Goal: Task Accomplishment & Management: Use online tool/utility

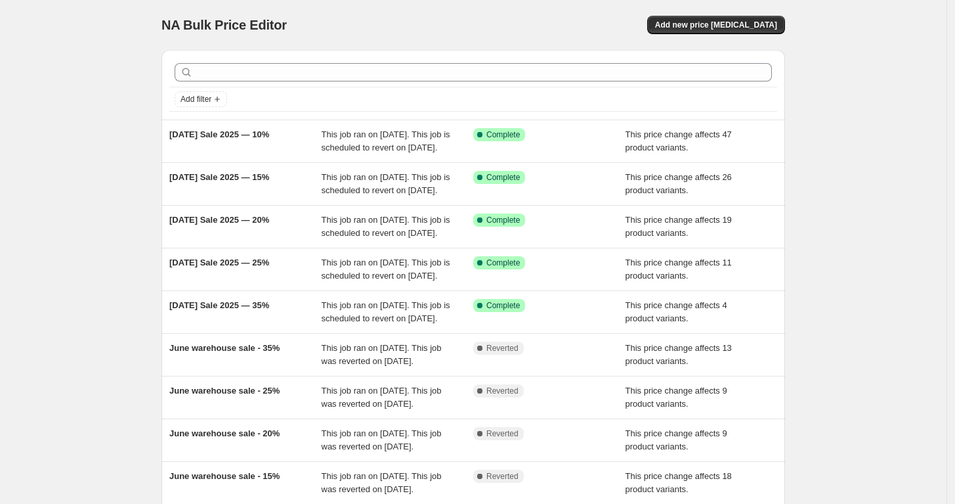
scroll to position [37, 0]
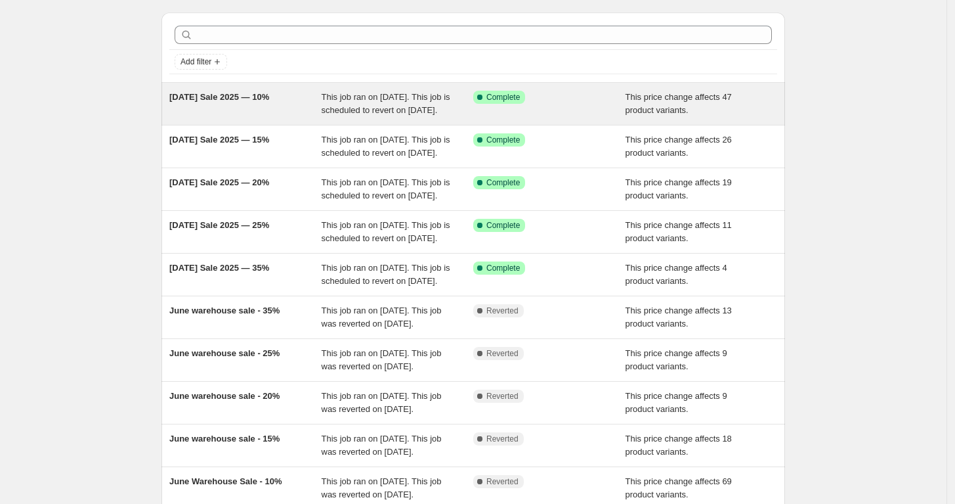
click at [247, 93] on span "[DATE] Sale 2025 — 10%" at bounding box center [219, 97] width 100 height 10
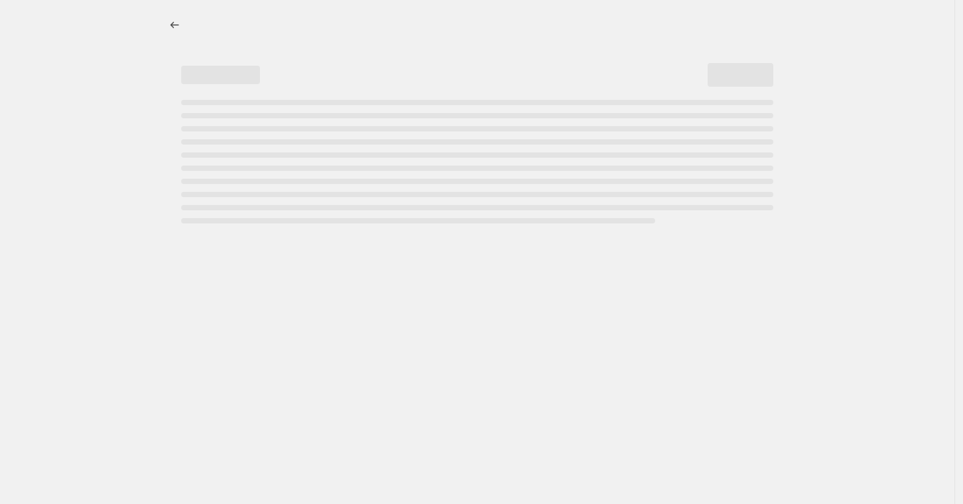
select select "no_change"
select select "pp"
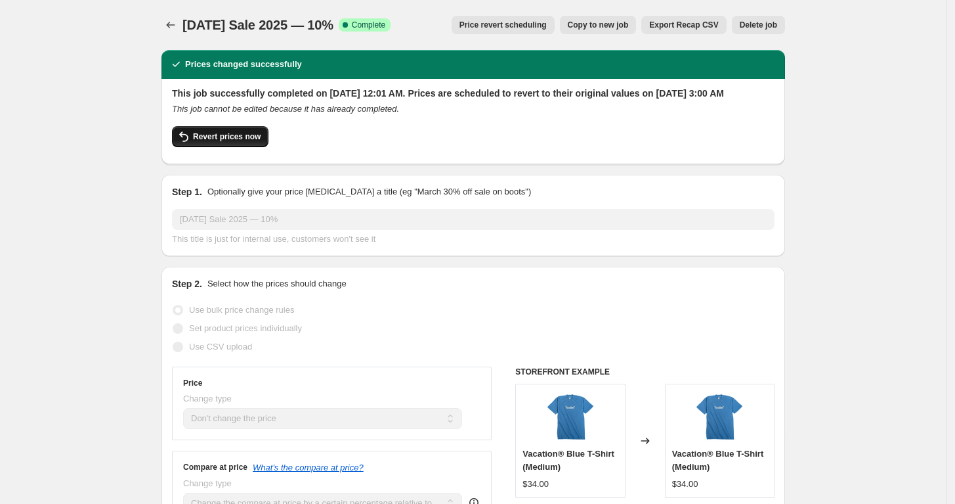
click at [243, 142] on span "Revert prices now" at bounding box center [227, 136] width 68 height 11
checkbox input "false"
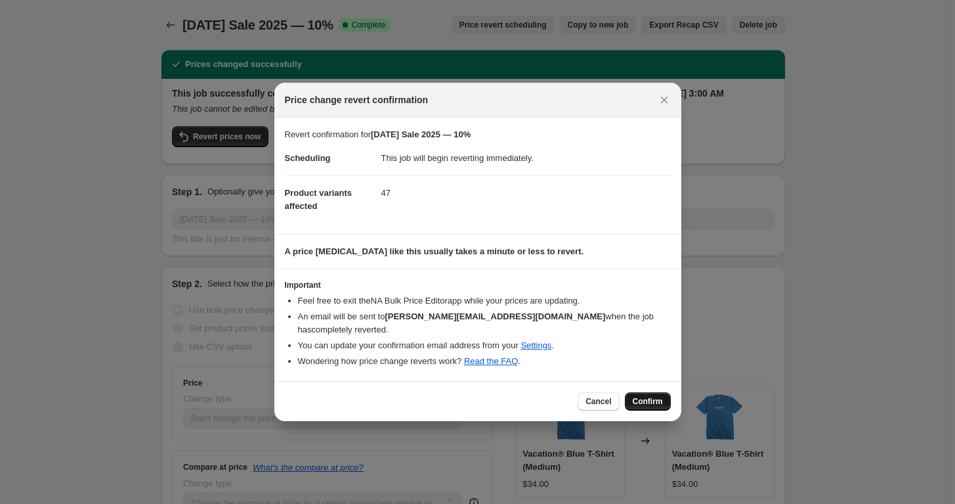
click at [646, 396] on span "Confirm" at bounding box center [648, 401] width 30 height 11
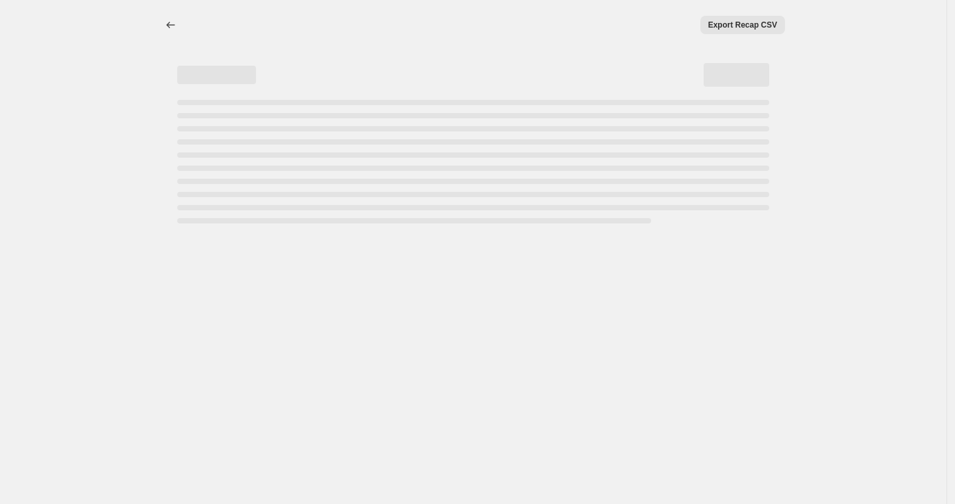
select select "no_change"
select select "pp"
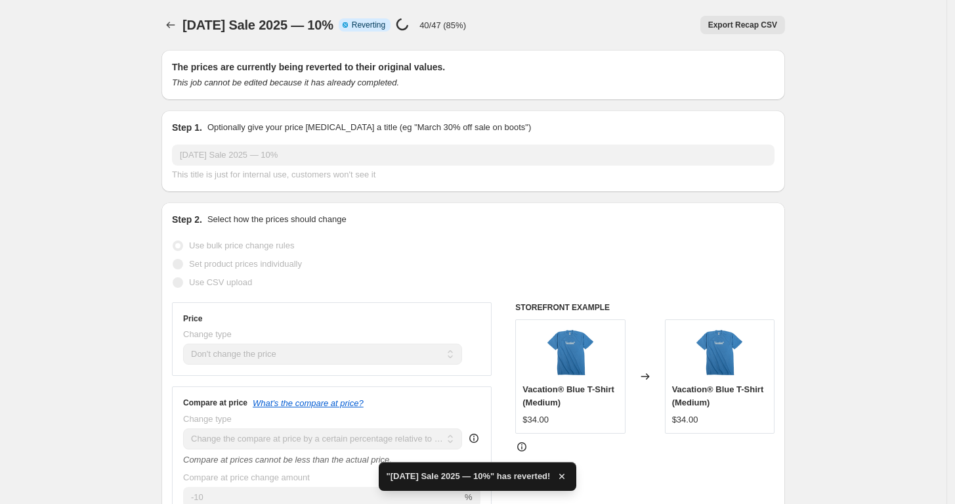
checkbox input "true"
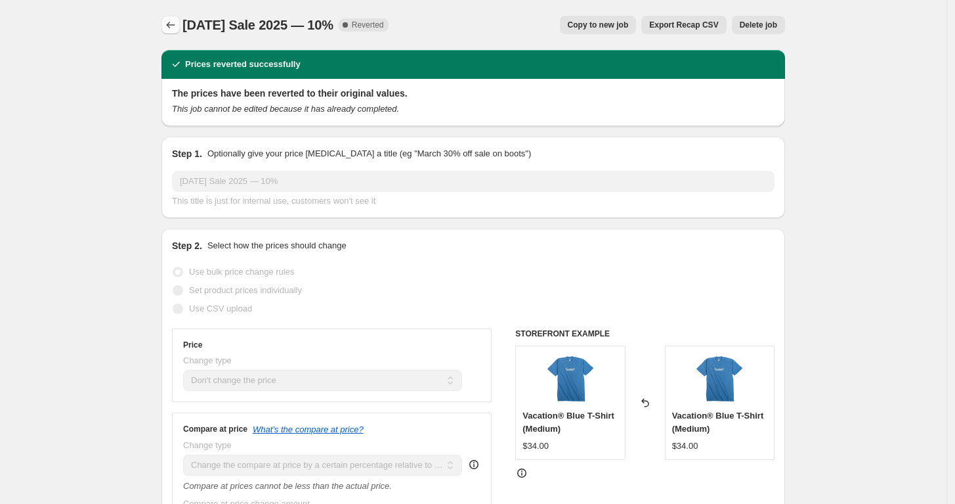
click at [173, 22] on icon "Price change jobs" at bounding box center [170, 24] width 13 height 13
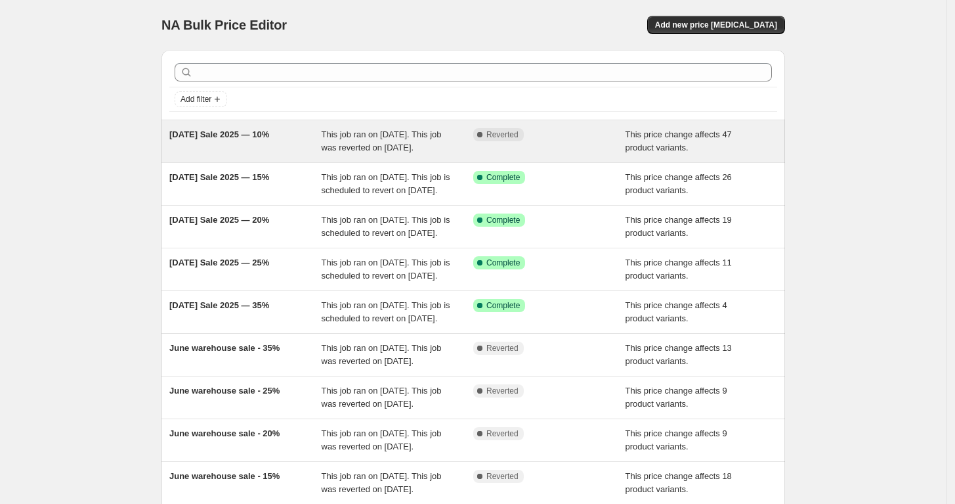
click at [269, 132] on span "[DATE] Sale 2025 — 10%" at bounding box center [219, 134] width 100 height 10
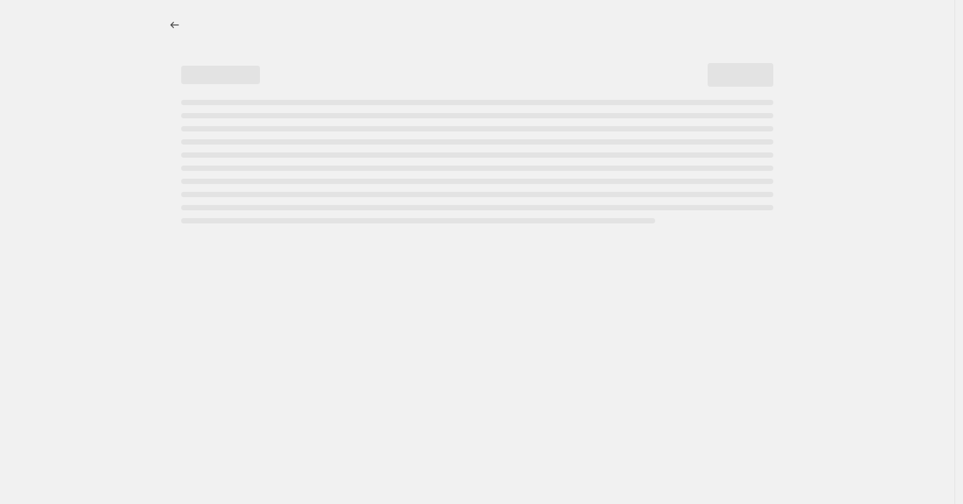
select select "no_change"
select select "pp"
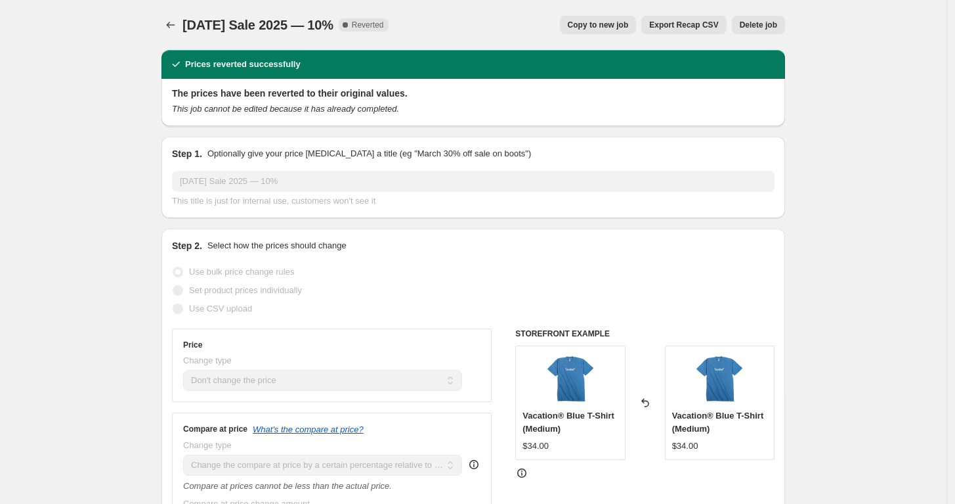
click at [616, 24] on span "Copy to new job" at bounding box center [598, 25] width 61 height 11
select select "no_change"
select select "pp"
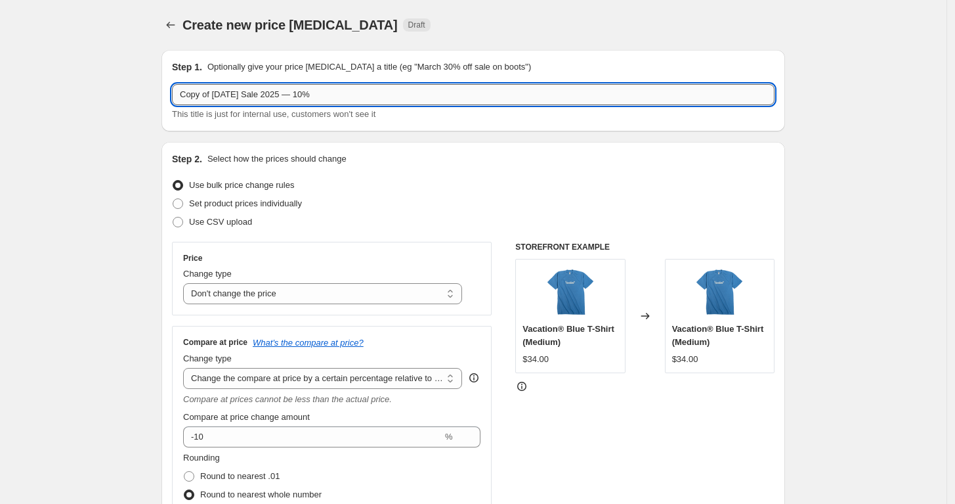
click at [216, 94] on input "Copy of [DATE] Sale 2025 — 10%" at bounding box center [473, 94] width 603 height 21
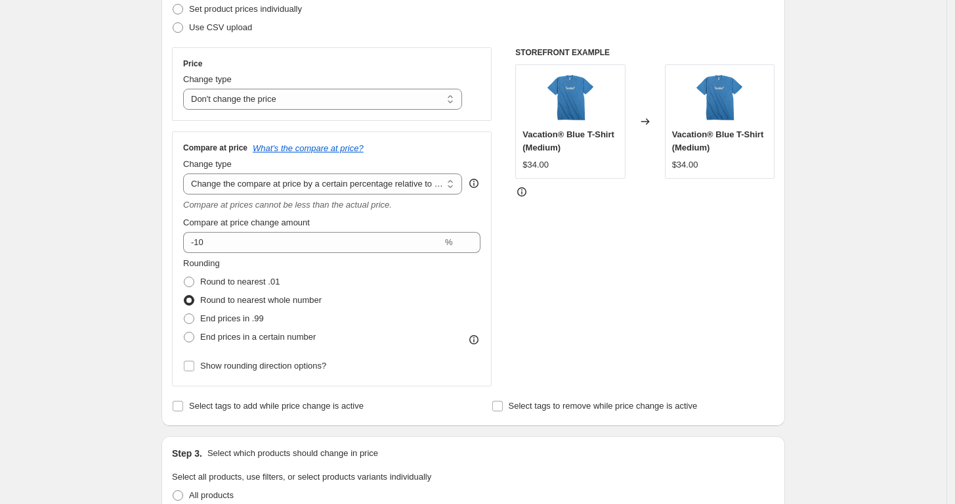
scroll to position [278, 0]
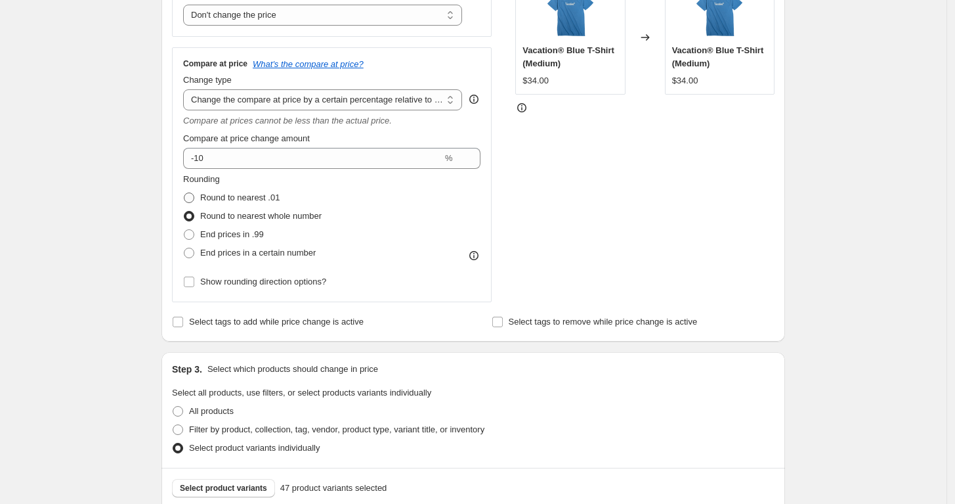
type input "[DATE] Sale 2025 — 10%_FIXED"
click at [213, 202] on span "Round to nearest .01" at bounding box center [239, 197] width 79 height 10
click at [184, 193] on input "Round to nearest .01" at bounding box center [184, 192] width 1 height 1
radio input "true"
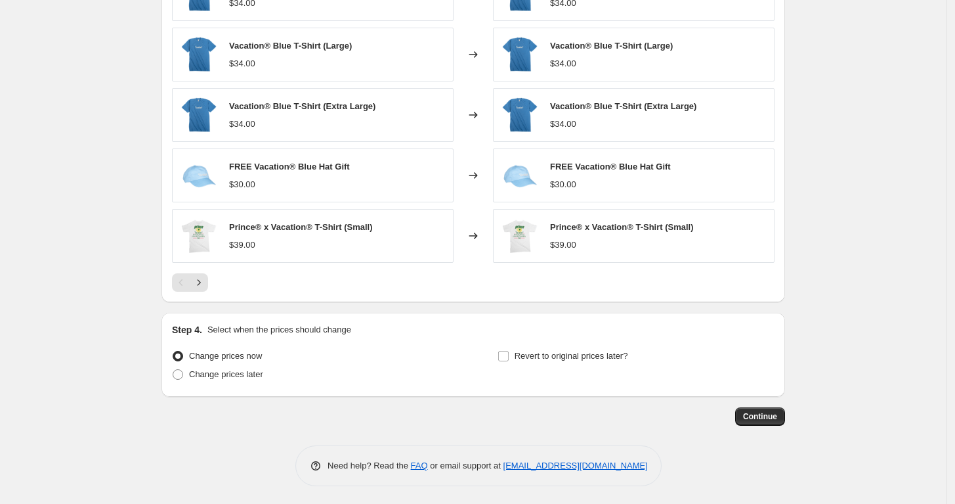
scroll to position [866, 0]
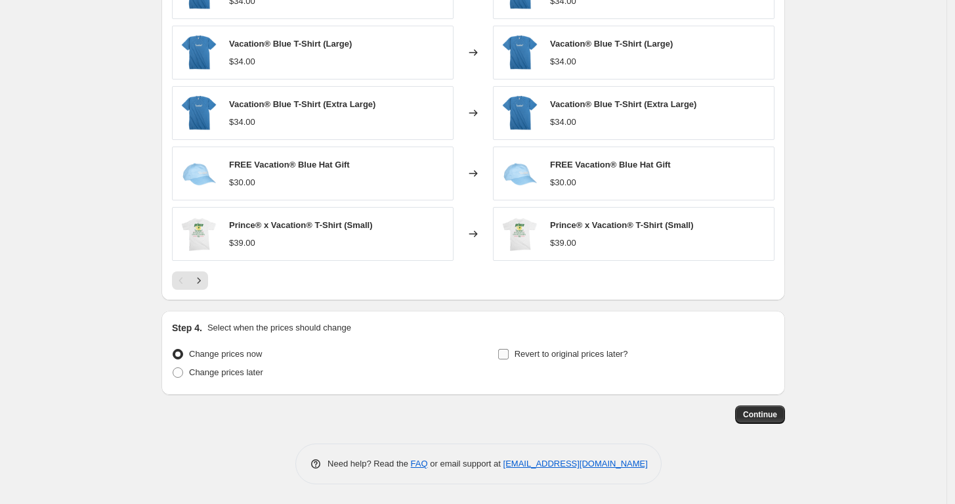
click at [521, 360] on span "Revert to original prices later?" at bounding box center [572, 353] width 114 height 13
click at [509, 359] on input "Revert to original prices later?" at bounding box center [503, 354] width 11 height 11
checkbox input "true"
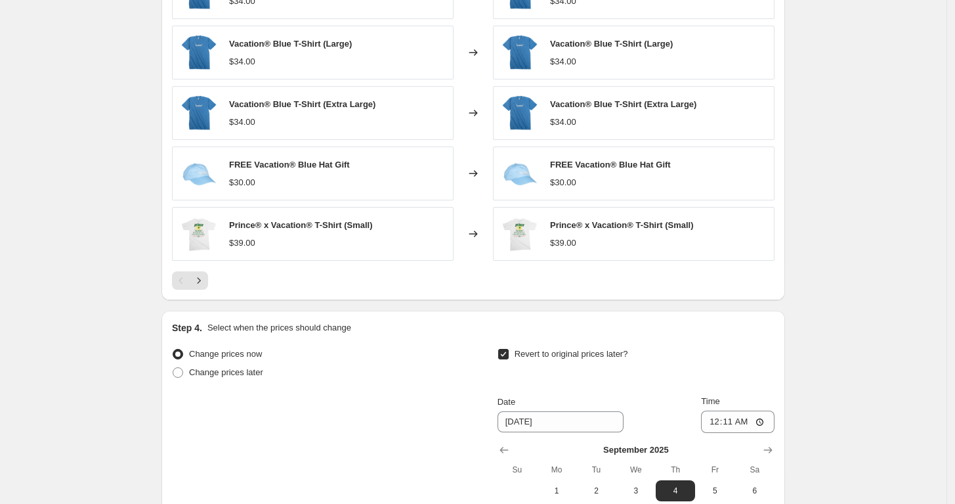
scroll to position [1024, 0]
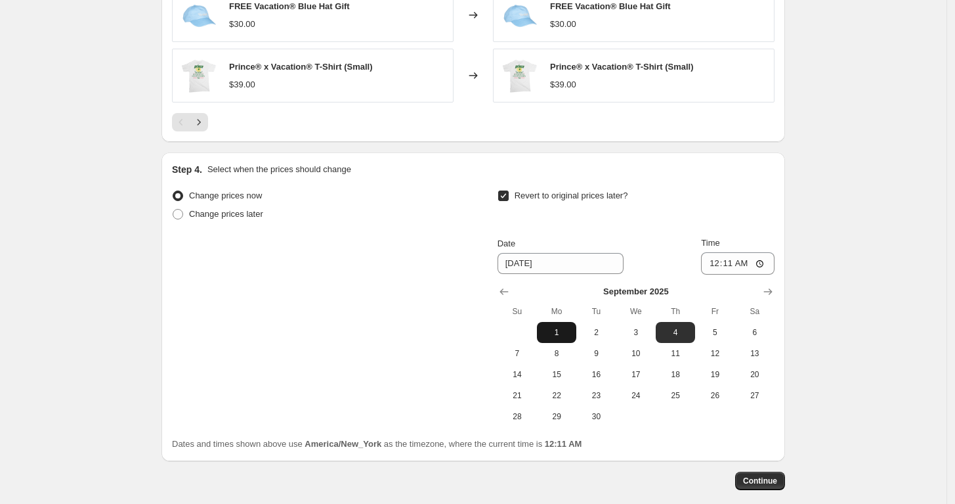
click at [566, 337] on button "1" at bounding box center [556, 332] width 39 height 21
type input "[DATE]"
click at [724, 263] on input "00:11" at bounding box center [738, 263] width 74 height 22
type input "03:00"
click at [585, 334] on span "2" at bounding box center [596, 332] width 29 height 11
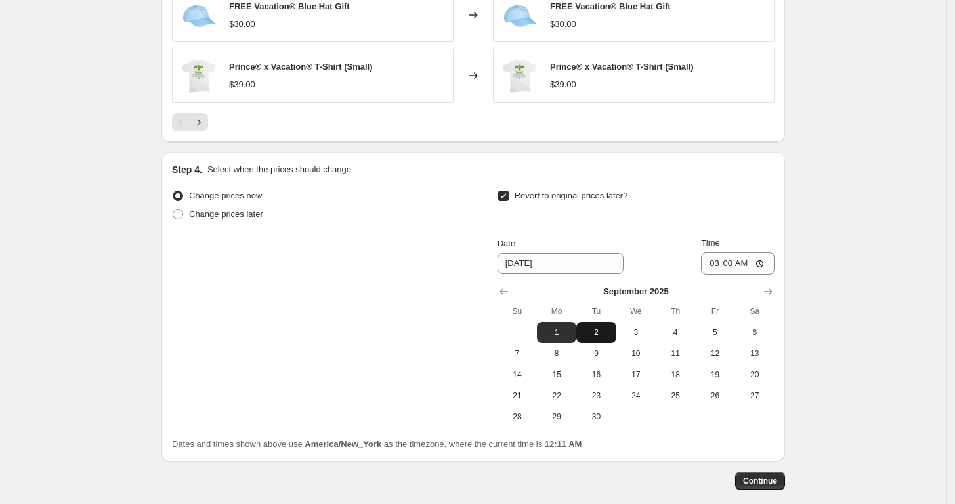
type input "[DATE]"
click at [749, 481] on span "Continue" at bounding box center [760, 480] width 34 height 11
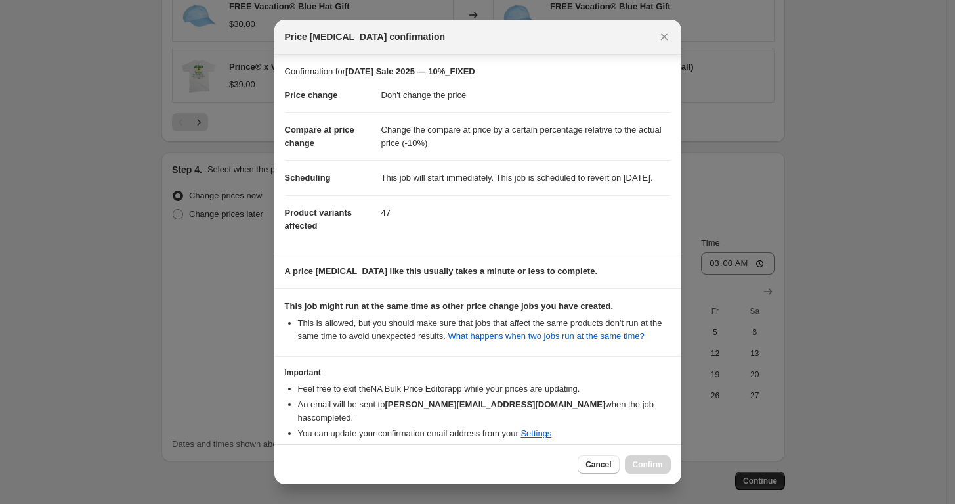
scroll to position [61, 0]
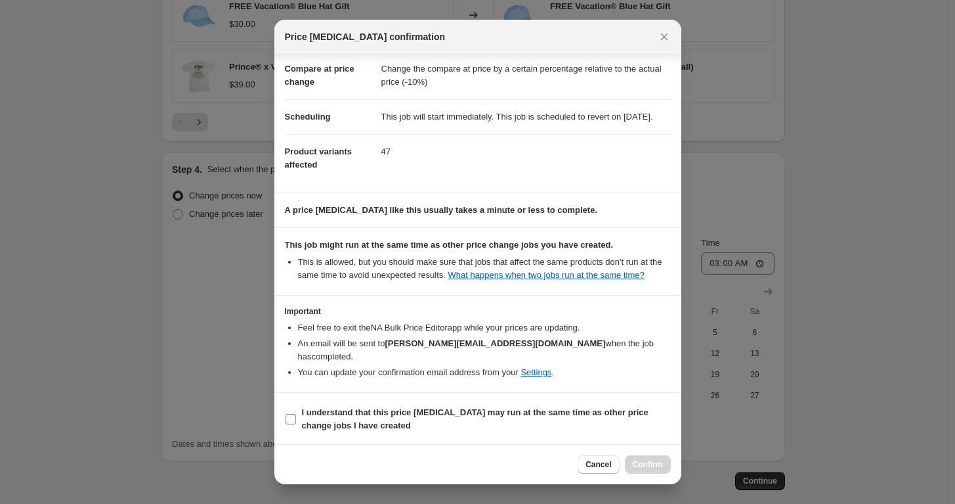
click at [416, 413] on b "I understand that this price [MEDICAL_DATA] may run at the same time as other p…" at bounding box center [475, 418] width 347 height 23
click at [296, 414] on input "I understand that this price [MEDICAL_DATA] may run at the same time as other p…" at bounding box center [291, 419] width 11 height 11
checkbox input "true"
click at [660, 459] on span "Confirm" at bounding box center [648, 464] width 30 height 11
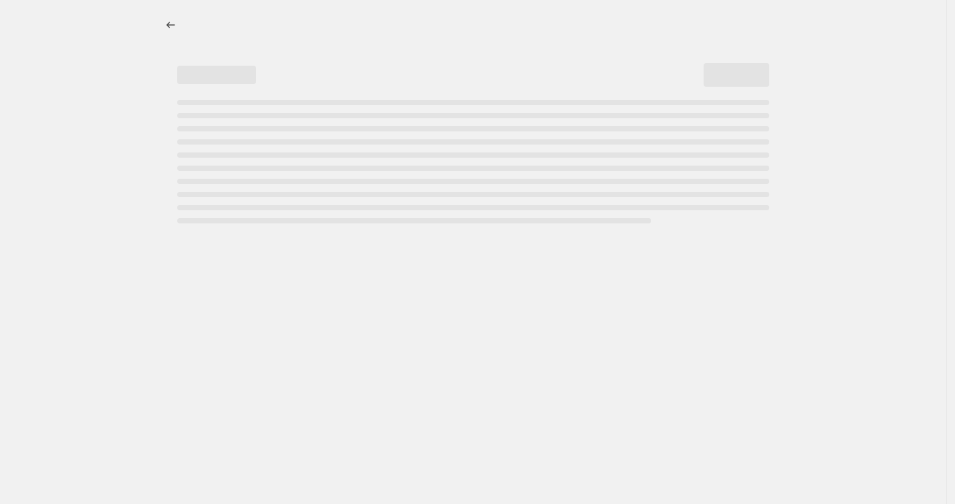
select select "no_change"
select select "pp"
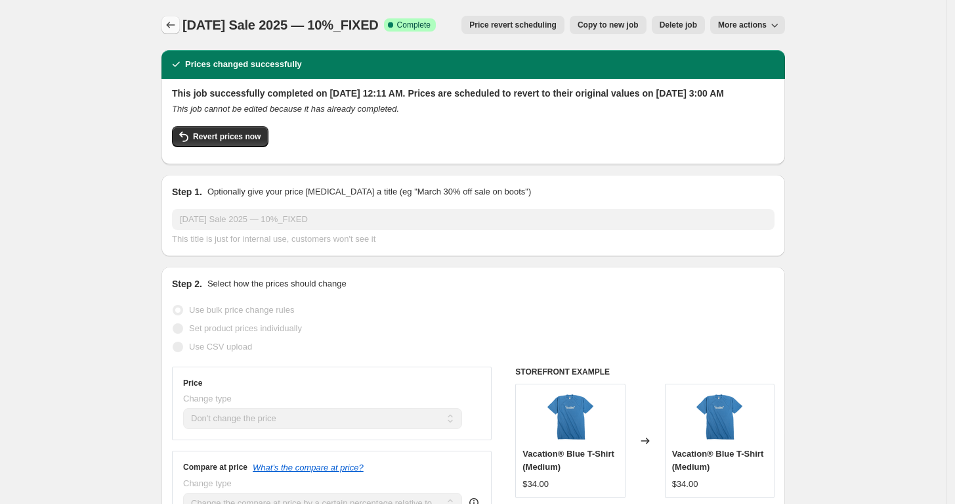
click at [180, 16] on button "Price change jobs" at bounding box center [171, 25] width 18 height 18
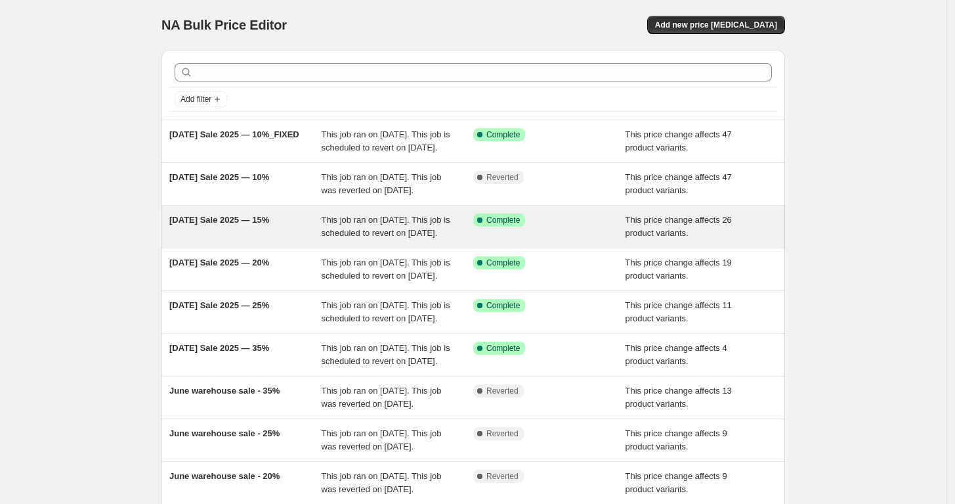
click at [255, 225] on span "[DATE] Sale 2025 — 15%" at bounding box center [219, 220] width 100 height 10
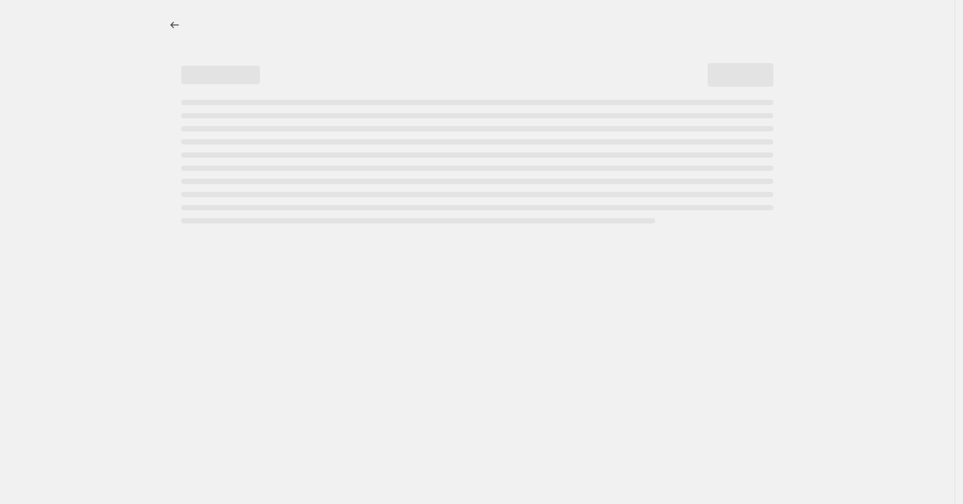
select select "no_change"
select select "pp"
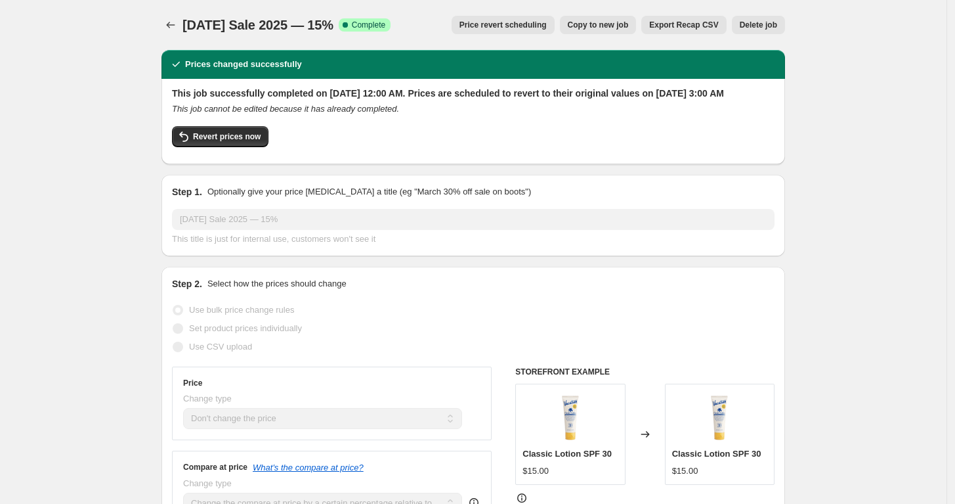
click at [606, 22] on span "Copy to new job" at bounding box center [598, 25] width 61 height 11
select select "no_change"
select select "pp"
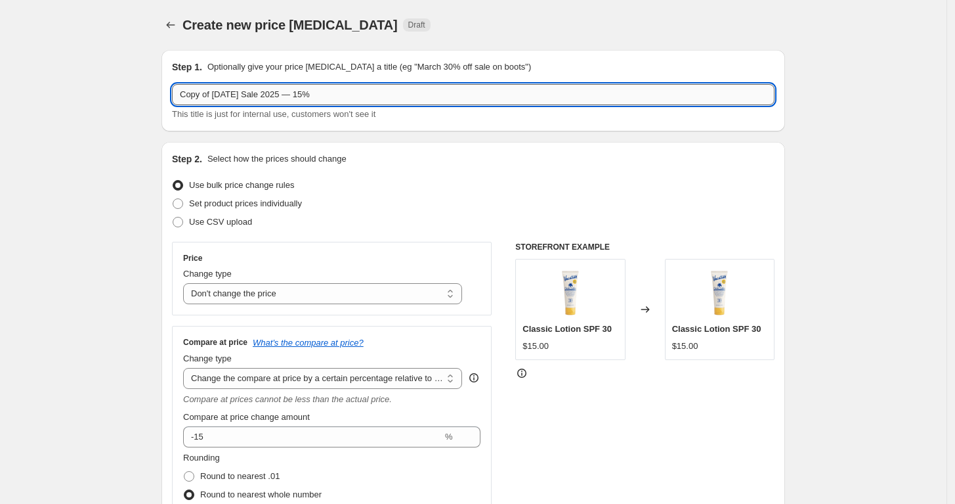
click at [226, 98] on input "Copy of [DATE] Sale 2025 — 15%" at bounding box center [473, 94] width 603 height 21
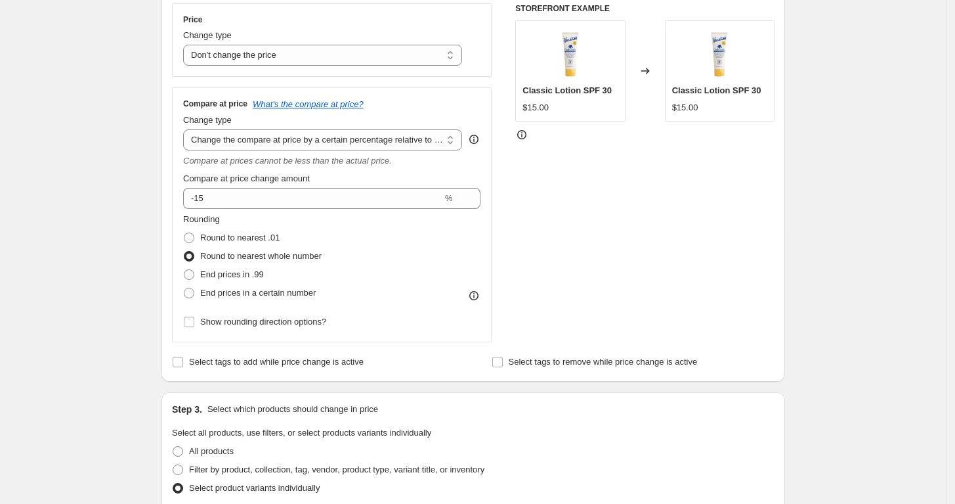
scroll to position [239, 0]
type input "[DATE] Sale 2025 — 15%_FIXED"
click at [253, 238] on span "Round to nearest .01" at bounding box center [239, 237] width 79 height 10
click at [184, 232] on input "Round to nearest .01" at bounding box center [184, 232] width 1 height 1
radio input "true"
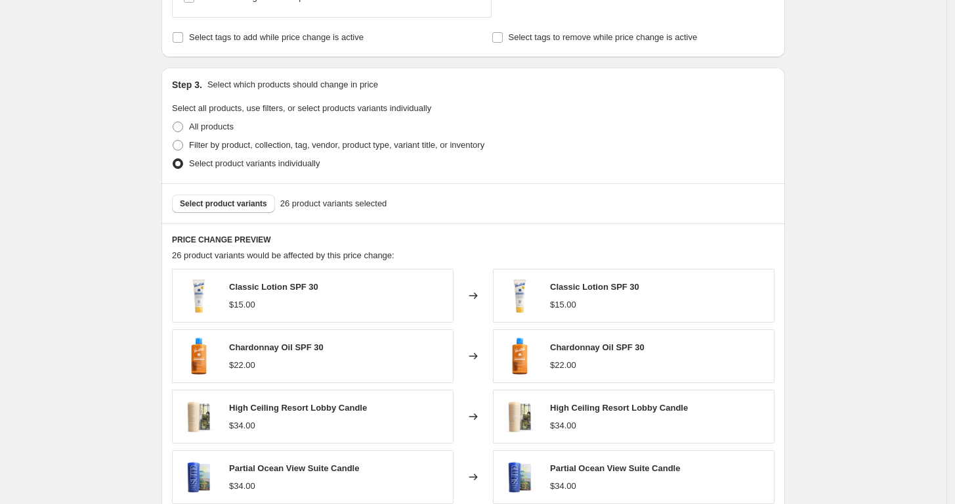
scroll to position [866, 0]
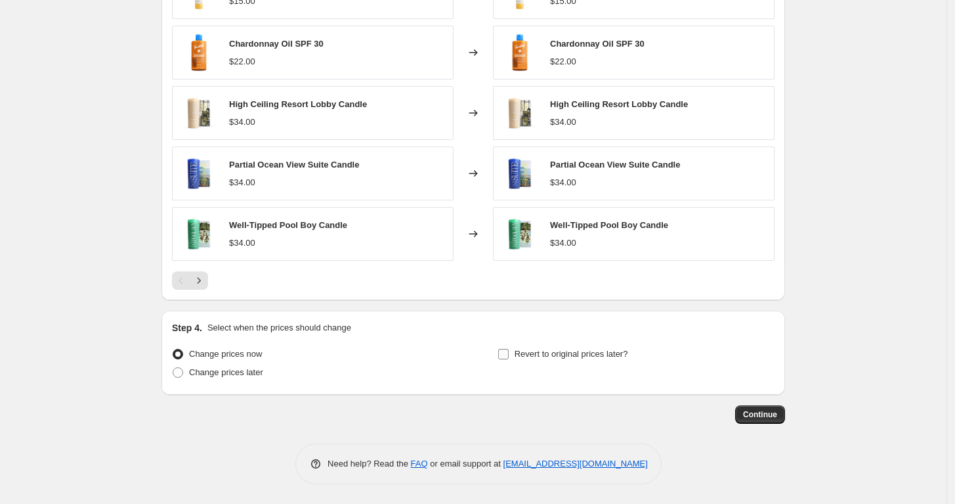
click at [581, 355] on span "Revert to original prices later?" at bounding box center [572, 354] width 114 height 10
click at [509, 355] on input "Revert to original prices later?" at bounding box center [503, 354] width 11 height 11
checkbox input "true"
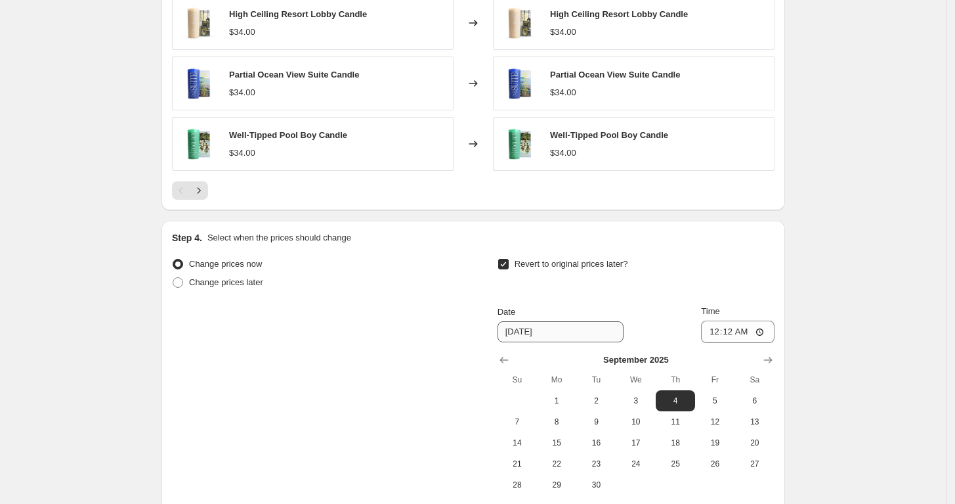
scroll to position [957, 0]
click at [599, 406] on button "2" at bounding box center [595, 399] width 39 height 21
type input "[DATE]"
click at [720, 330] on input "00:12" at bounding box center [738, 331] width 74 height 22
click at [720, 330] on input "03:12" at bounding box center [738, 331] width 74 height 22
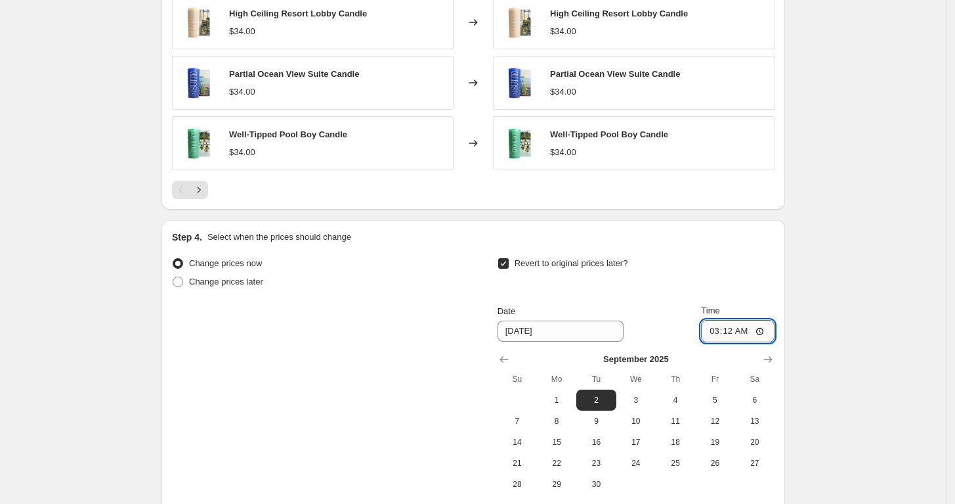
click at [725, 330] on input "03:12" at bounding box center [738, 331] width 74 height 22
type input "03:00"
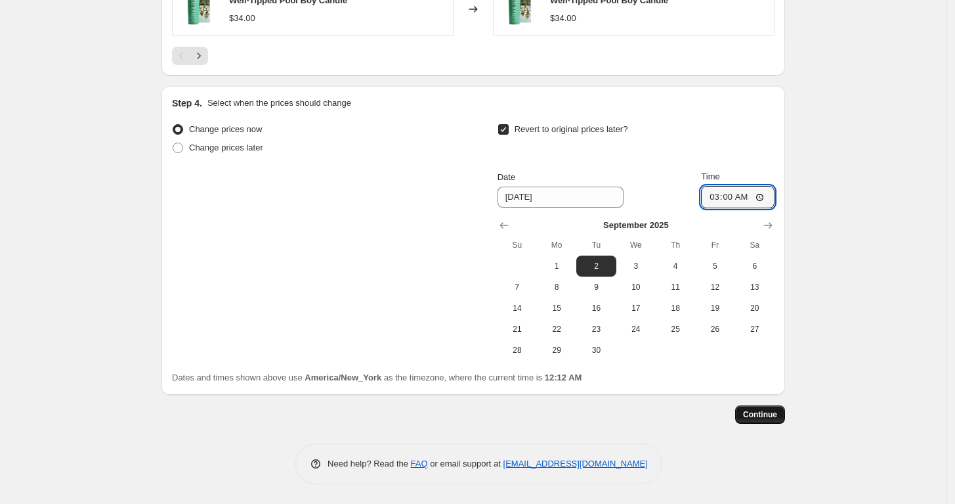
click at [777, 414] on span "Continue" at bounding box center [760, 414] width 34 height 11
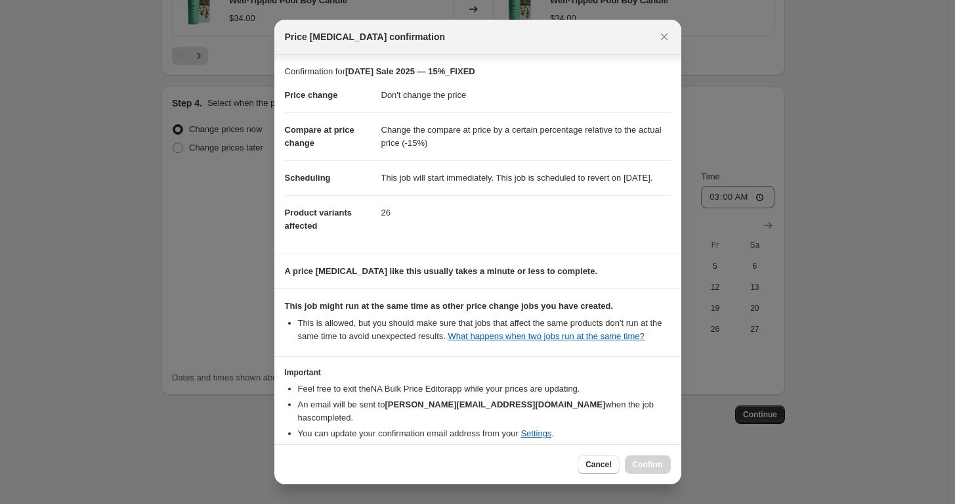
scroll to position [61, 0]
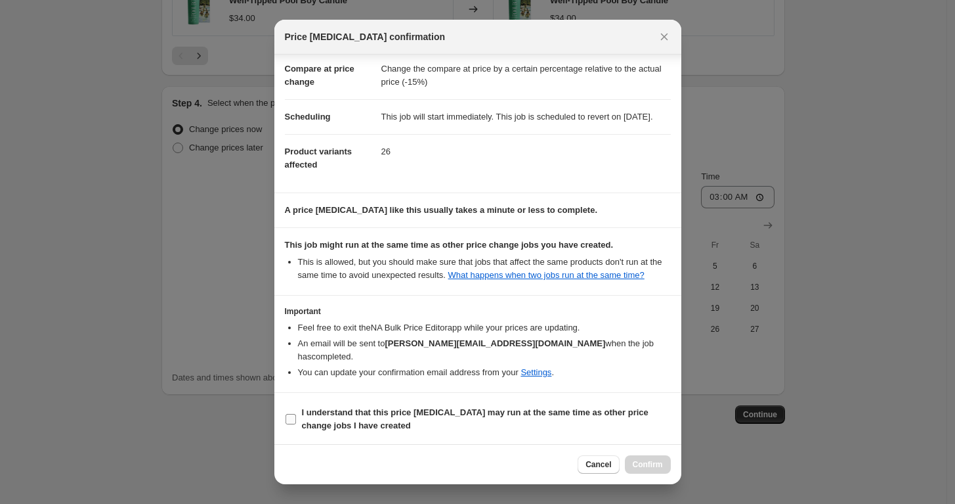
click at [399, 409] on b "I understand that this price [MEDICAL_DATA] may run at the same time as other p…" at bounding box center [475, 418] width 347 height 23
click at [296, 414] on input "I understand that this price [MEDICAL_DATA] may run at the same time as other p…" at bounding box center [291, 419] width 11 height 11
checkbox input "true"
click at [639, 461] on span "Confirm" at bounding box center [648, 464] width 30 height 11
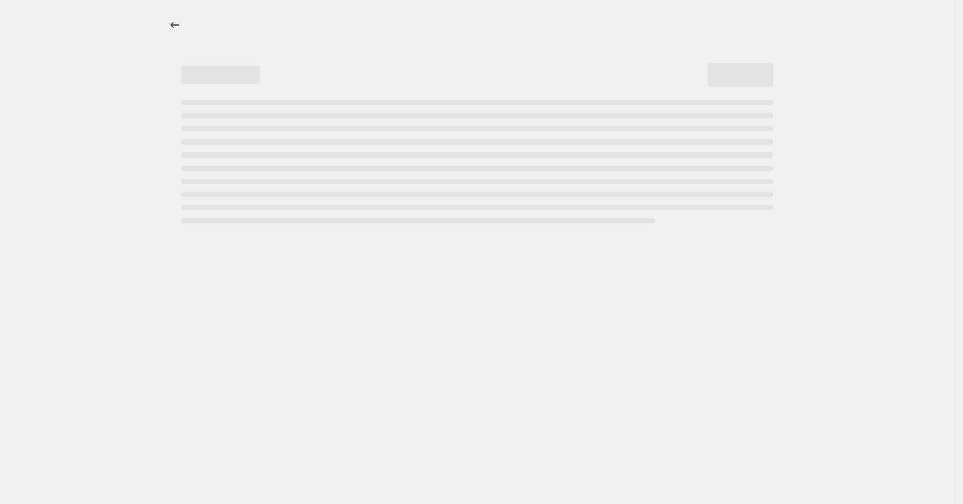
select select "no_change"
select select "pp"
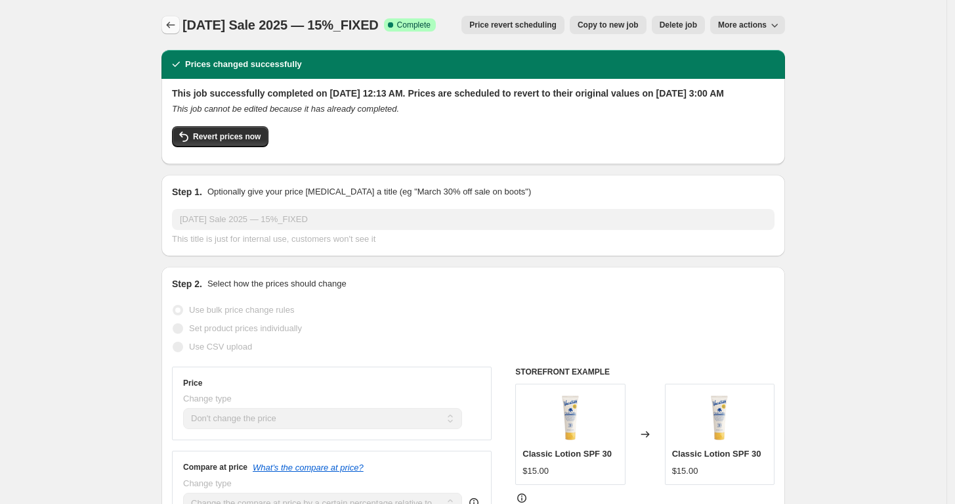
click at [177, 18] on button "Price change jobs" at bounding box center [171, 25] width 18 height 18
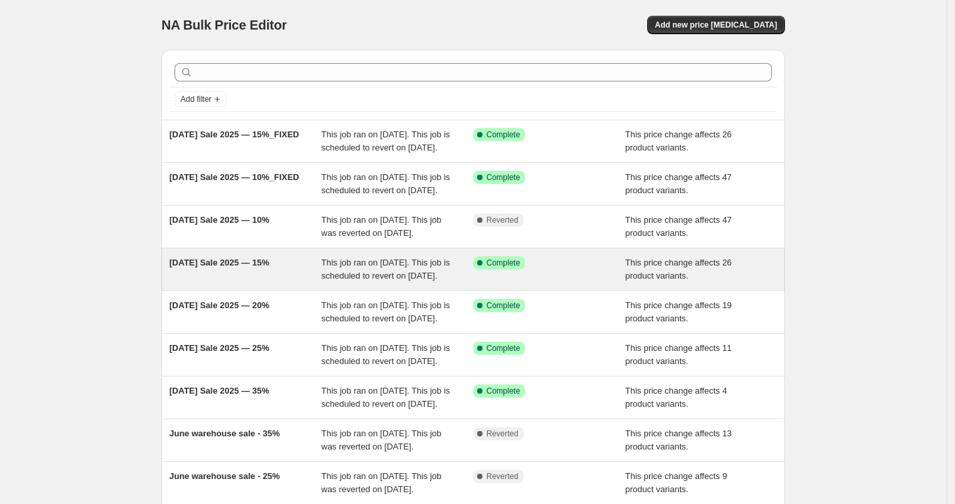
click at [246, 267] on span "[DATE] Sale 2025 — 15%" at bounding box center [219, 262] width 100 height 10
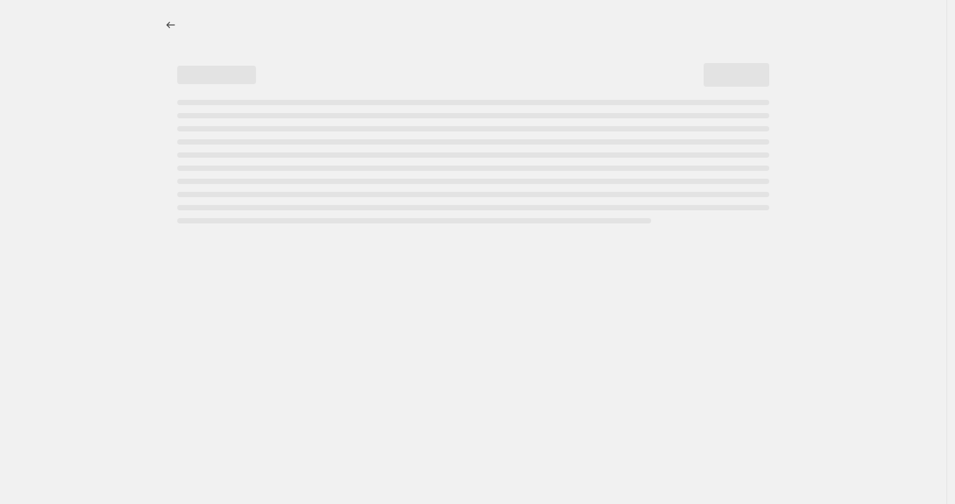
select select "no_change"
select select "pp"
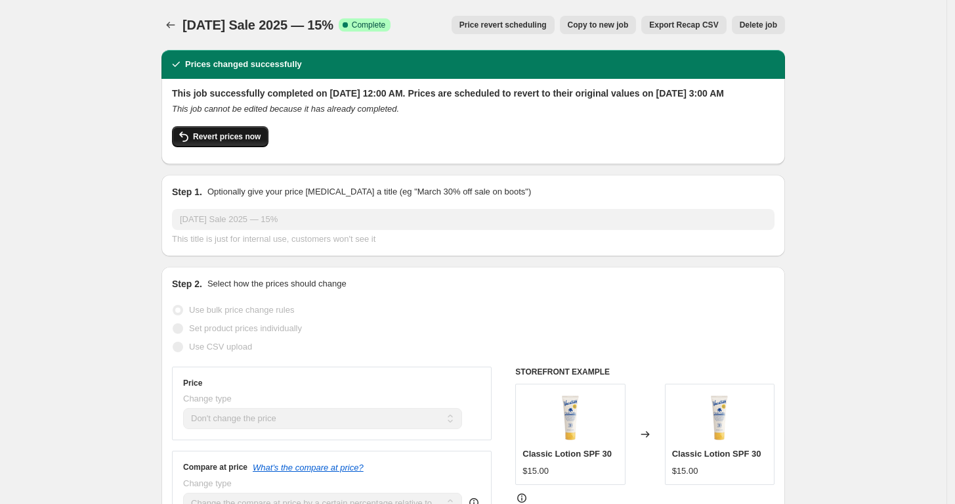
click at [238, 142] on span "Revert prices now" at bounding box center [227, 136] width 68 height 11
checkbox input "false"
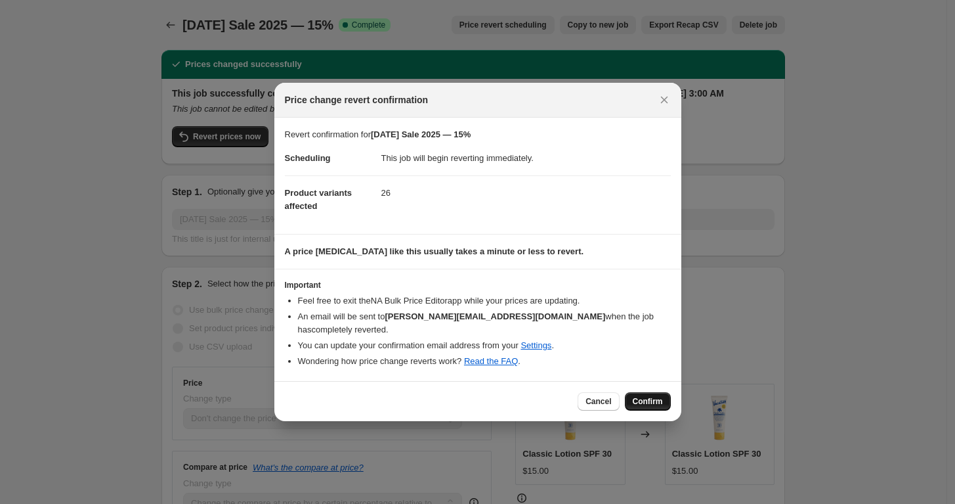
click at [656, 397] on span "Confirm" at bounding box center [648, 401] width 30 height 11
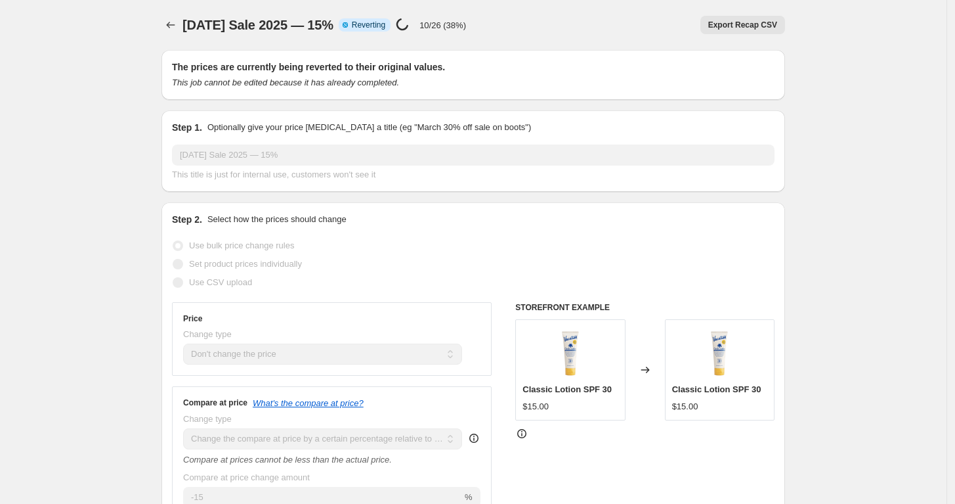
click at [656, 397] on div "Changed to" at bounding box center [645, 369] width 39 height 101
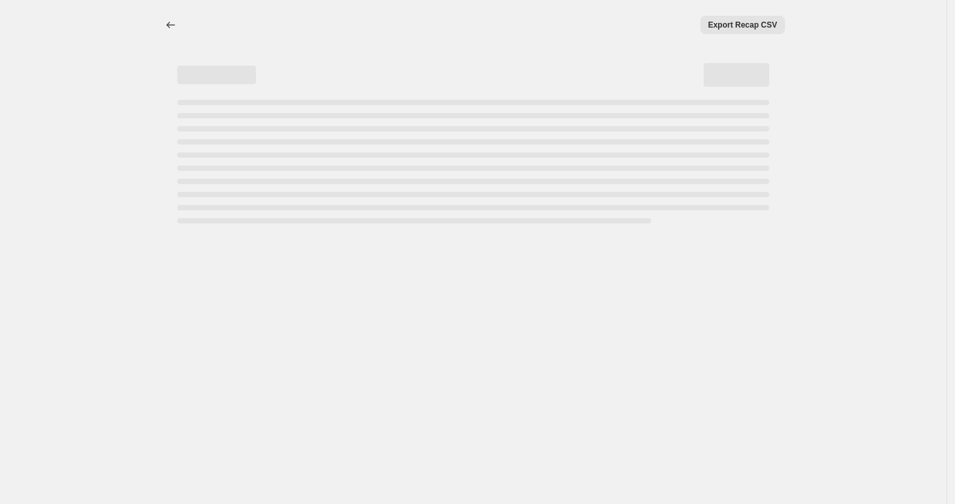
select select "no_change"
select select "pp"
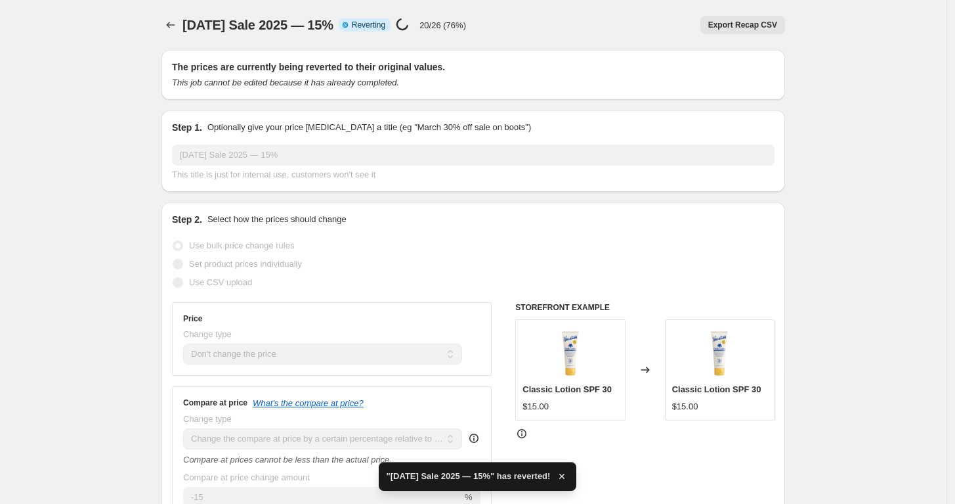
checkbox input "true"
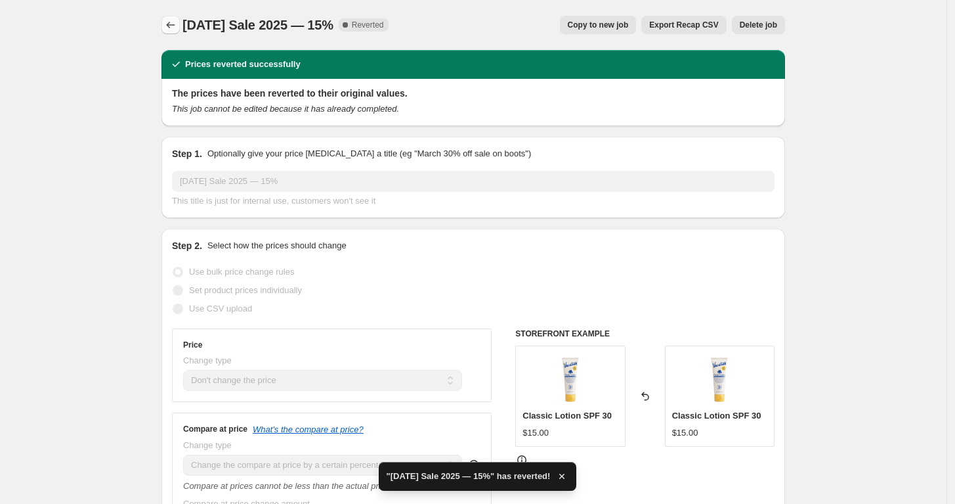
click at [168, 21] on icon "Price change jobs" at bounding box center [170, 24] width 13 height 13
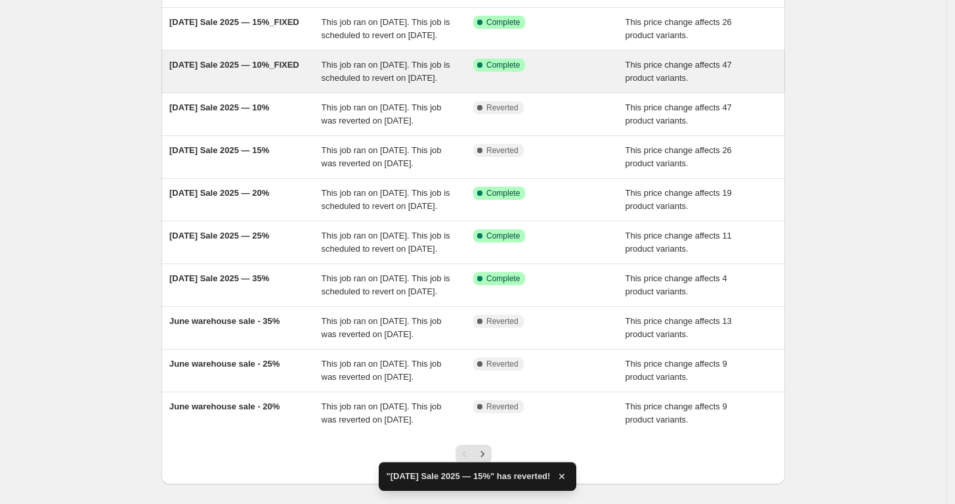
scroll to position [111, 0]
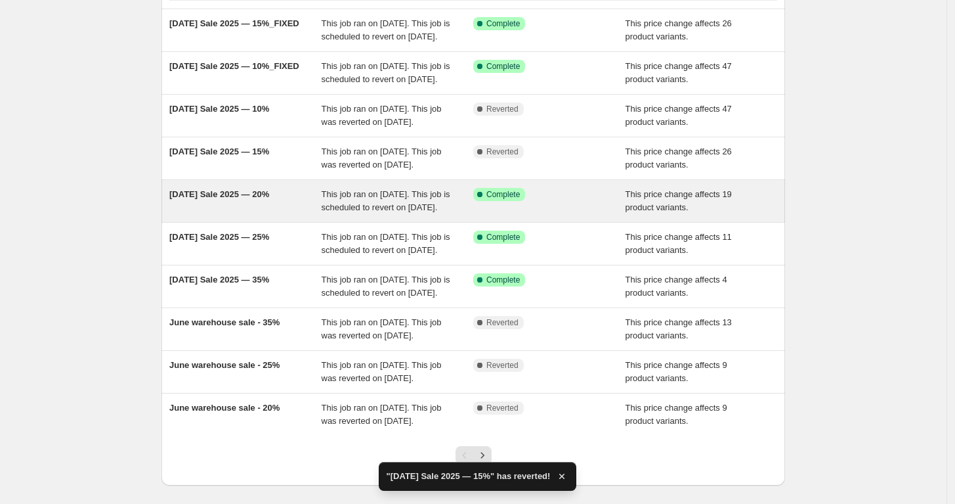
click at [263, 214] on div "[DATE] Sale 2025 — 20%" at bounding box center [245, 201] width 152 height 26
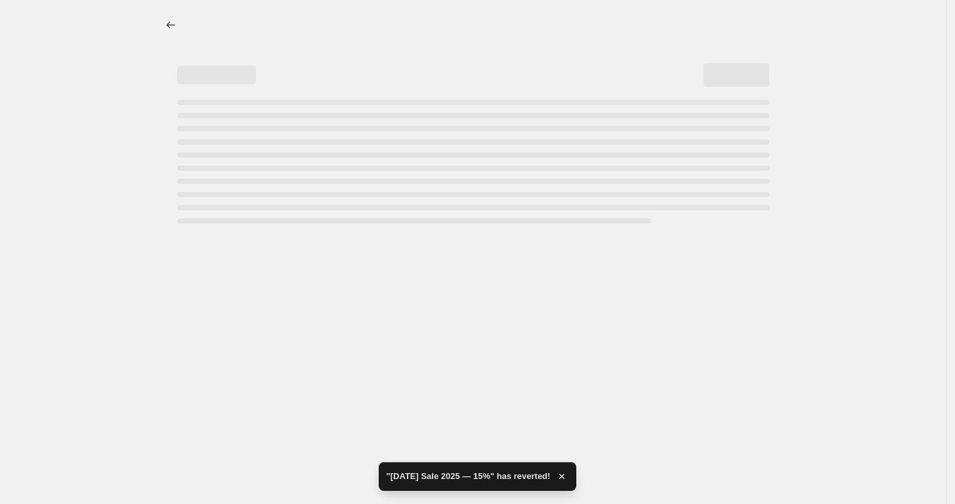
select select "no_change"
select select "pp"
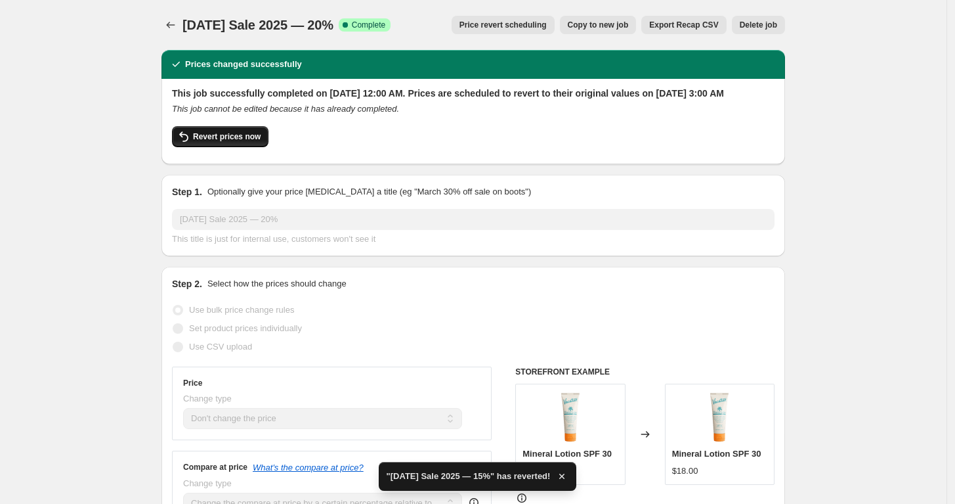
click at [225, 142] on span "Revert prices now" at bounding box center [227, 136] width 68 height 11
checkbox input "false"
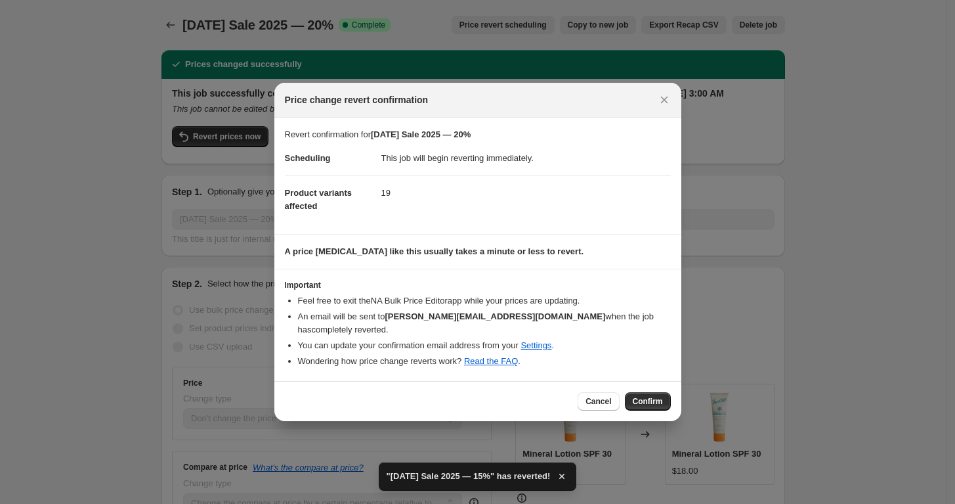
click at [639, 382] on div "Cancel Confirm" at bounding box center [477, 401] width 407 height 40
click at [645, 396] on span "Confirm" at bounding box center [648, 401] width 30 height 11
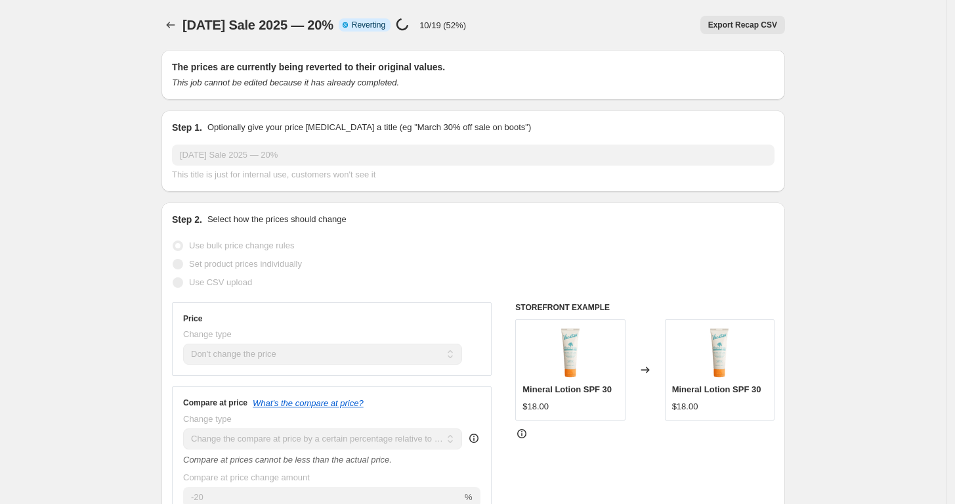
select select "no_change"
select select "pp"
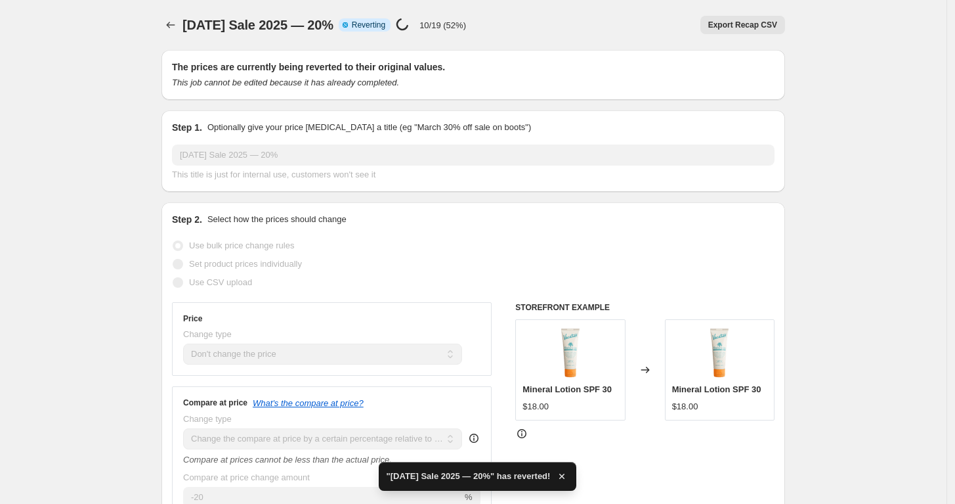
checkbox input "true"
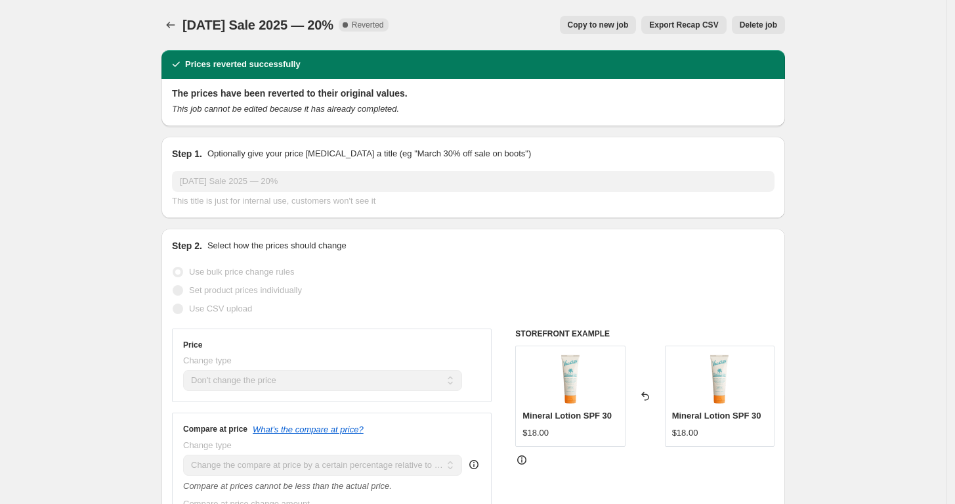
click at [617, 22] on span "Copy to new job" at bounding box center [598, 25] width 61 height 11
select select "no_change"
select select "pp"
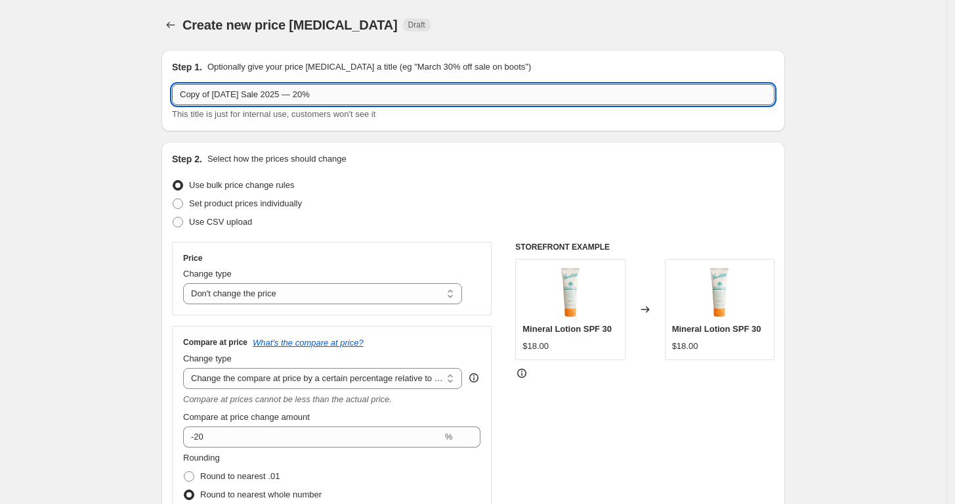
click at [353, 98] on input "Copy of [DATE] Sale 2025 — 20%" at bounding box center [473, 94] width 603 height 21
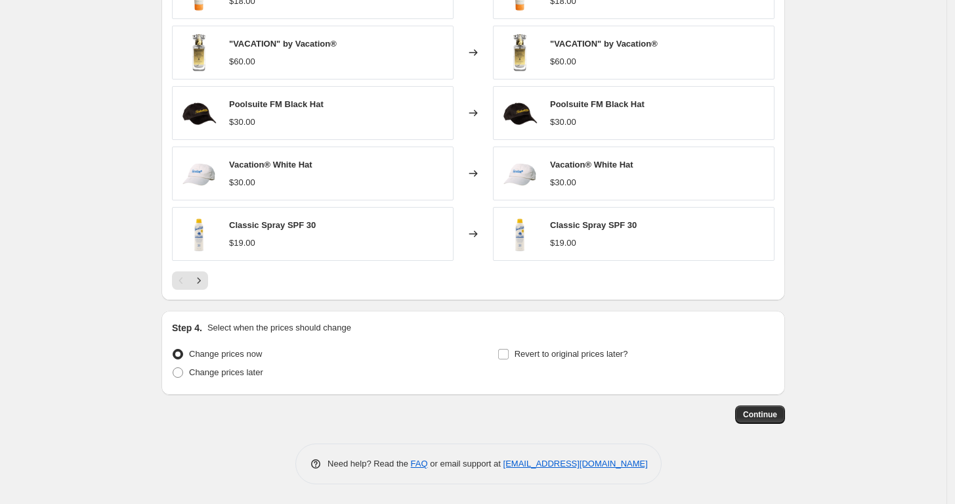
scroll to position [865, 0]
type input "[DATE] Sale 2025 — 20%_FIXED"
click at [509, 358] on input "Revert to original prices later?" at bounding box center [503, 354] width 11 height 11
checkbox input "true"
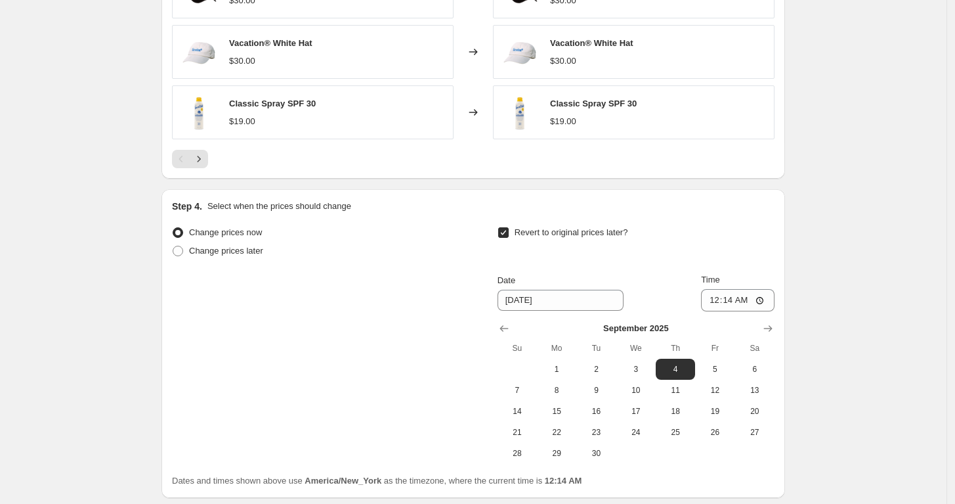
scroll to position [987, 0]
click at [595, 374] on button "2" at bounding box center [595, 368] width 39 height 21
type input "[DATE]"
click at [722, 300] on input "00:14" at bounding box center [738, 300] width 74 height 22
type input "03:00"
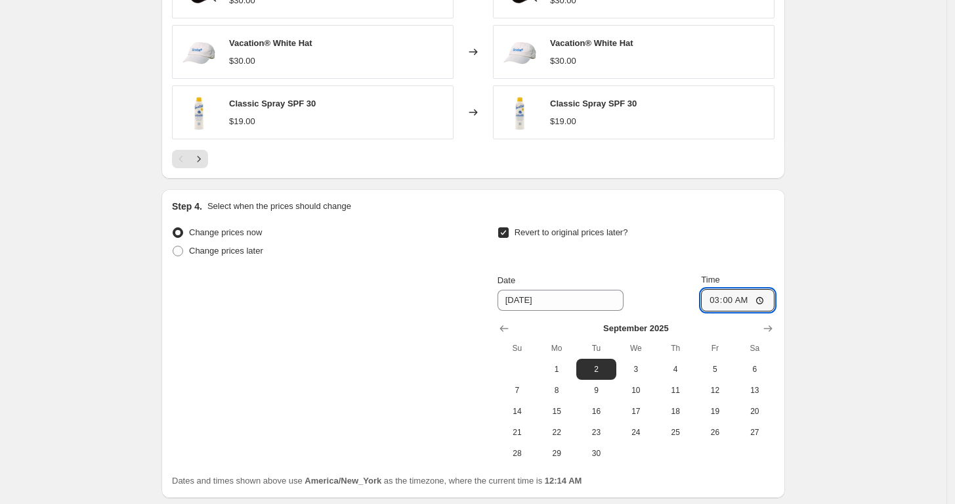
scroll to position [1091, 0]
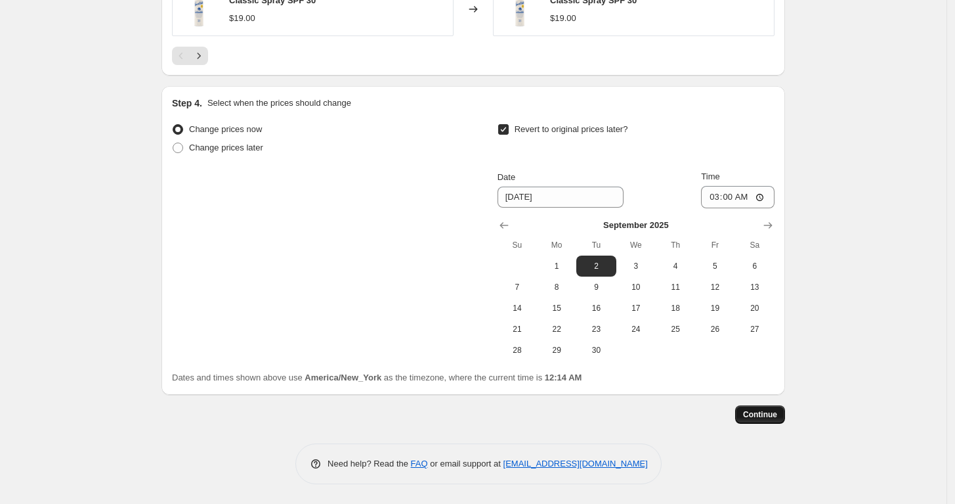
click at [759, 418] on span "Continue" at bounding box center [760, 414] width 34 height 11
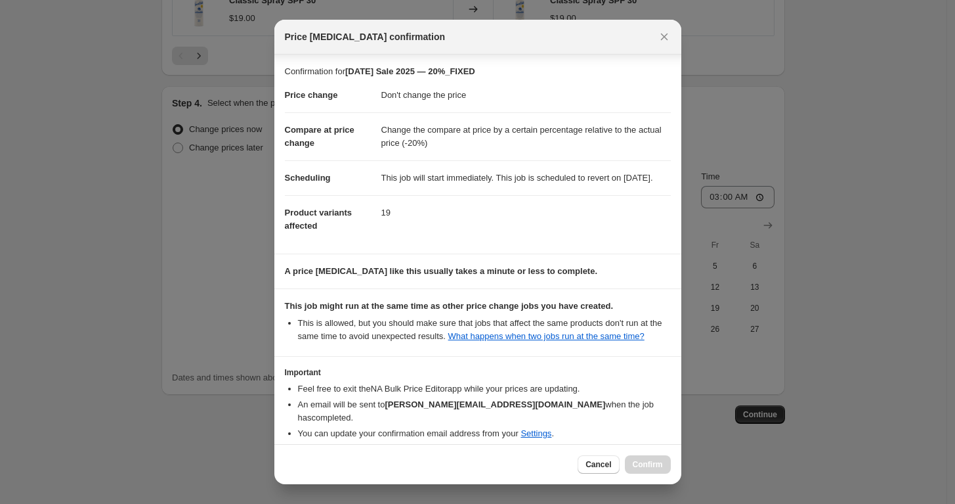
scroll to position [61, 0]
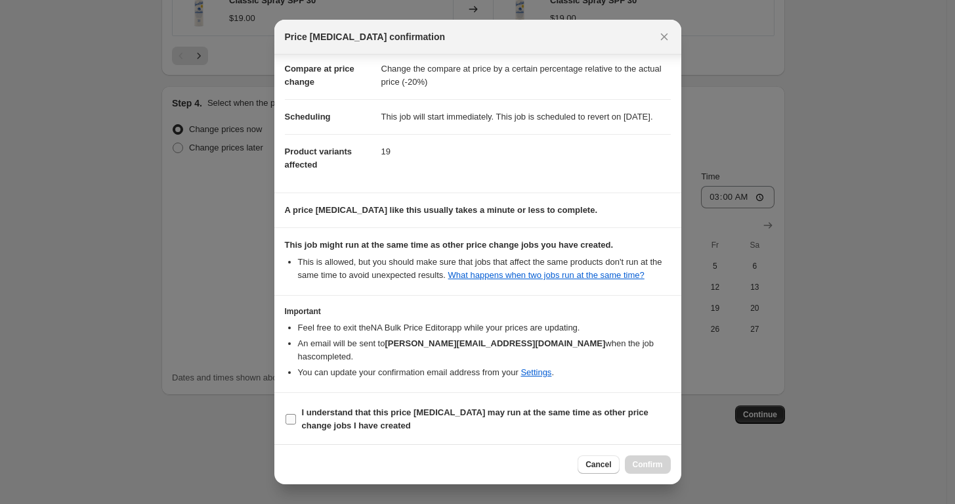
click at [418, 410] on b "I understand that this price [MEDICAL_DATA] may run at the same time as other p…" at bounding box center [475, 418] width 347 height 23
click at [296, 414] on input "I understand that this price [MEDICAL_DATA] may run at the same time as other p…" at bounding box center [291, 419] width 11 height 11
checkbox input "true"
click at [651, 458] on button "Confirm" at bounding box center [648, 464] width 46 height 18
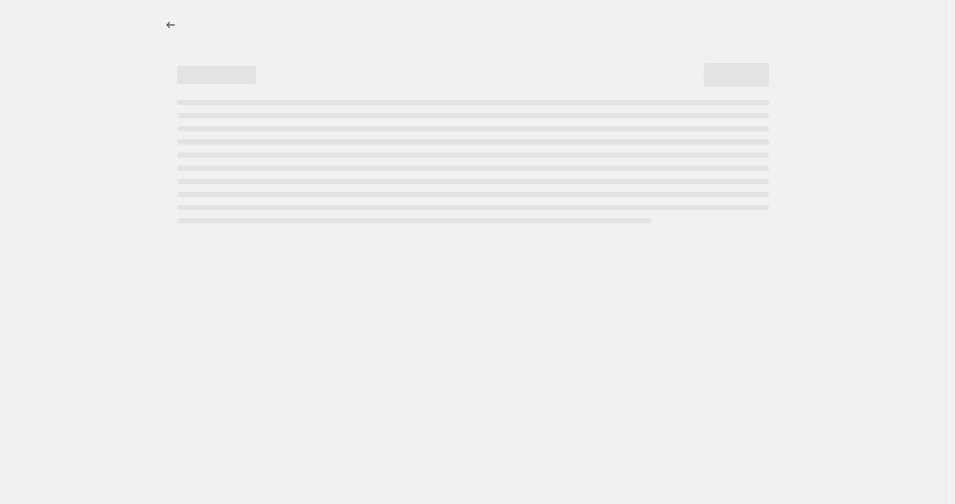
select select "no_change"
select select "pp"
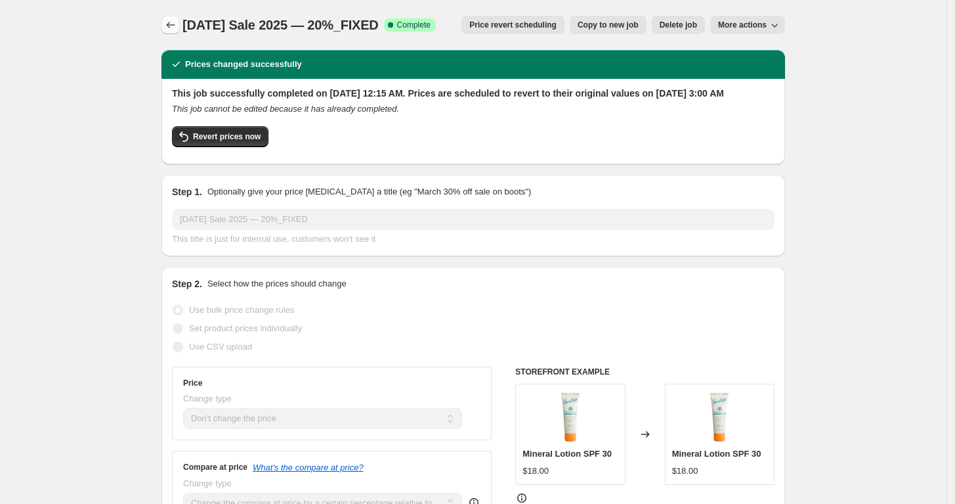
click at [177, 31] on icon "Price change jobs" at bounding box center [170, 24] width 13 height 13
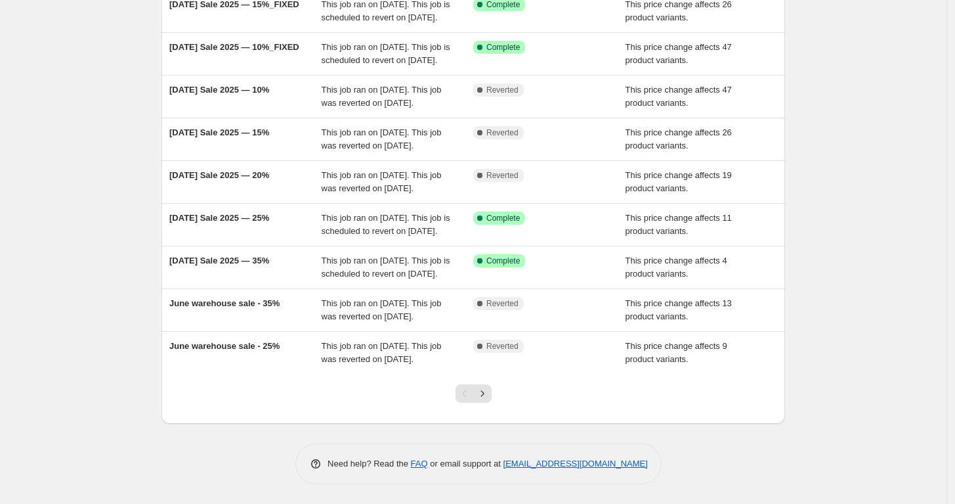
scroll to position [276, 0]
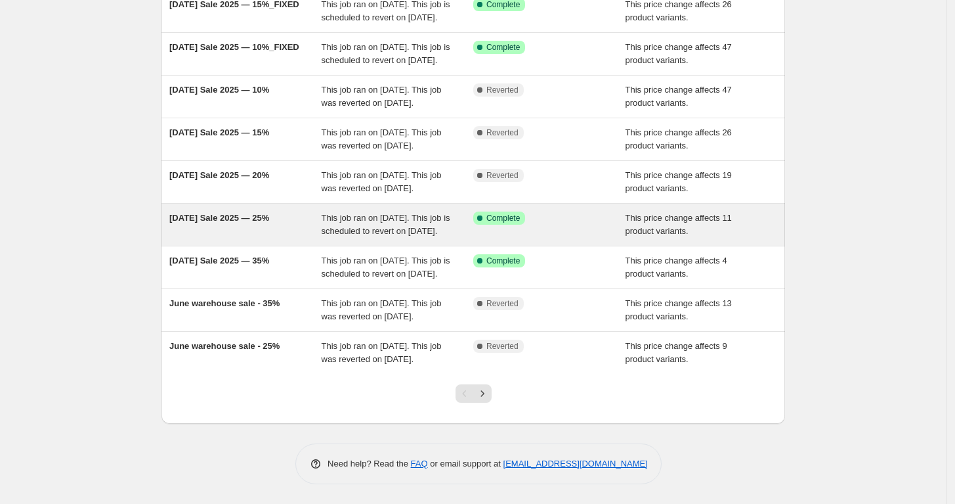
click at [240, 211] on div "[DATE] Sale 2025 — 25%" at bounding box center [245, 224] width 152 height 26
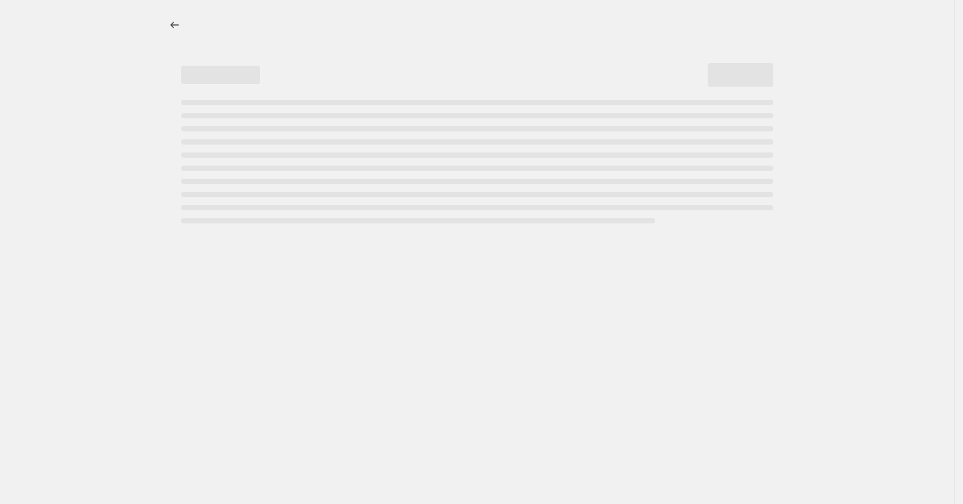
select select "no_change"
select select "pp"
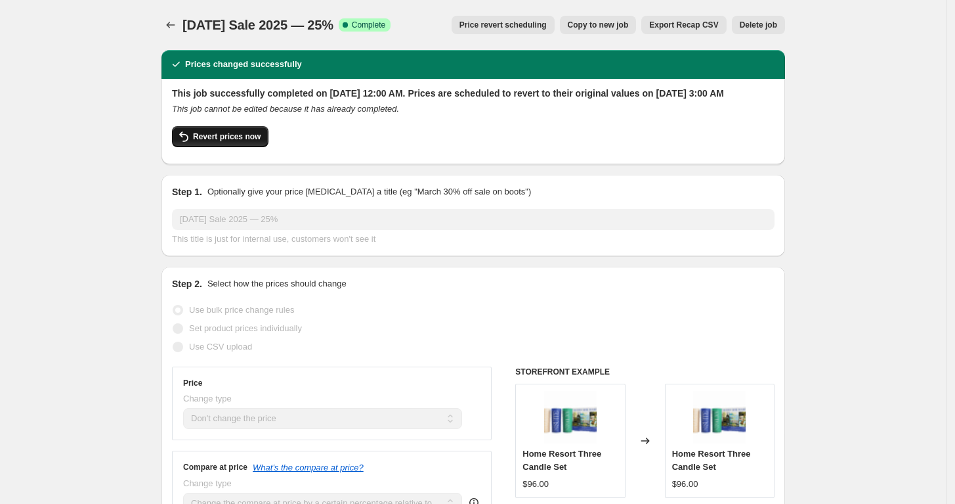
click at [238, 142] on span "Revert prices now" at bounding box center [227, 136] width 68 height 11
checkbox input "false"
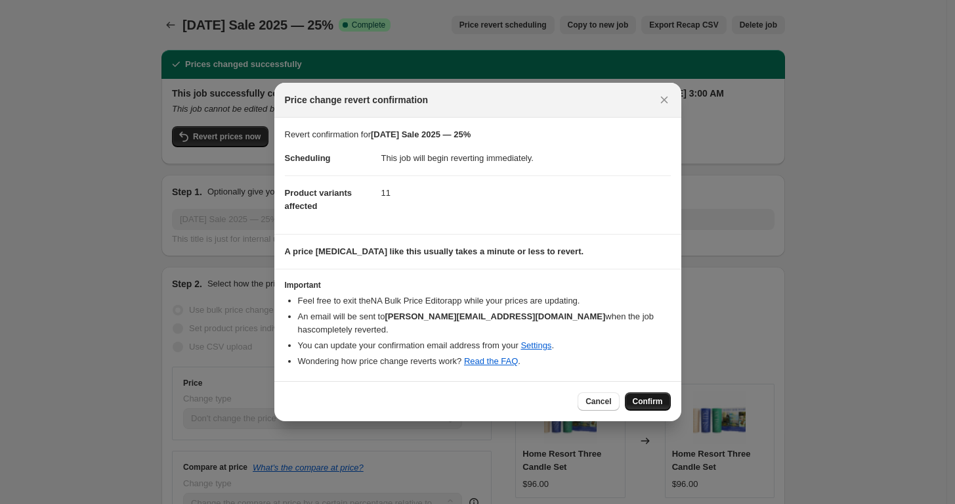
click at [653, 396] on span "Confirm" at bounding box center [648, 401] width 30 height 11
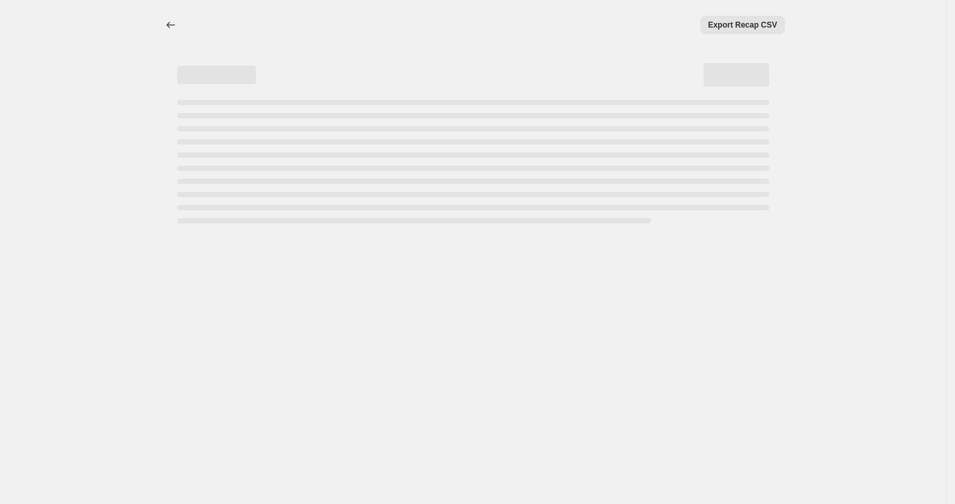
select select "no_change"
select select "pp"
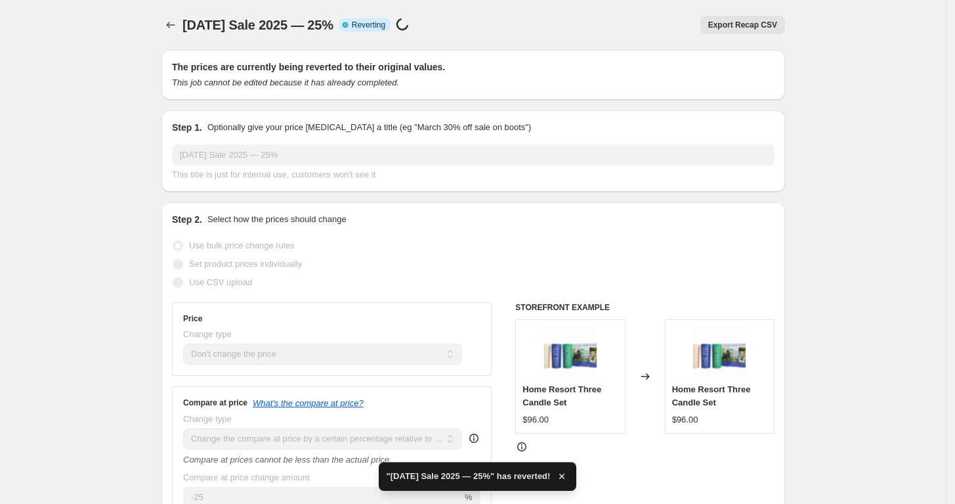
checkbox input "true"
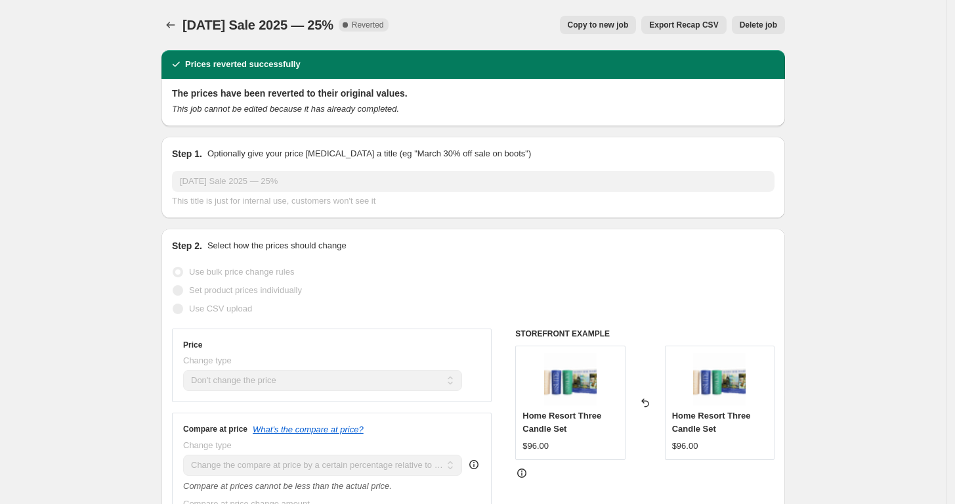
click at [623, 19] on button "Copy to new job" at bounding box center [598, 25] width 77 height 18
select select "no_change"
select select "pp"
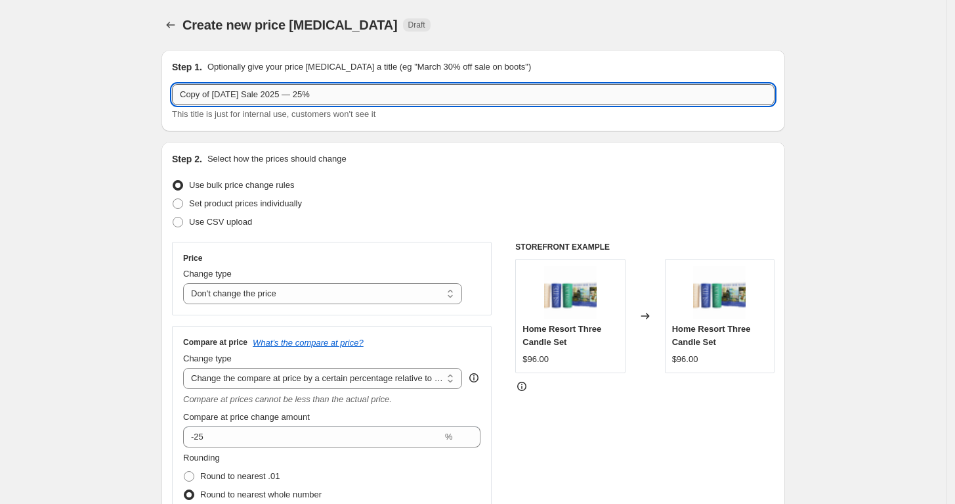
click at [207, 88] on input "Copy of [DATE] Sale 2025 — 25%" at bounding box center [473, 94] width 603 height 21
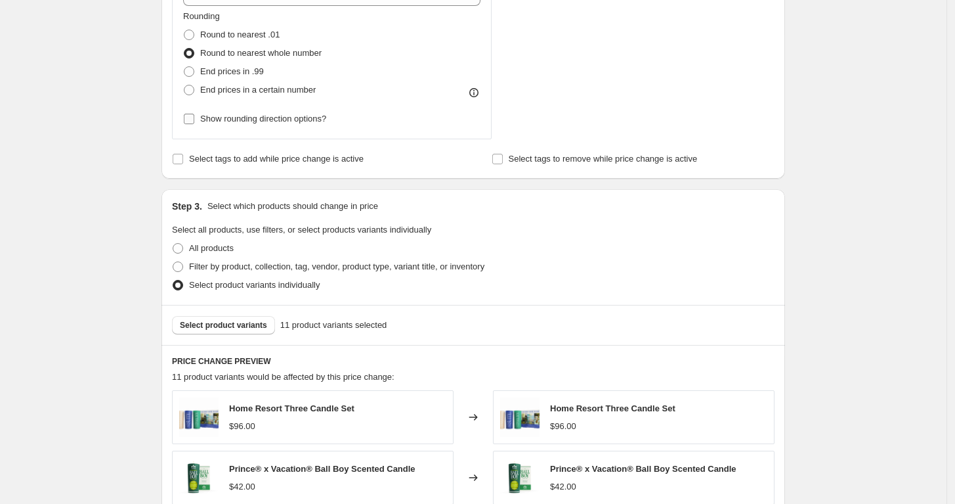
scroll to position [443, 0]
type input "[DATE] Sale 2025 — 25%_FIXED"
click at [255, 36] on span "Round to nearest .01" at bounding box center [239, 33] width 79 height 10
click at [184, 29] on input "Round to nearest .01" at bounding box center [184, 28] width 1 height 1
radio input "true"
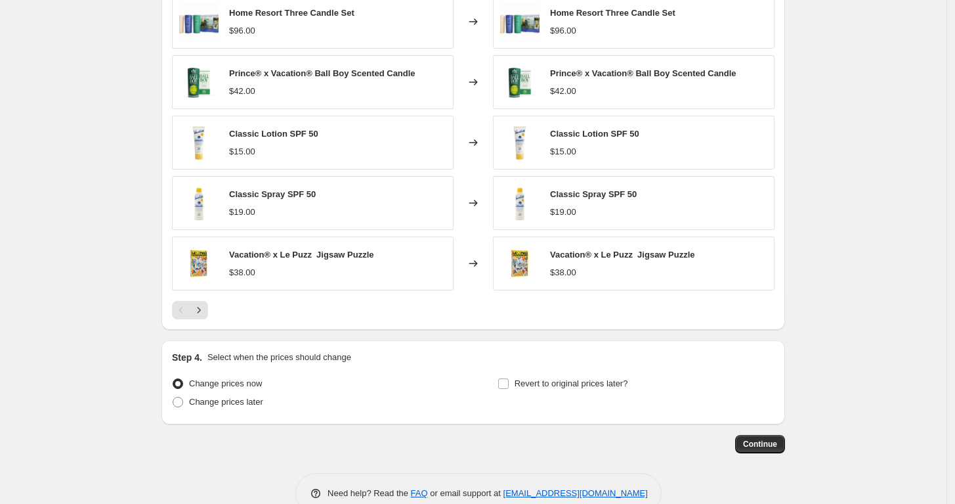
scroll to position [866, 0]
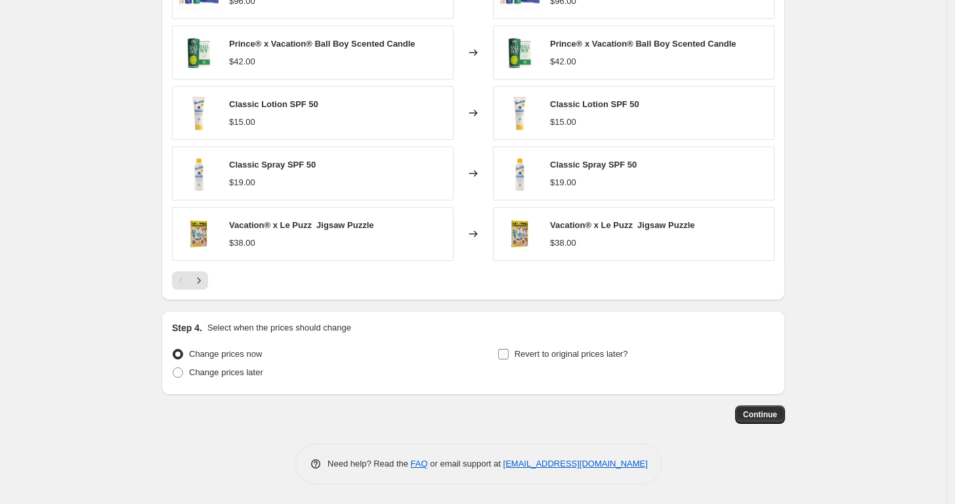
click at [532, 355] on span "Revert to original prices later?" at bounding box center [572, 354] width 114 height 10
click at [509, 355] on input "Revert to original prices later?" at bounding box center [503, 354] width 11 height 11
checkbox input "true"
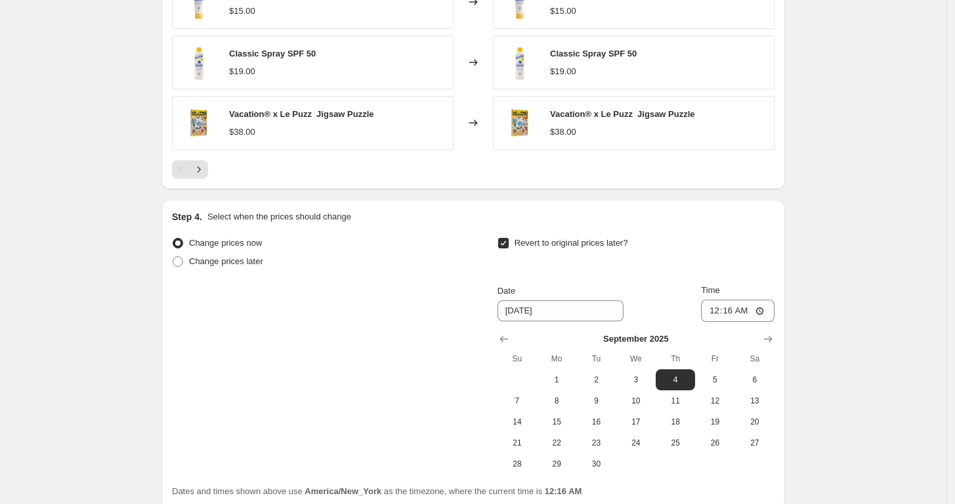
scroll to position [979, 0]
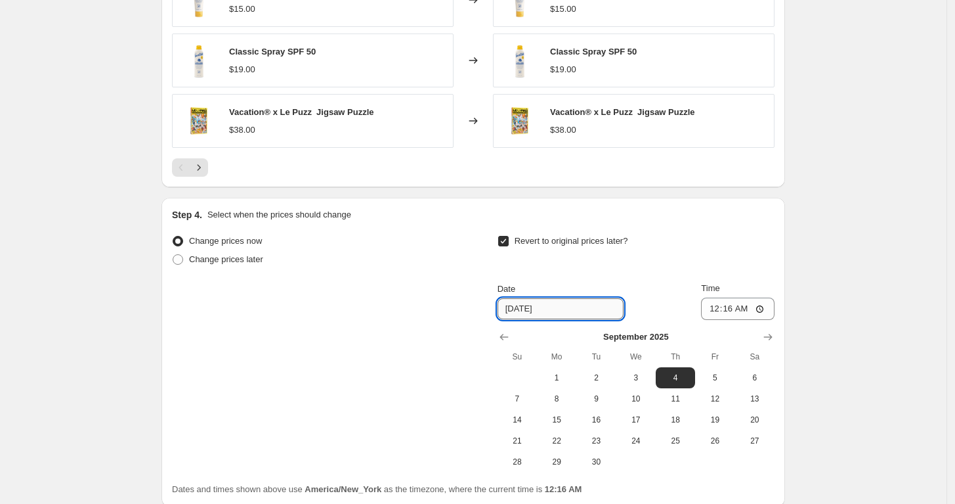
click at [556, 309] on input "[DATE]" at bounding box center [561, 308] width 126 height 21
click at [520, 305] on input "[DATE]" at bounding box center [561, 308] width 126 height 21
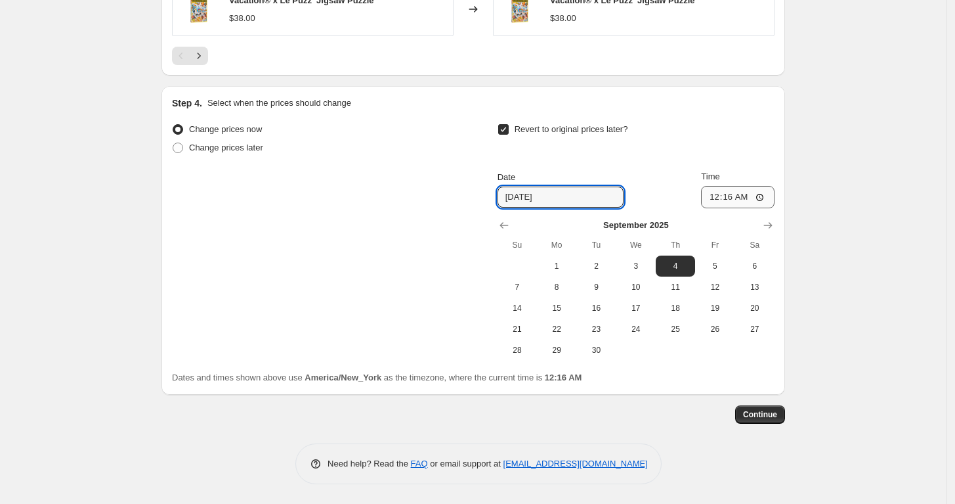
type input "[DATE]"
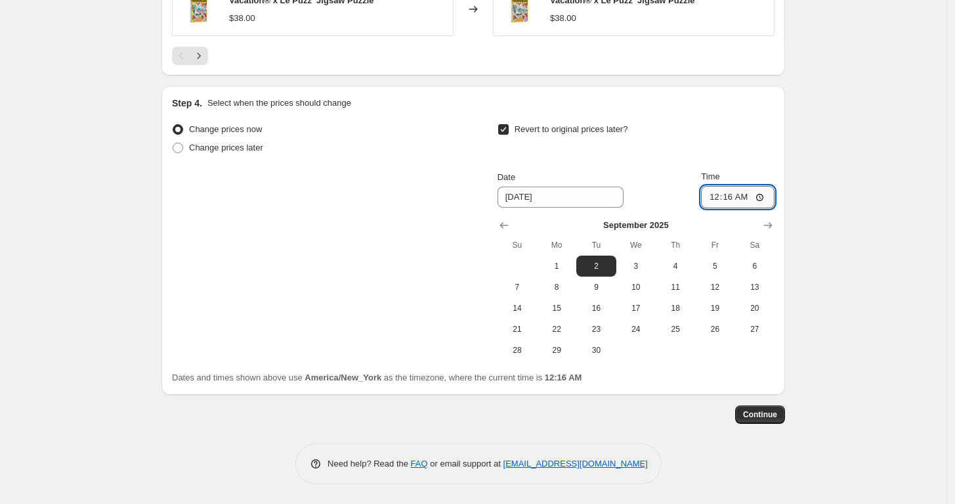
click at [716, 196] on input "00:16" at bounding box center [738, 197] width 74 height 22
type input "03:00"
click at [776, 420] on button "Continue" at bounding box center [760, 414] width 50 height 18
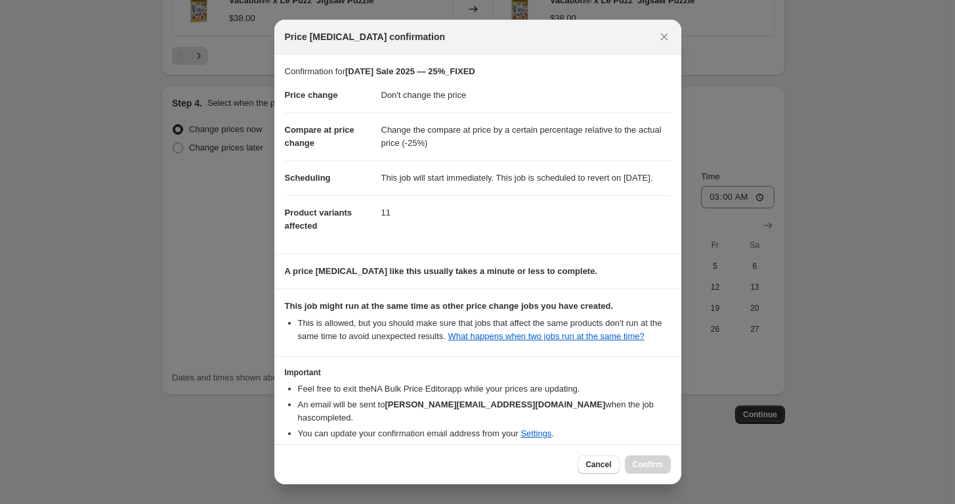
scroll to position [61, 0]
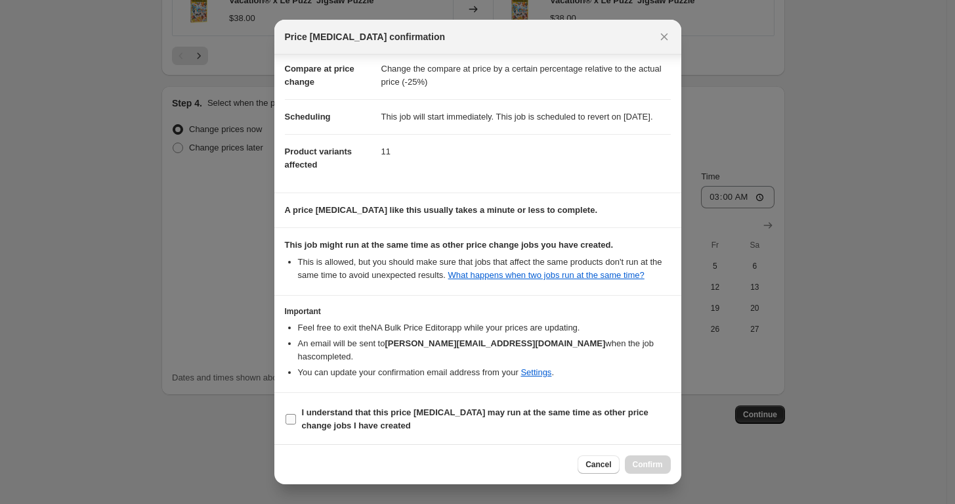
click at [377, 419] on span "I understand that this price [MEDICAL_DATA] may run at the same time as other p…" at bounding box center [486, 419] width 369 height 26
click at [296, 419] on input "I understand that this price [MEDICAL_DATA] may run at the same time as other p…" at bounding box center [291, 419] width 11 height 11
checkbox input "true"
click at [641, 458] on button "Confirm" at bounding box center [648, 464] width 46 height 18
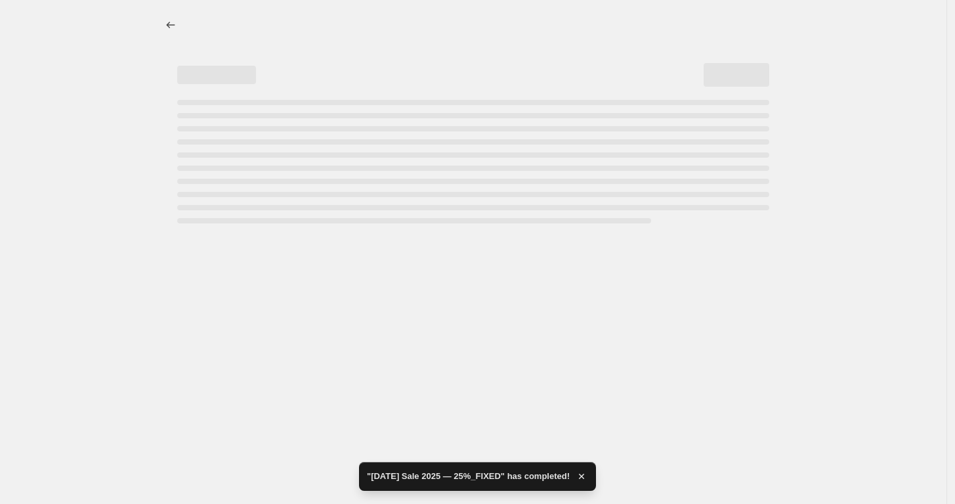
select select "no_change"
select select "pp"
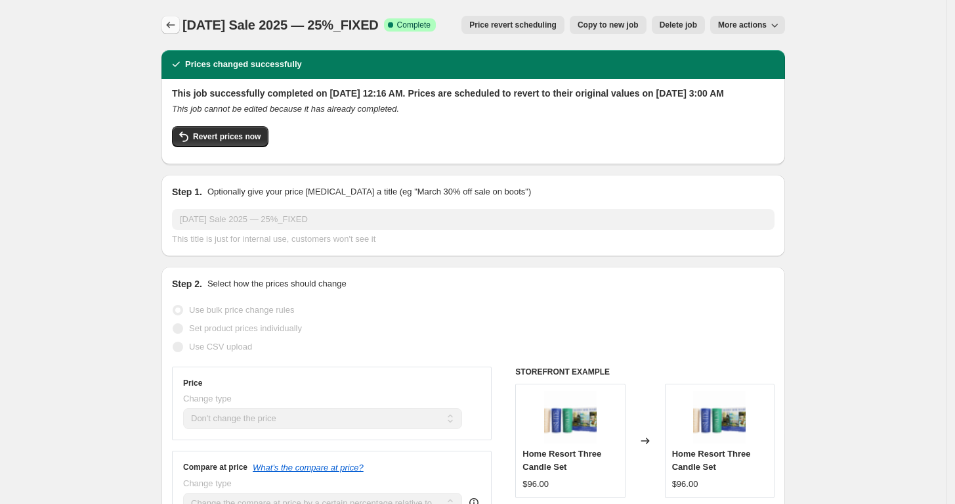
click at [177, 30] on icon "Price change jobs" at bounding box center [170, 24] width 13 height 13
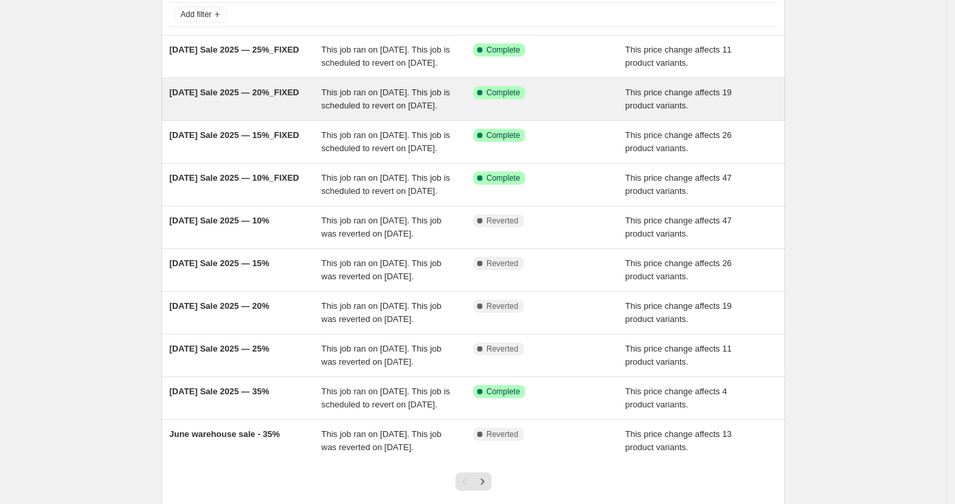
scroll to position [106, 0]
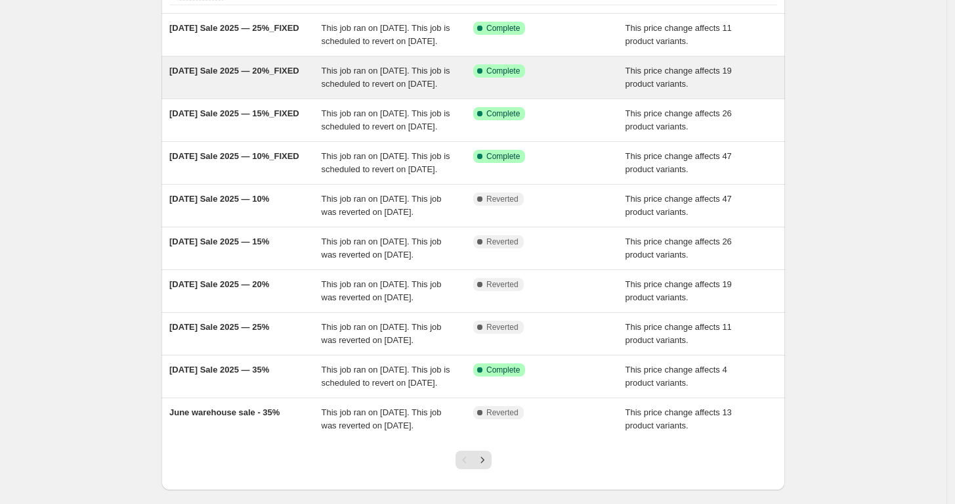
click at [215, 76] on span "[DATE] Sale 2025 — 20%_FIXED" at bounding box center [234, 71] width 130 height 10
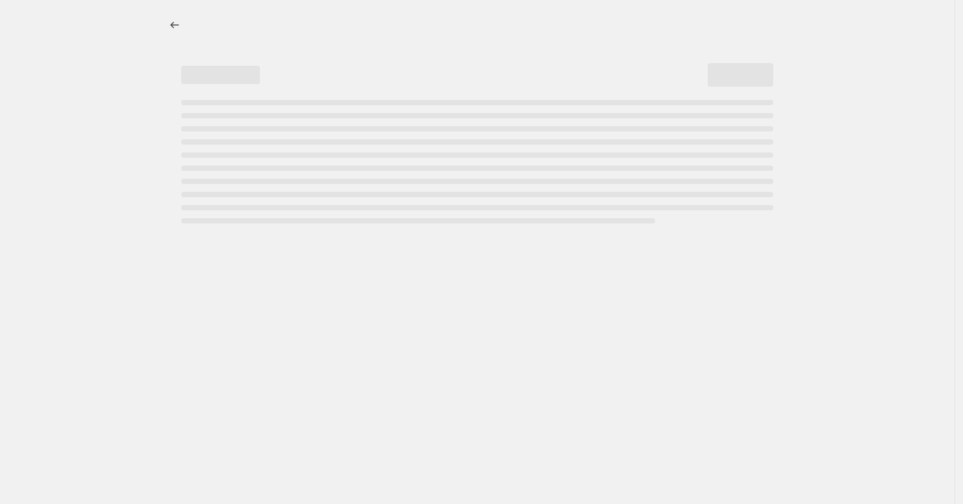
select select "no_change"
select select "pp"
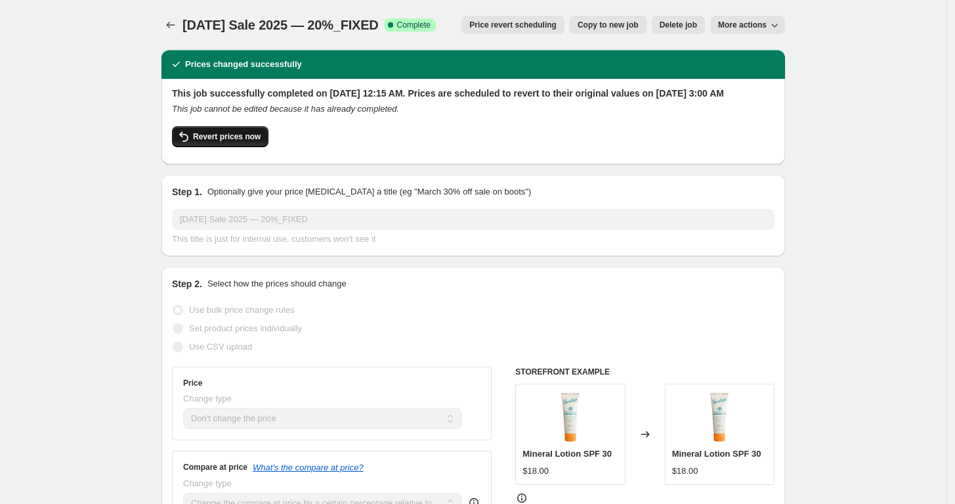
click at [235, 142] on span "Revert prices now" at bounding box center [227, 136] width 68 height 11
checkbox input "false"
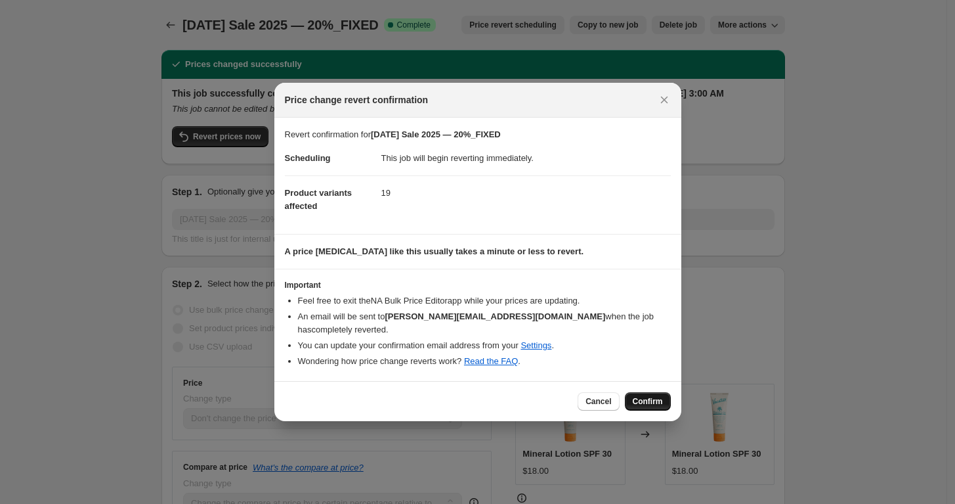
click at [640, 392] on button "Confirm" at bounding box center [648, 401] width 46 height 18
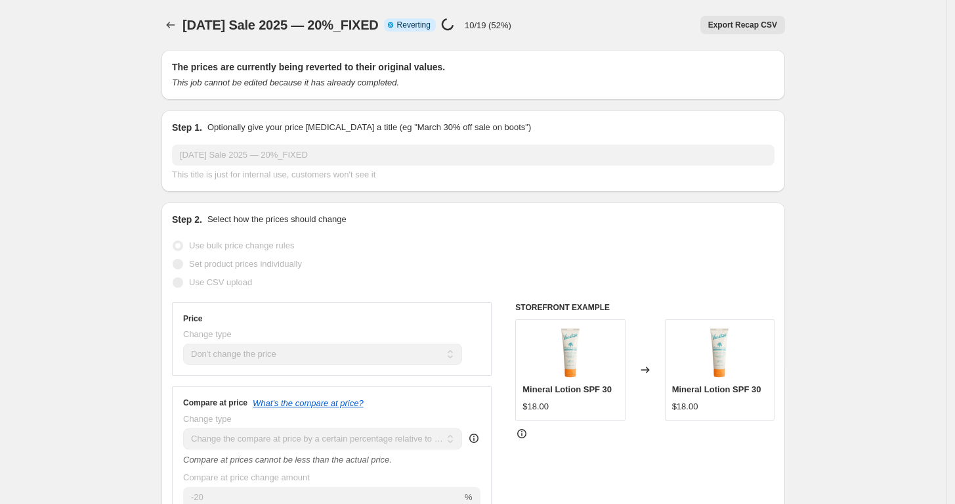
select select "no_change"
select select "pp"
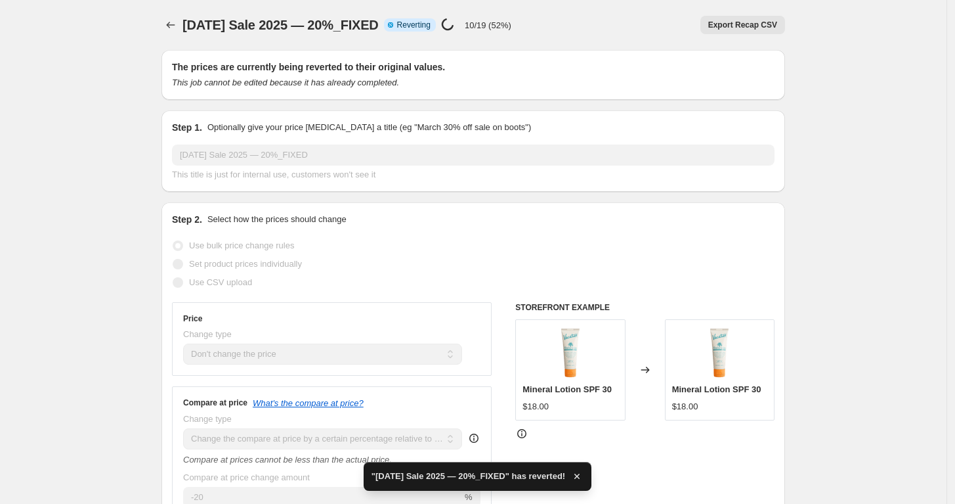
checkbox input "true"
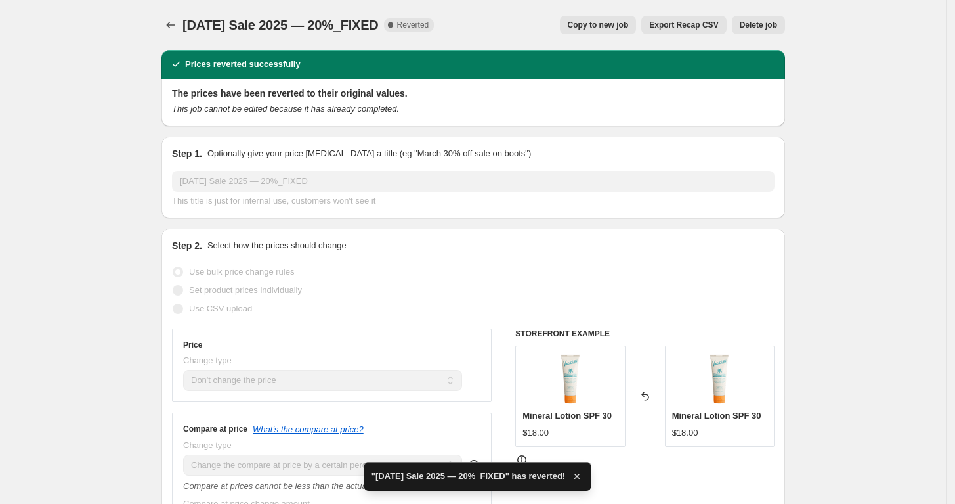
click at [620, 24] on span "Copy to new job" at bounding box center [598, 25] width 61 height 11
select select "no_change"
select select "pp"
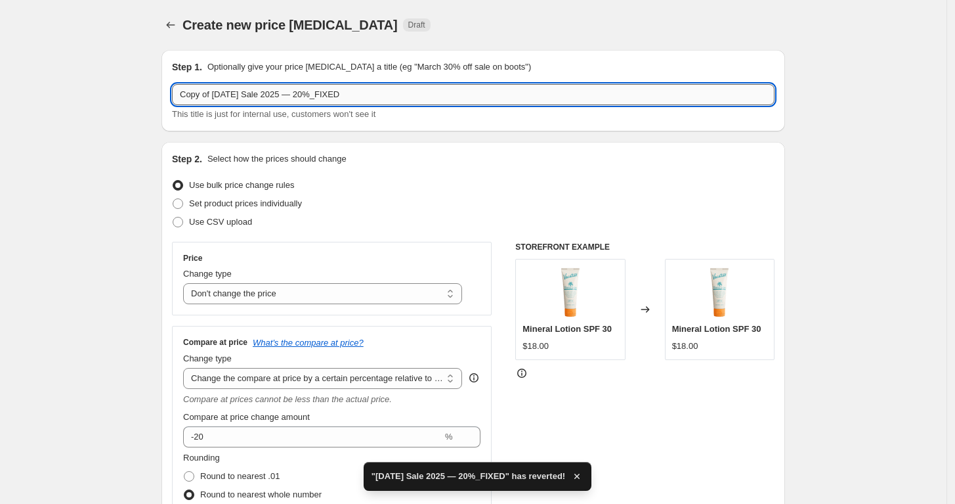
click at [381, 93] on input "Copy of [DATE] Sale 2025 — 20%_FIXED" at bounding box center [473, 94] width 603 height 21
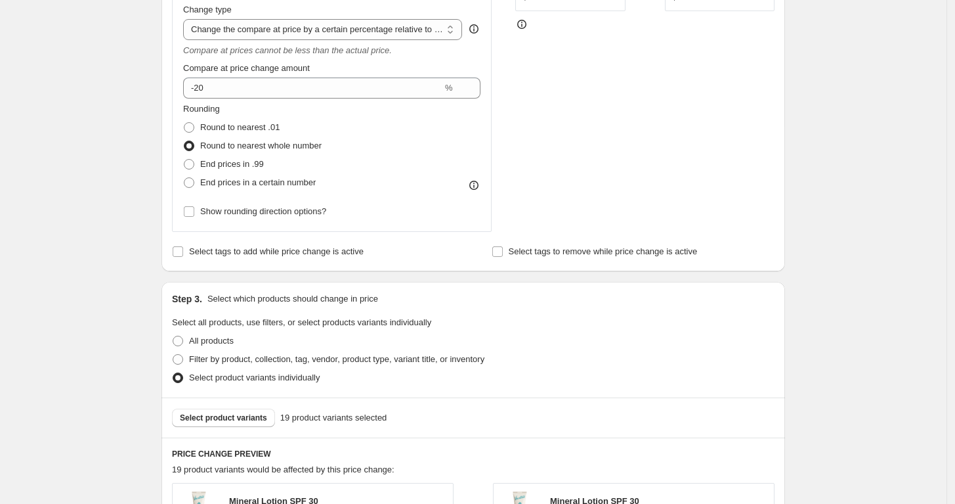
scroll to position [349, 0]
type input "[DATE] Sale 2025 — 20%_FIXED_2"
click at [271, 131] on span "Round to nearest .01" at bounding box center [239, 126] width 79 height 10
click at [184, 122] on input "Round to nearest .01" at bounding box center [184, 121] width 1 height 1
radio input "true"
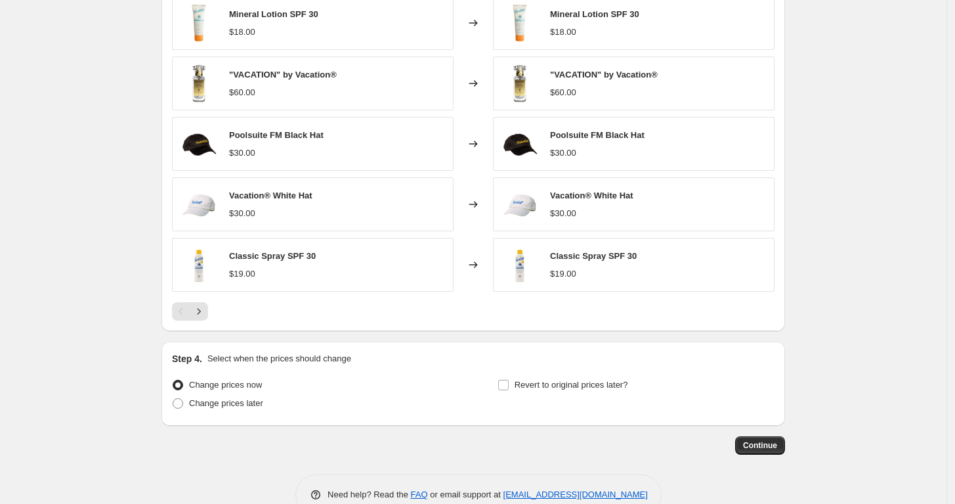
scroll to position [866, 0]
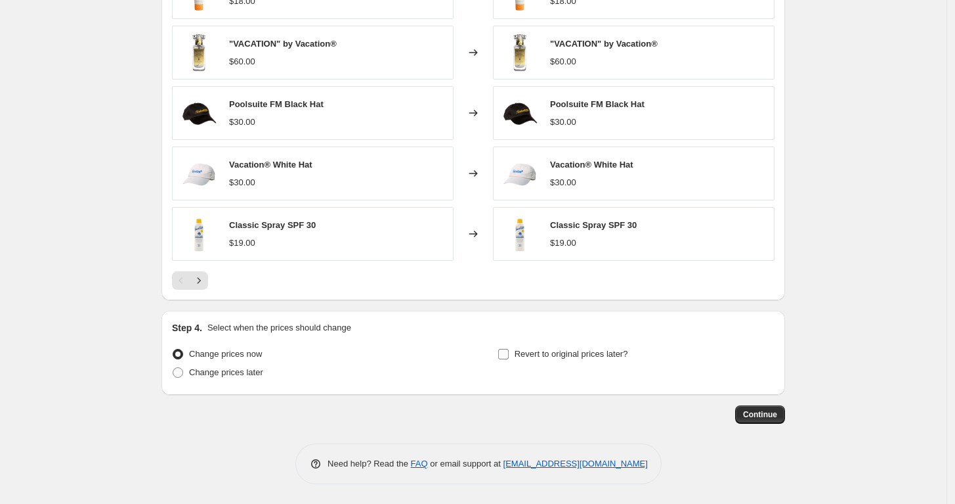
click at [507, 356] on input "Revert to original prices later?" at bounding box center [503, 354] width 11 height 11
checkbox input "true"
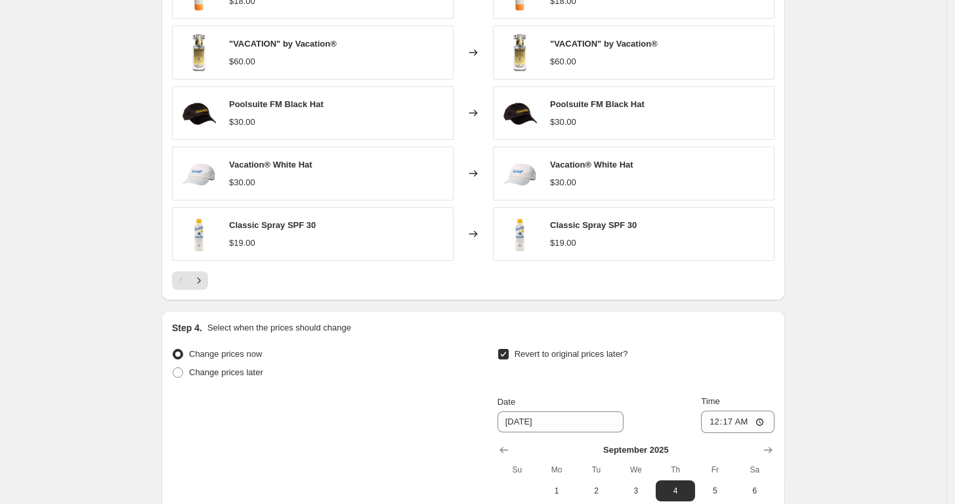
scroll to position [1091, 0]
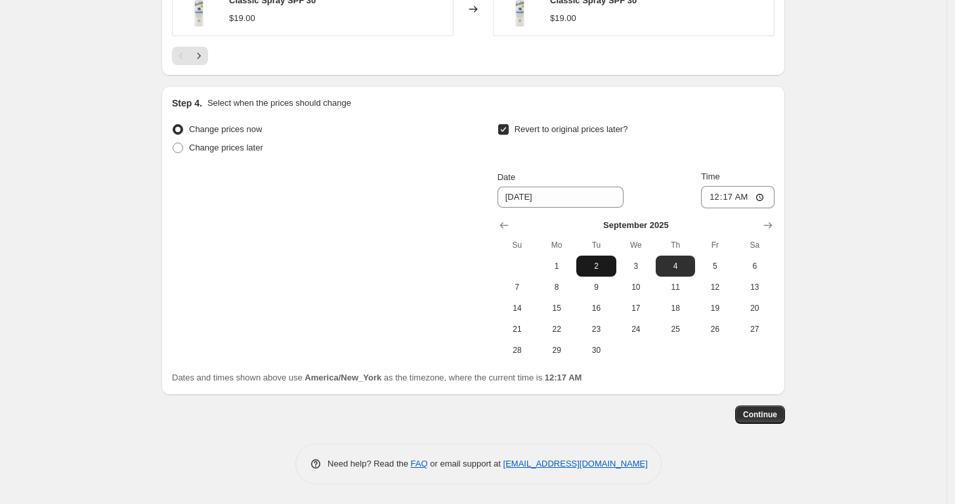
click at [584, 262] on button "2" at bounding box center [595, 265] width 39 height 21
type input "[DATE]"
click at [714, 199] on input "00:17" at bounding box center [738, 197] width 74 height 22
type input "03:00"
click at [769, 420] on button "Continue" at bounding box center [760, 414] width 50 height 18
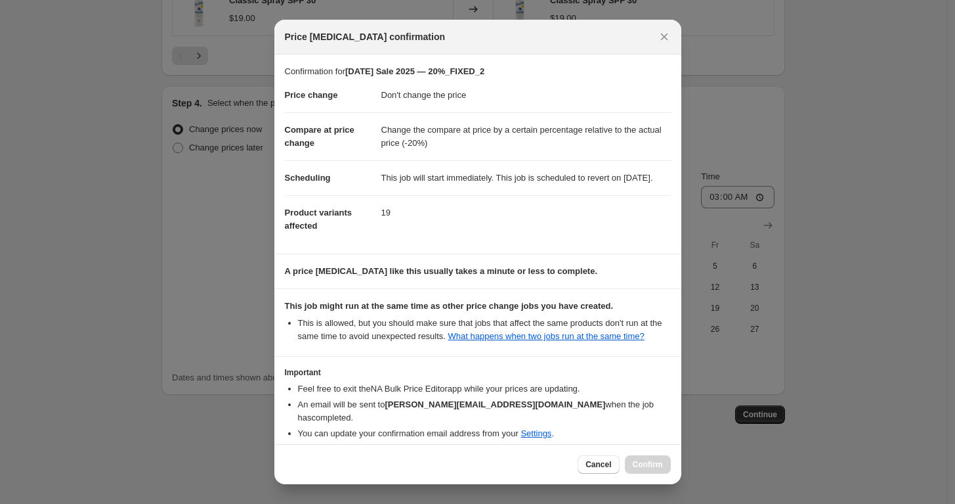
scroll to position [61, 0]
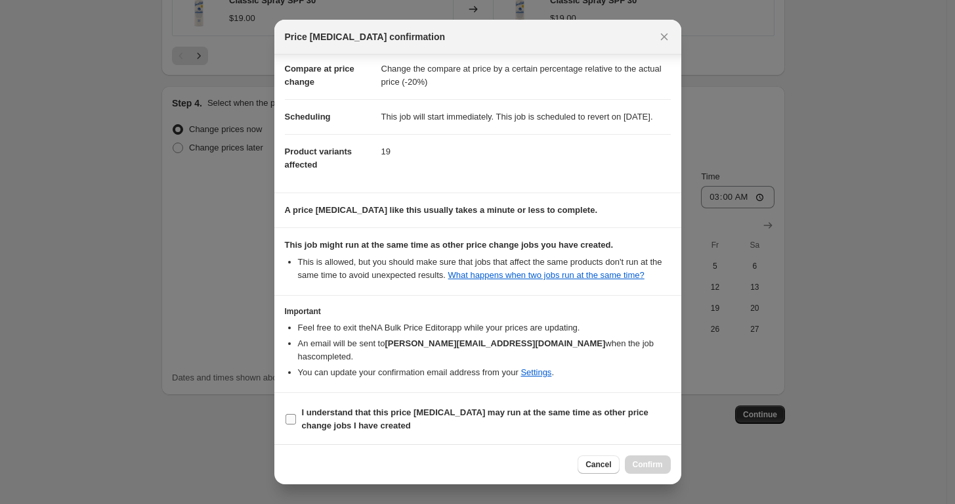
click at [349, 412] on b "I understand that this price [MEDICAL_DATA] may run at the same time as other p…" at bounding box center [475, 418] width 347 height 23
click at [296, 414] on input "I understand that this price [MEDICAL_DATA] may run at the same time as other p…" at bounding box center [291, 419] width 11 height 11
checkbox input "true"
click at [639, 461] on span "Confirm" at bounding box center [648, 464] width 30 height 11
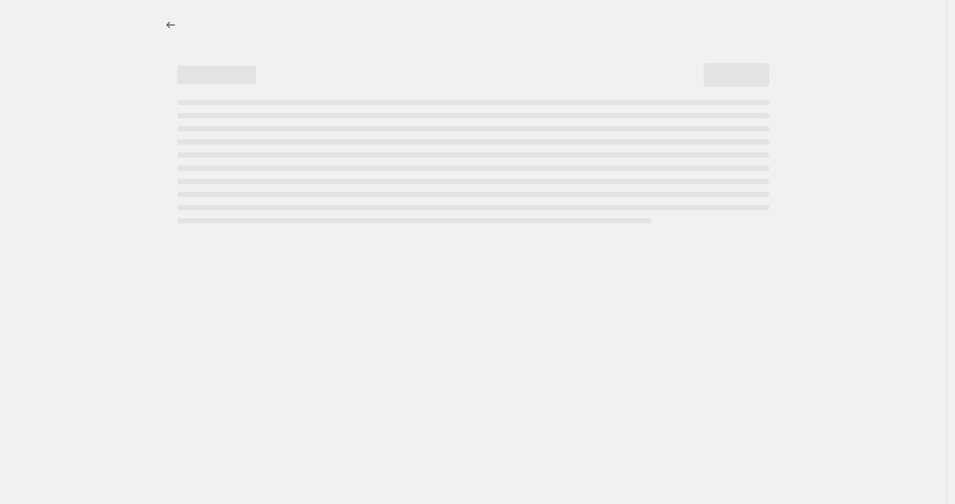
select select "no_change"
select select "pp"
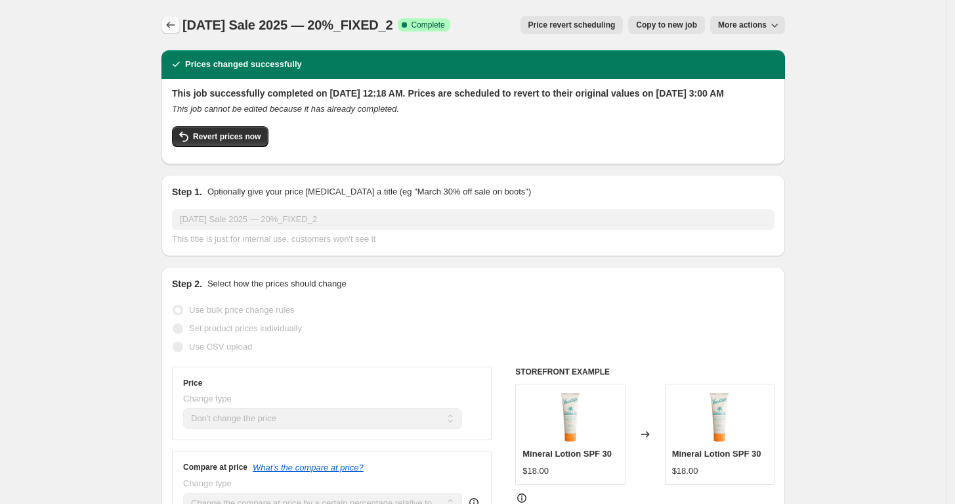
click at [176, 26] on icon "Price change jobs" at bounding box center [170, 24] width 13 height 13
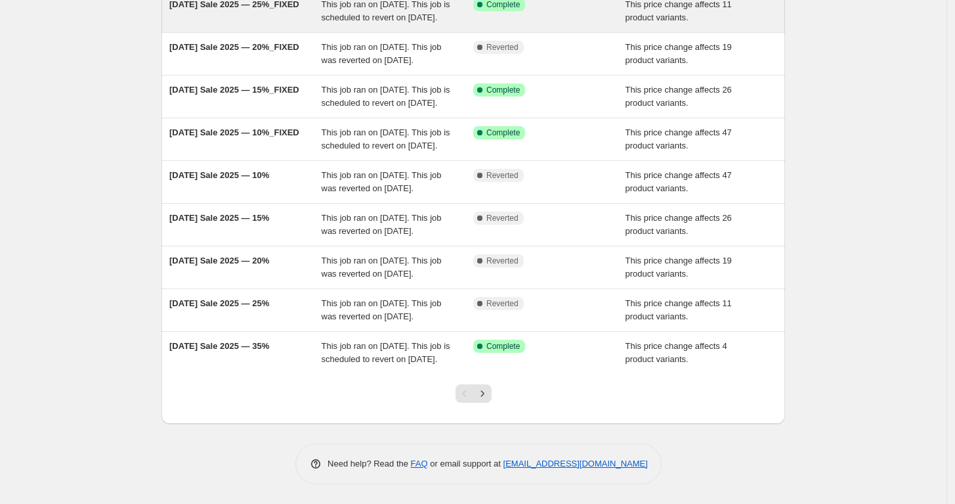
scroll to position [299, 0]
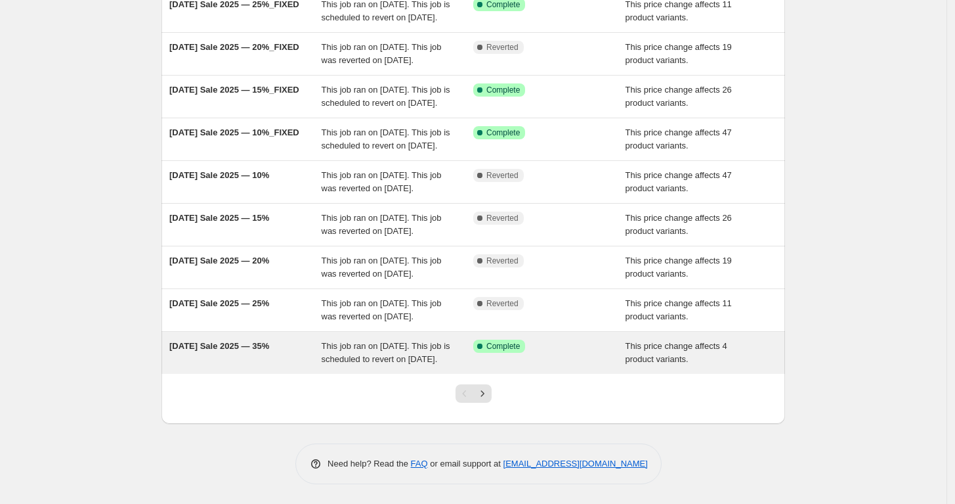
click at [456, 360] on div "This job ran on [DATE]. This job is scheduled to revert on [DATE]." at bounding box center [398, 352] width 152 height 26
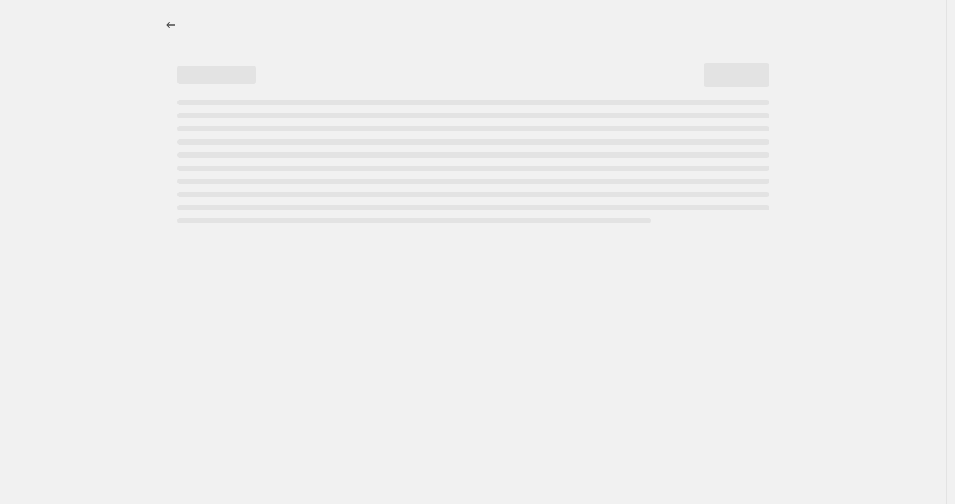
select select "no_change"
select select "pp"
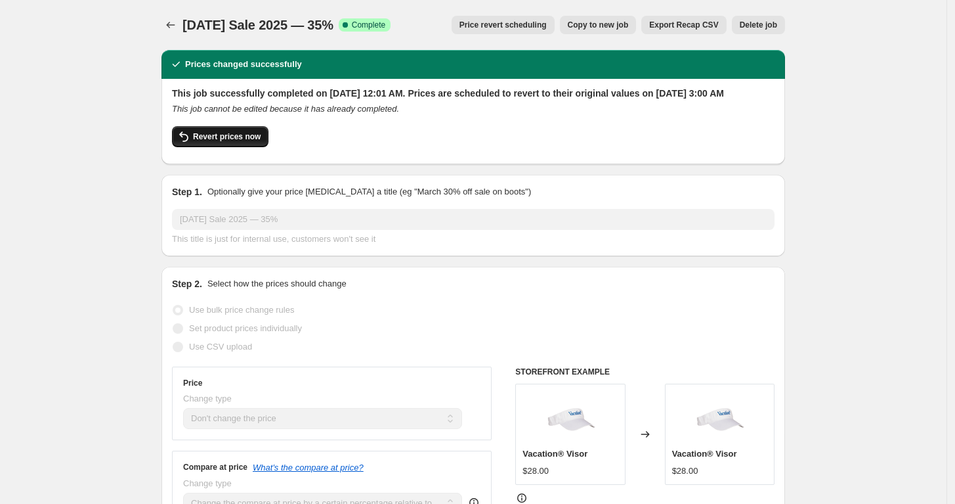
click at [244, 142] on span "Revert prices now" at bounding box center [227, 136] width 68 height 11
checkbox input "false"
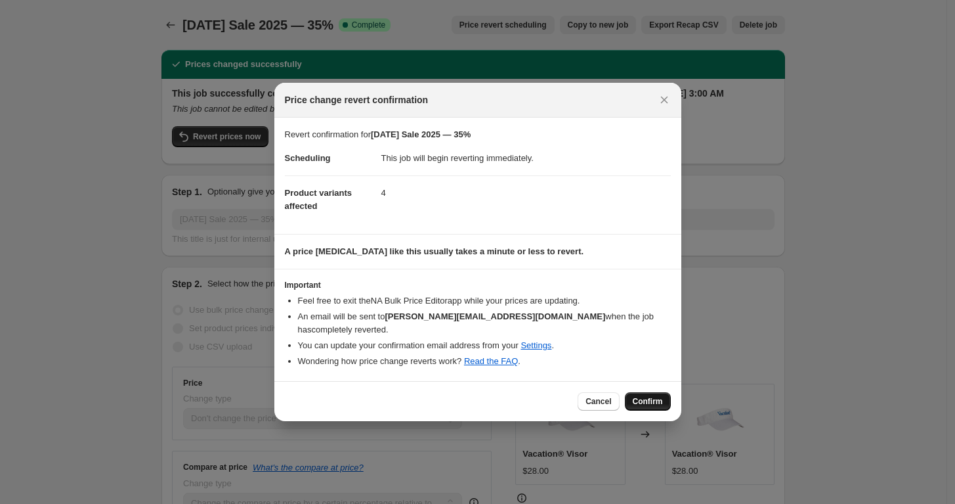
click at [639, 392] on button "Confirm" at bounding box center [648, 401] width 46 height 18
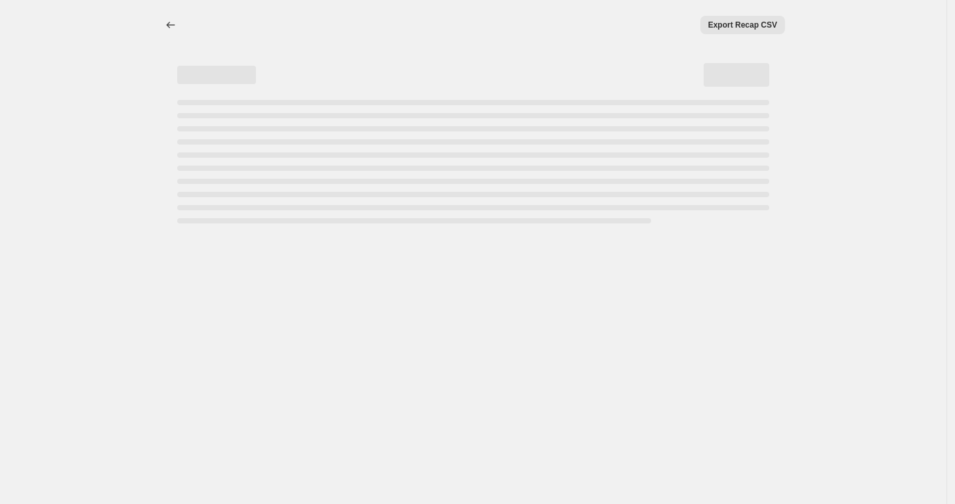
select select "no_change"
select select "pp"
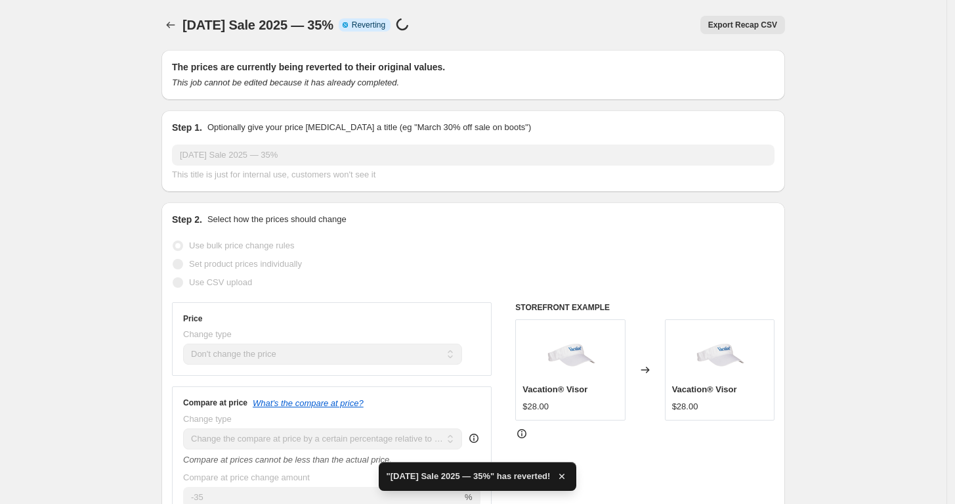
checkbox input "true"
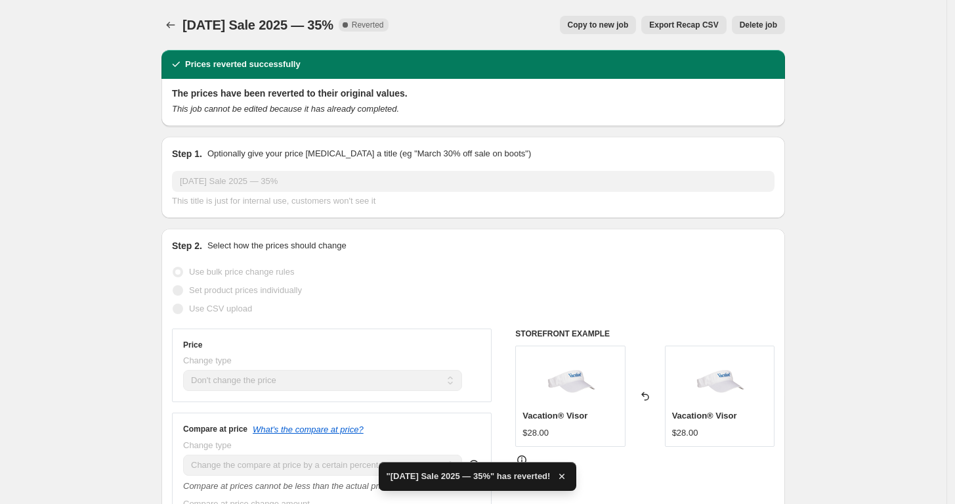
click at [603, 26] on span "Copy to new job" at bounding box center [598, 25] width 61 height 11
select select "no_change"
select select "pp"
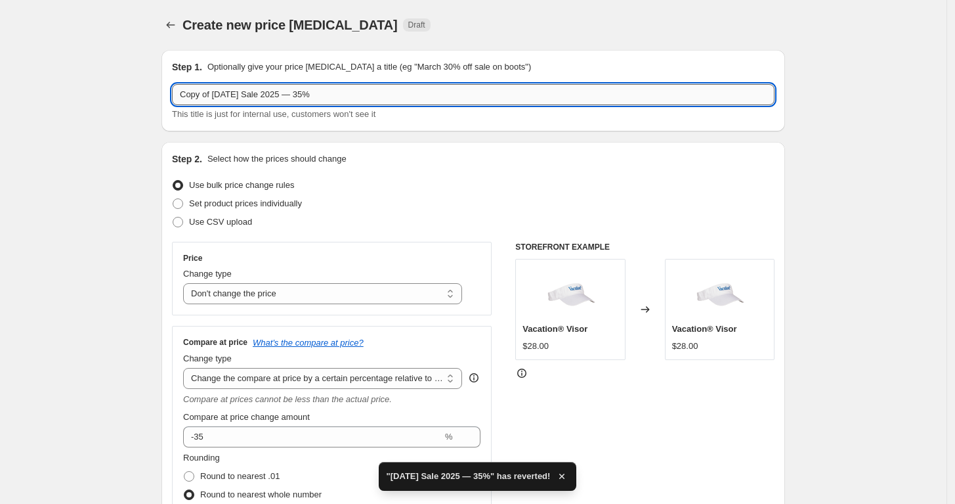
click at [211, 90] on input "Copy of [DATE] Sale 2025 — 35%" at bounding box center [473, 94] width 603 height 21
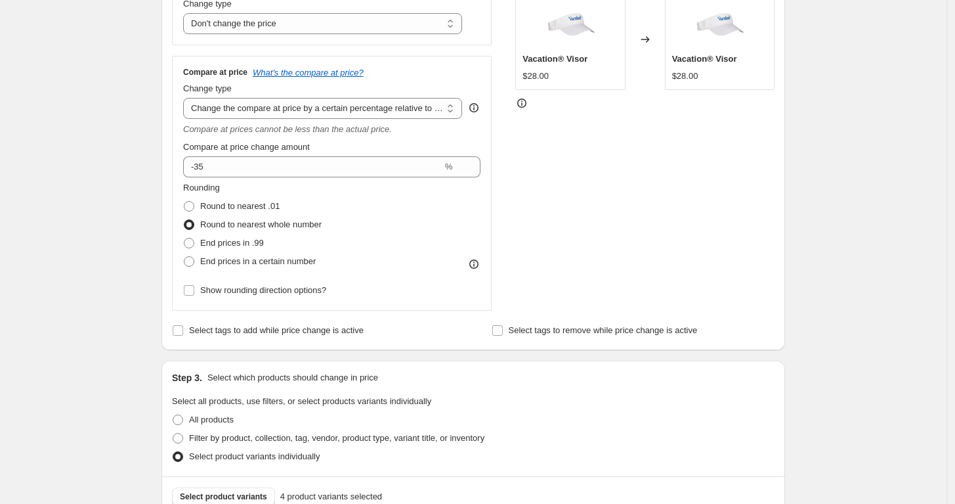
scroll to position [323, 0]
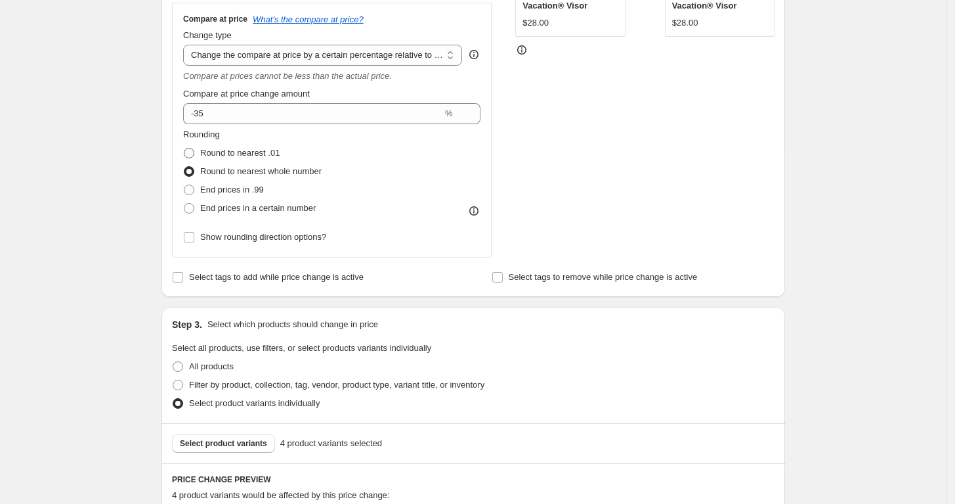
type input "[DATE] Sale 2025 — 35%_FIXED"
click at [249, 154] on span "Round to nearest .01" at bounding box center [239, 153] width 79 height 10
click at [184, 148] on input "Round to nearest .01" at bounding box center [184, 148] width 1 height 1
radio input "true"
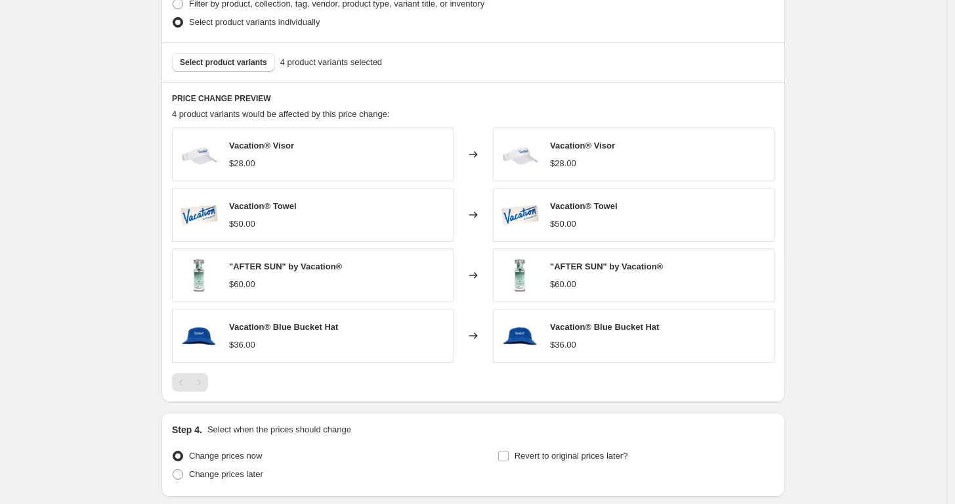
scroll to position [806, 0]
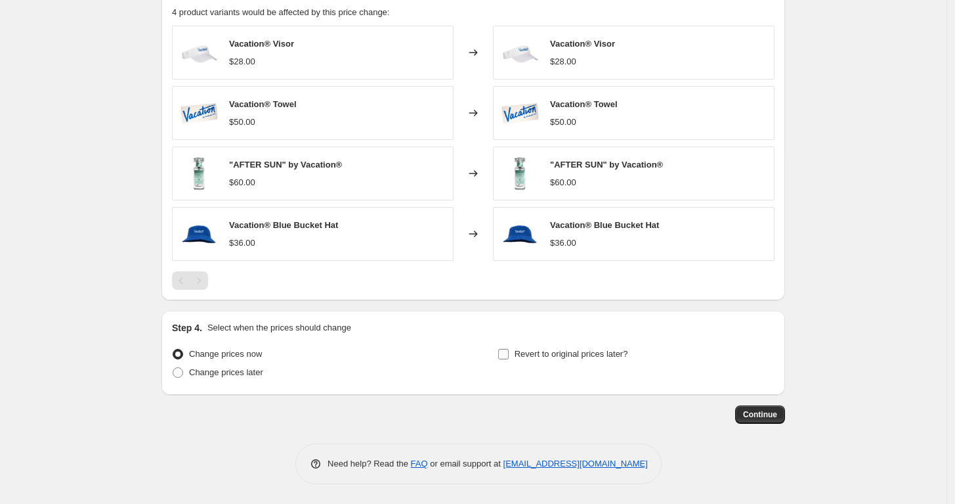
click at [605, 358] on span "Revert to original prices later?" at bounding box center [572, 354] width 114 height 10
click at [509, 359] on input "Revert to original prices later?" at bounding box center [503, 354] width 11 height 11
checkbox input "true"
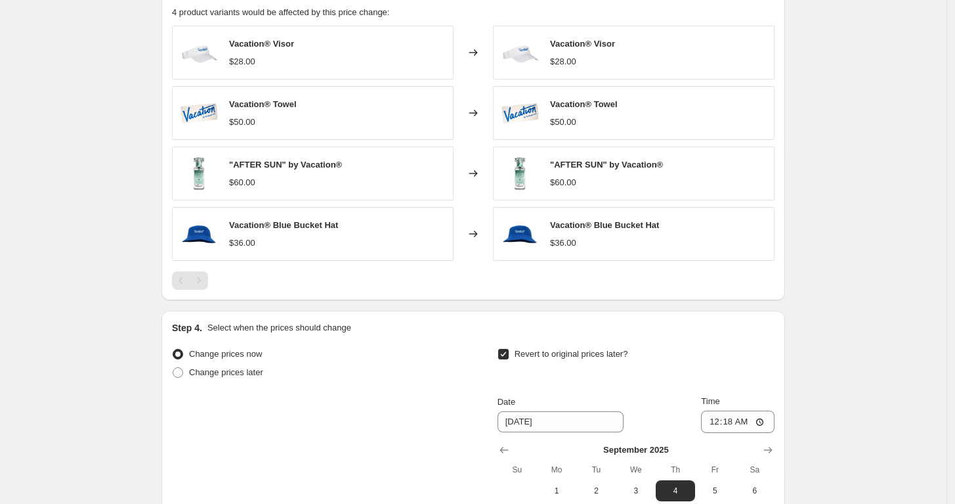
scroll to position [884, 0]
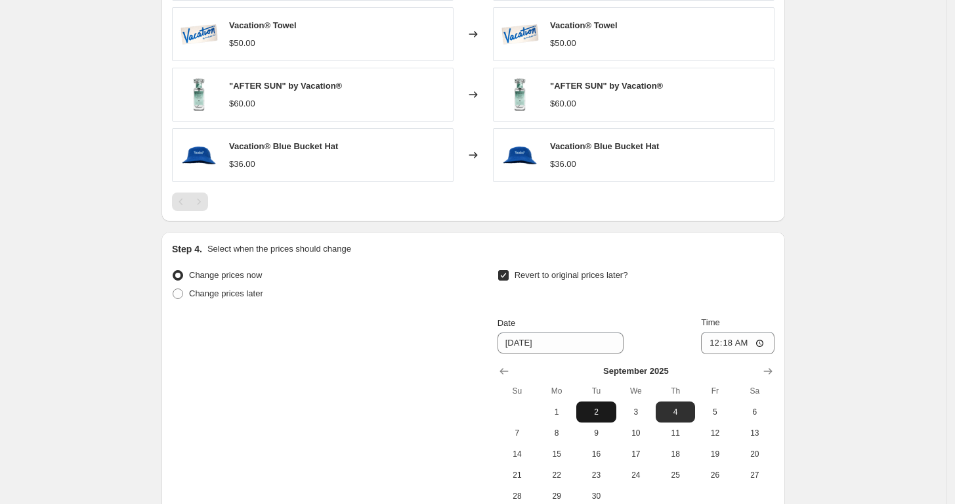
click at [606, 408] on span "2" at bounding box center [596, 411] width 29 height 11
type input "[DATE]"
click at [714, 345] on input "00:18" at bounding box center [738, 343] width 74 height 22
type input "03:00"
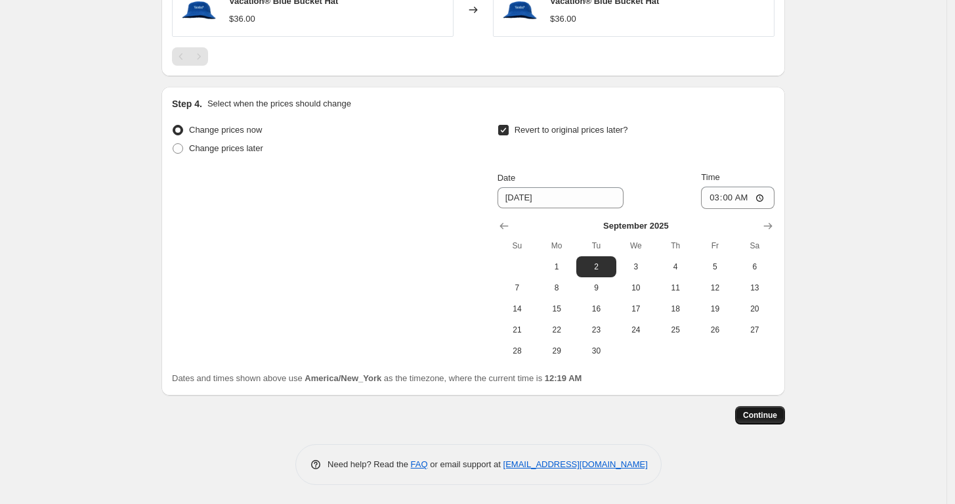
click at [774, 417] on span "Continue" at bounding box center [760, 415] width 34 height 11
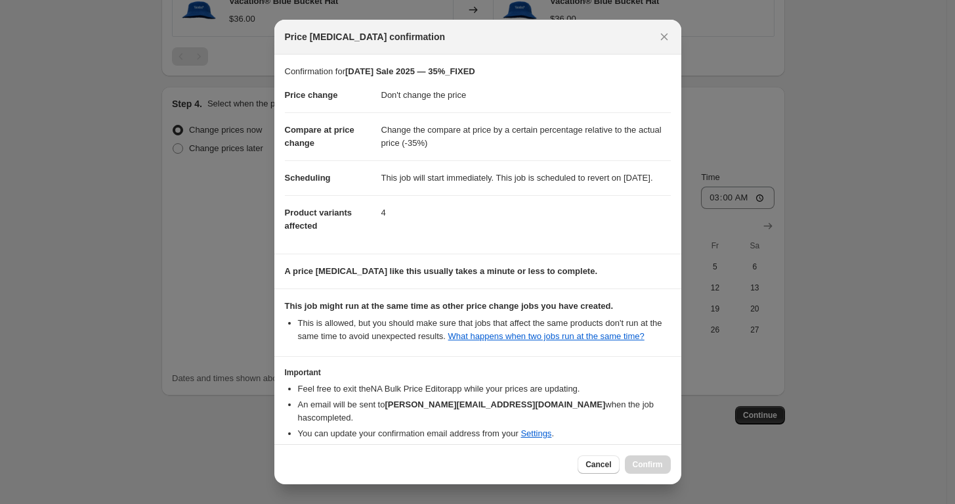
scroll to position [61, 0]
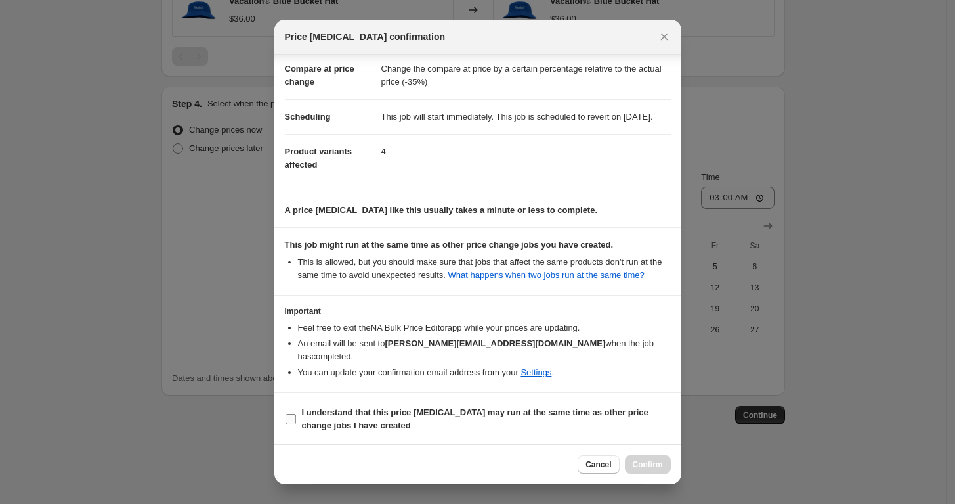
click at [324, 414] on b "I understand that this price [MEDICAL_DATA] may run at the same time as other p…" at bounding box center [475, 418] width 347 height 23
click at [296, 414] on input "I understand that this price [MEDICAL_DATA] may run at the same time as other p…" at bounding box center [291, 419] width 11 height 11
checkbox input "true"
click at [655, 464] on span "Confirm" at bounding box center [648, 464] width 30 height 11
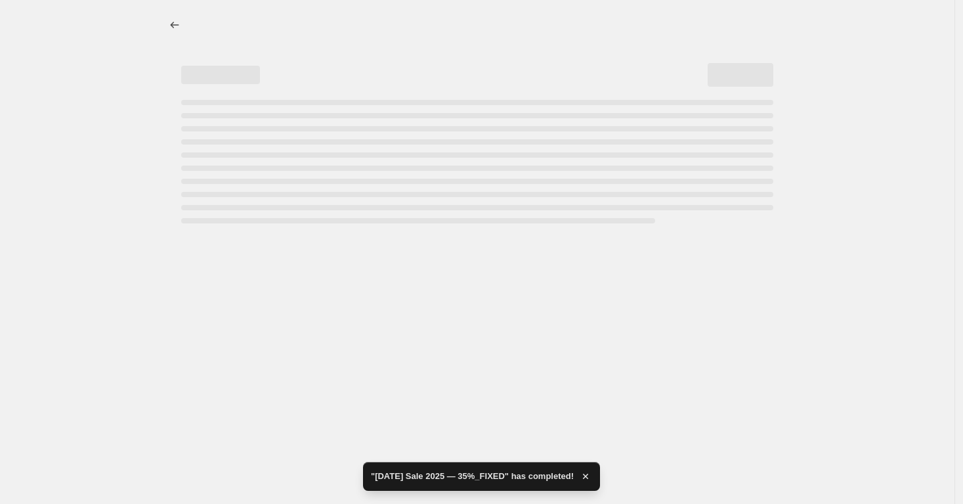
select select "no_change"
select select "pp"
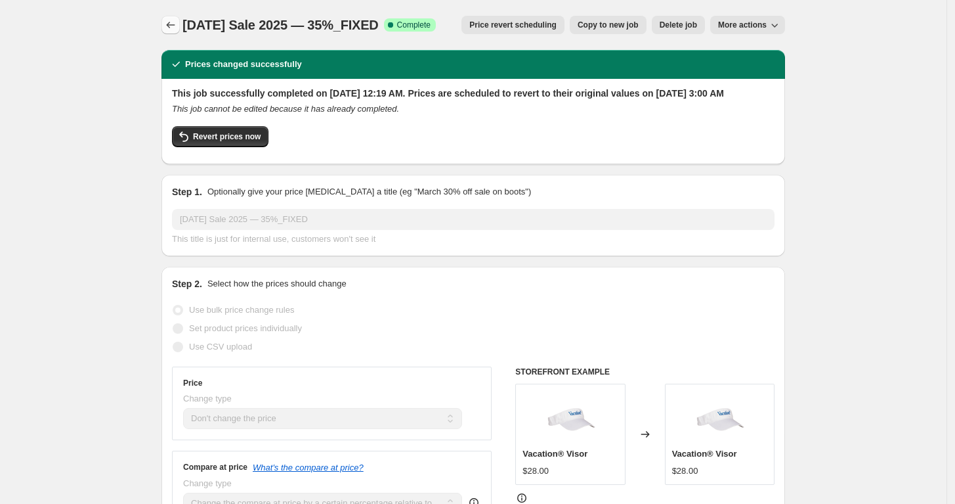
click at [177, 20] on icon "Price change jobs" at bounding box center [170, 24] width 13 height 13
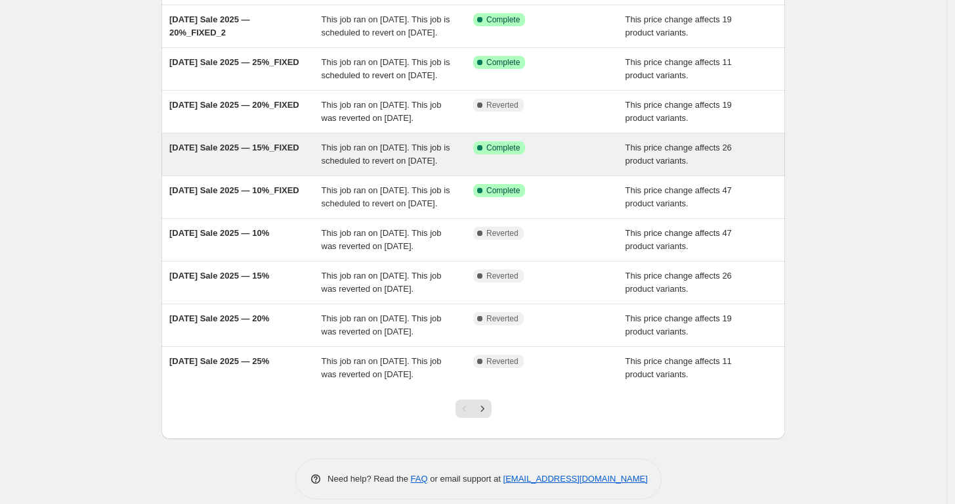
scroll to position [99, 0]
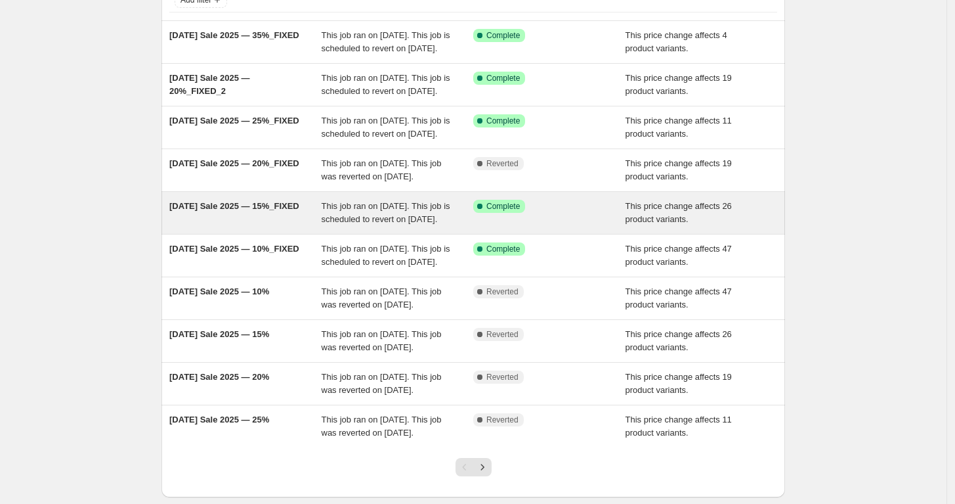
click at [243, 226] on div "[DATE] Sale 2025 — 15%_FIXED" at bounding box center [245, 213] width 152 height 26
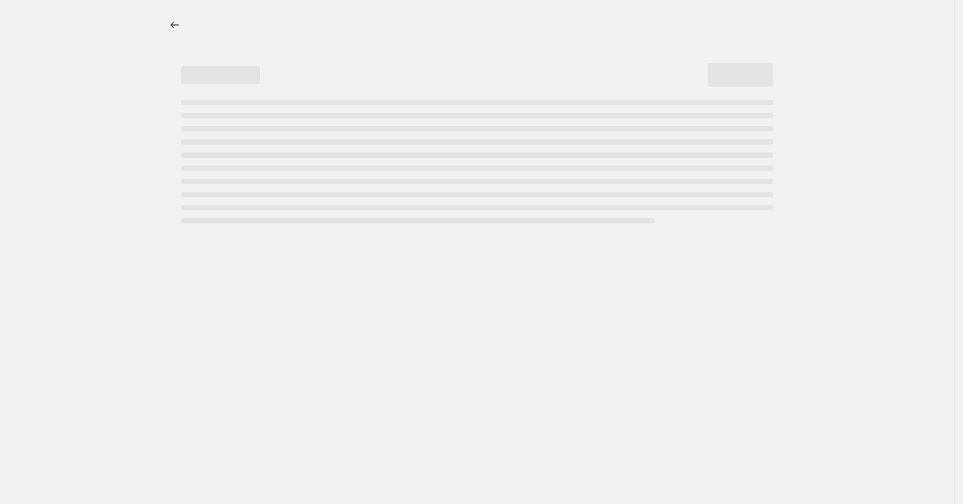
select select "no_change"
select select "pp"
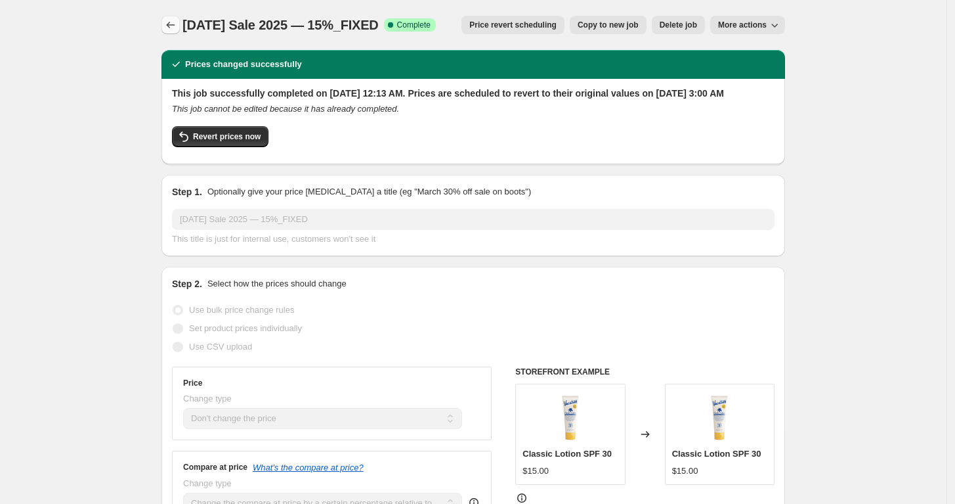
click at [177, 25] on icon "Price change jobs" at bounding box center [170, 24] width 13 height 13
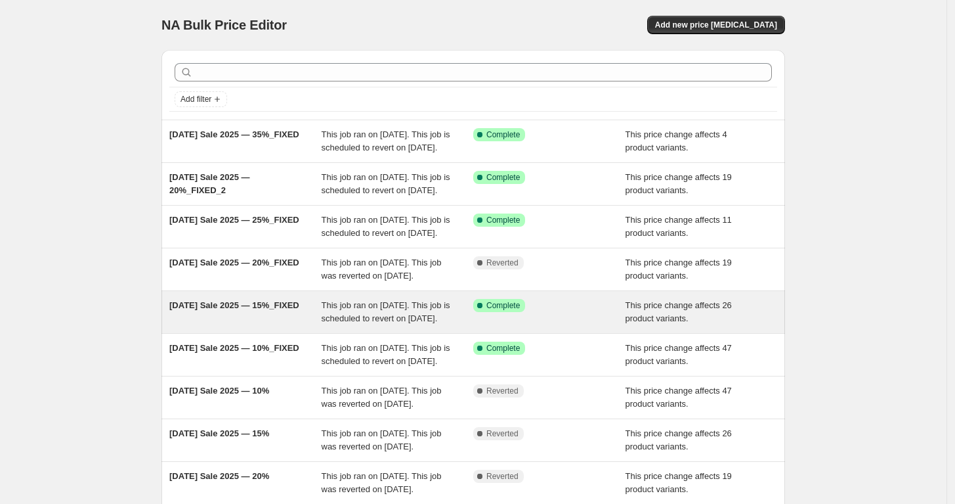
click at [218, 310] on span "[DATE] Sale 2025 — 15%_FIXED" at bounding box center [234, 305] width 130 height 10
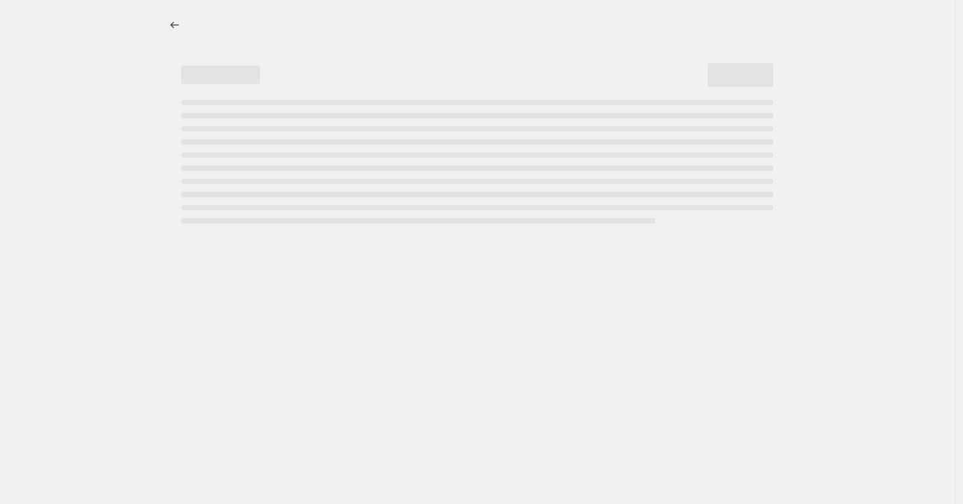
select select "no_change"
select select "pp"
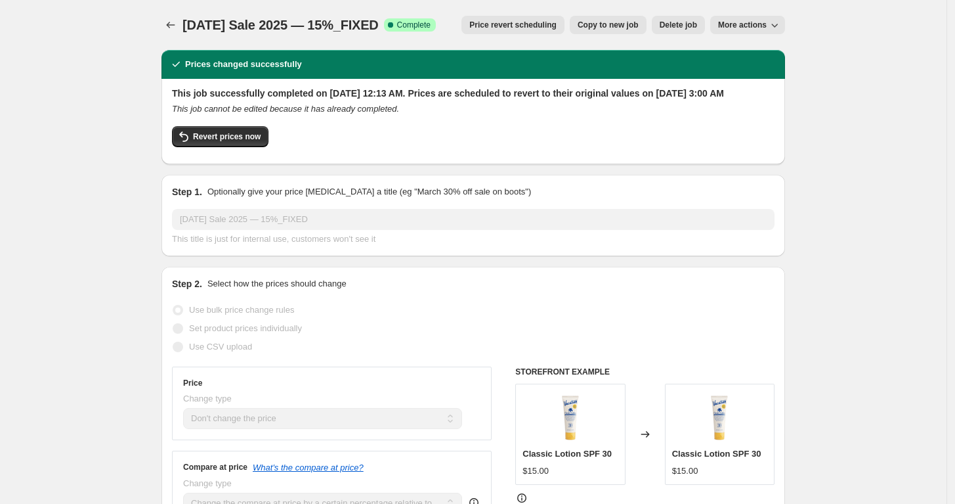
click at [561, 30] on button "Price revert scheduling" at bounding box center [513, 25] width 103 height 18
click at [257, 147] on button "Revert prices now" at bounding box center [220, 136] width 97 height 21
checkbox input "false"
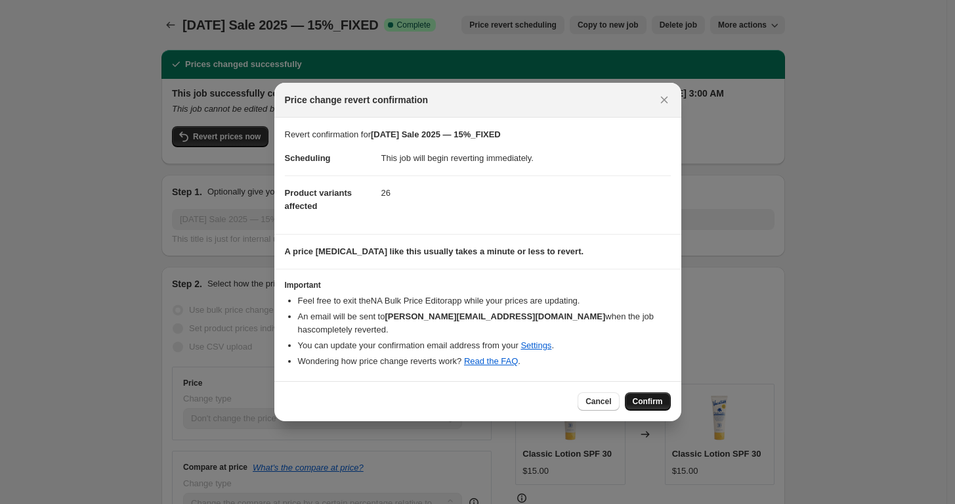
click at [651, 399] on span "Confirm" at bounding box center [648, 401] width 30 height 11
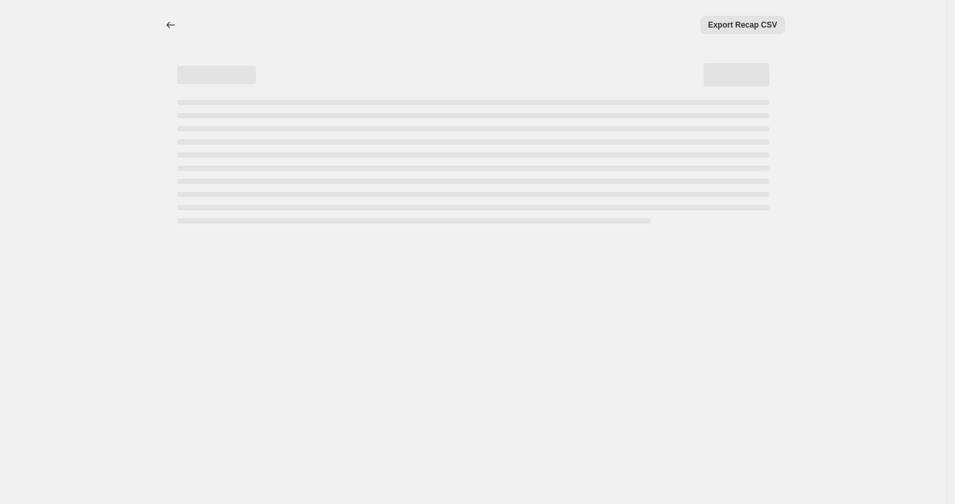
select select "no_change"
select select "pp"
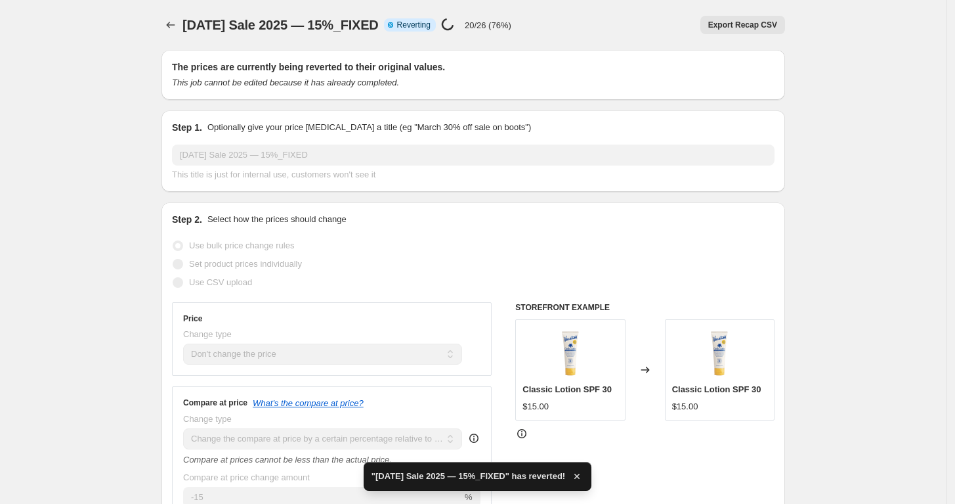
checkbox input "true"
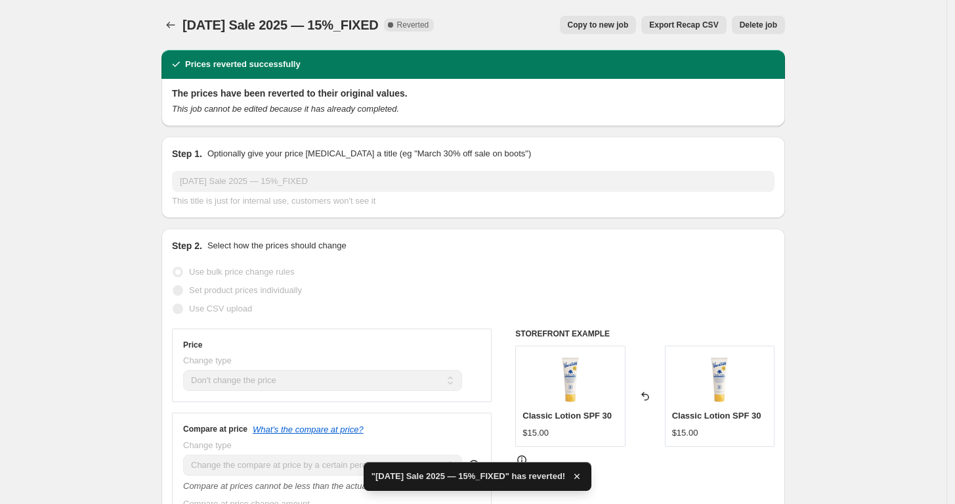
click at [605, 27] on span "Copy to new job" at bounding box center [598, 25] width 61 height 11
select select "no_change"
select select "pp"
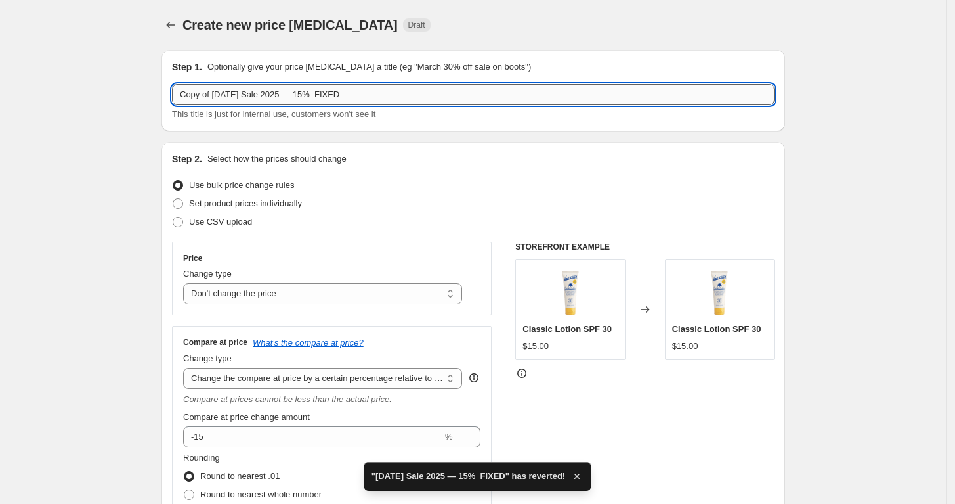
click at [313, 102] on input "Copy of [DATE] Sale 2025 — 15%_FIXED" at bounding box center [473, 94] width 603 height 21
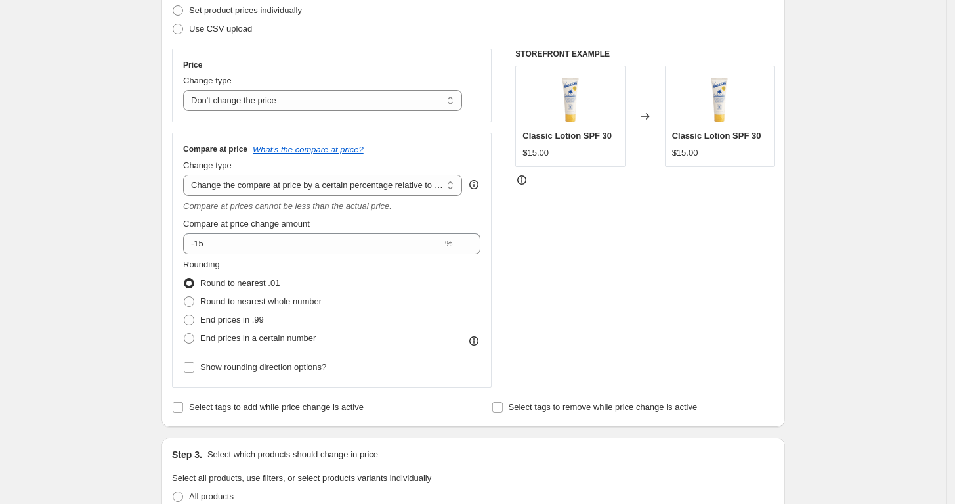
scroll to position [265, 0]
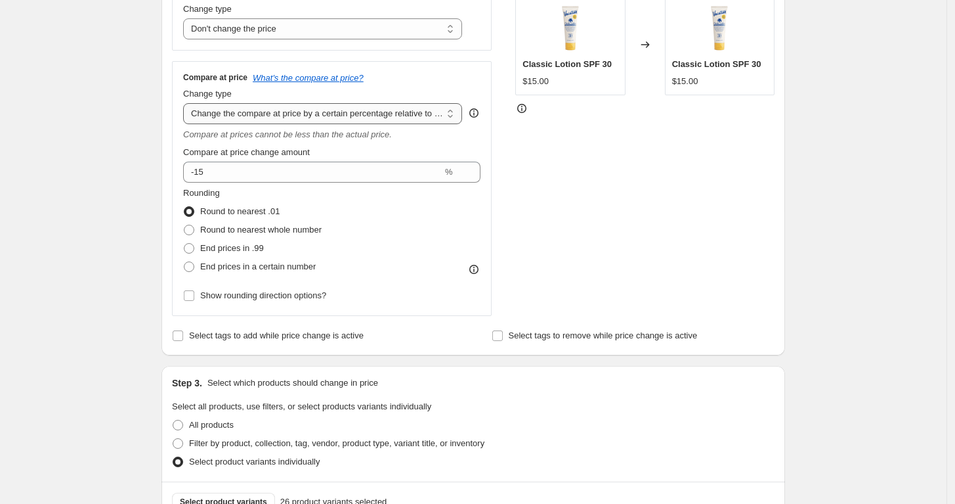
type input "[DATE] Sale 2025 — 15%_FIXED_2"
click at [313, 107] on select "Change the compare at price to the current price (sale) Change the compare at p…" at bounding box center [322, 113] width 279 height 21
click at [186, 103] on select "Change the compare at price to the current price (sale) Change the compare at p…" at bounding box center [322, 113] width 279 height 21
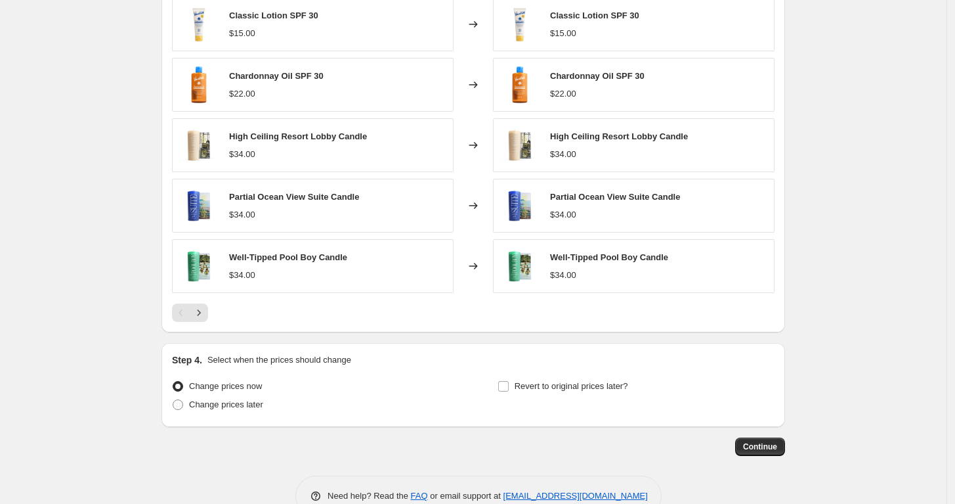
scroll to position [866, 0]
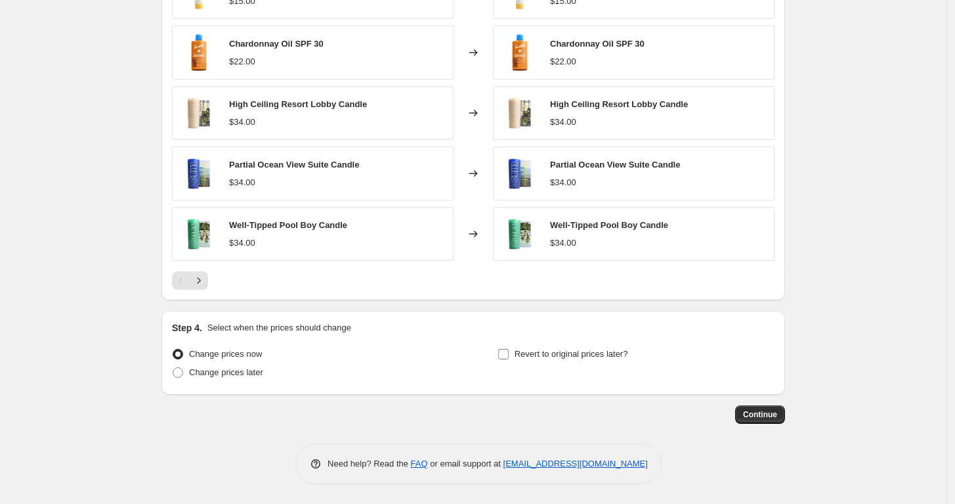
click at [509, 351] on input "Revert to original prices later?" at bounding box center [503, 354] width 11 height 11
checkbox input "true"
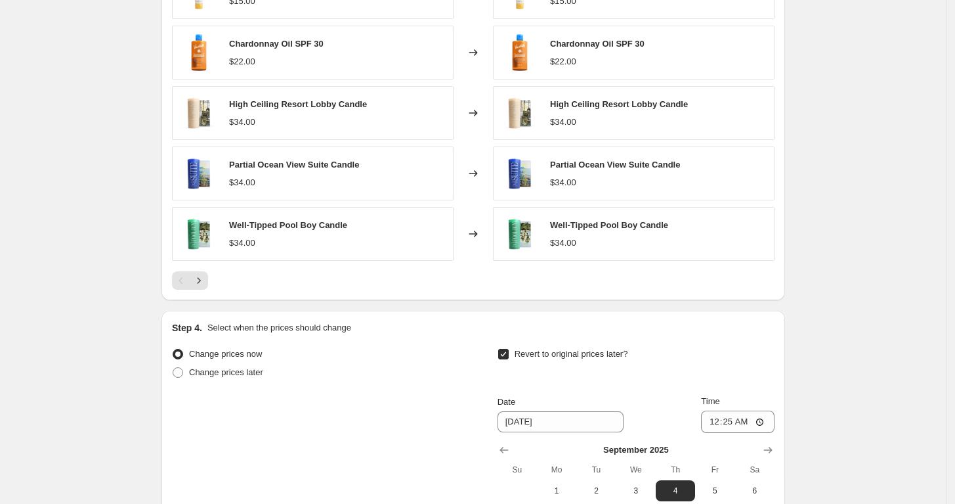
scroll to position [1073, 0]
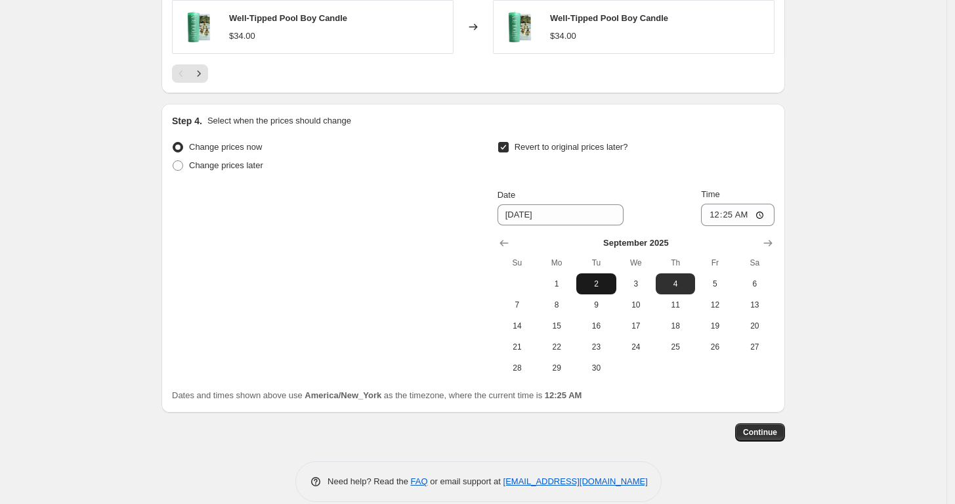
click at [612, 289] on button "2" at bounding box center [595, 283] width 39 height 21
type input "[DATE]"
click at [716, 216] on input "00:25" at bounding box center [738, 215] width 74 height 22
type input "03:00"
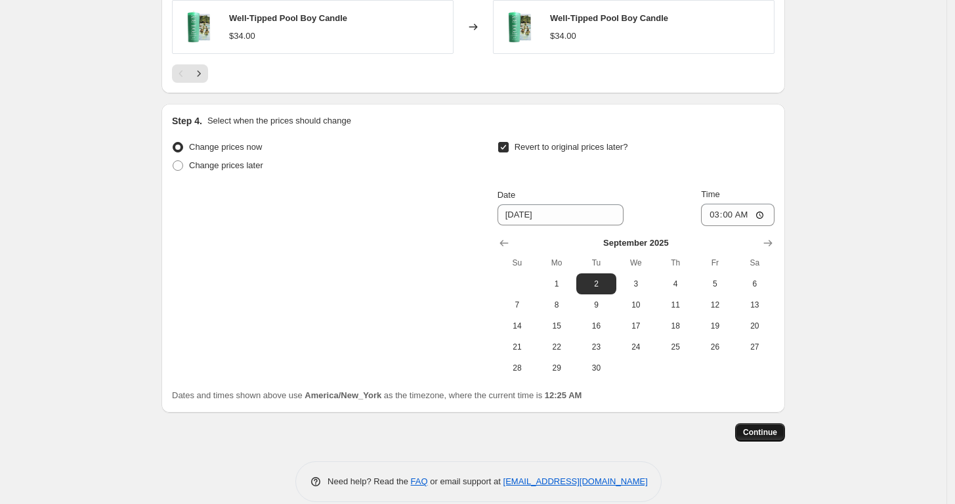
click at [756, 433] on span "Continue" at bounding box center [760, 432] width 34 height 11
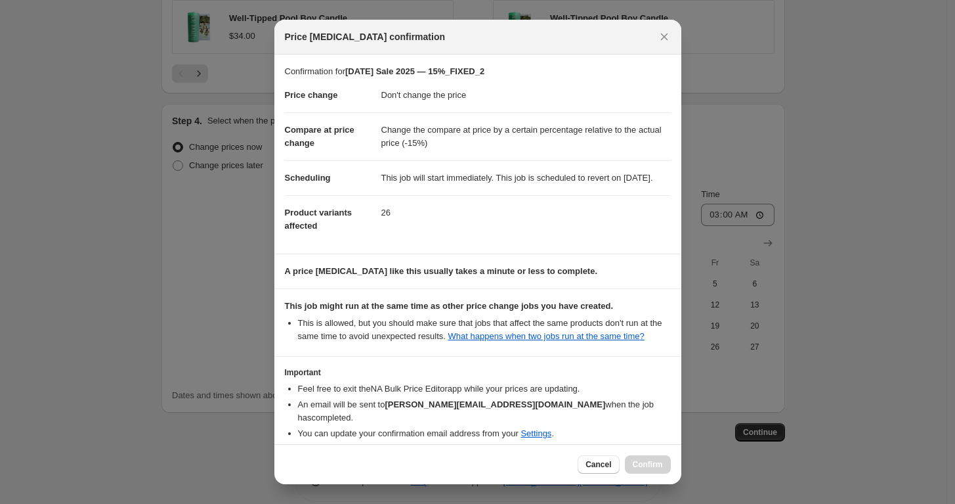
scroll to position [61, 0]
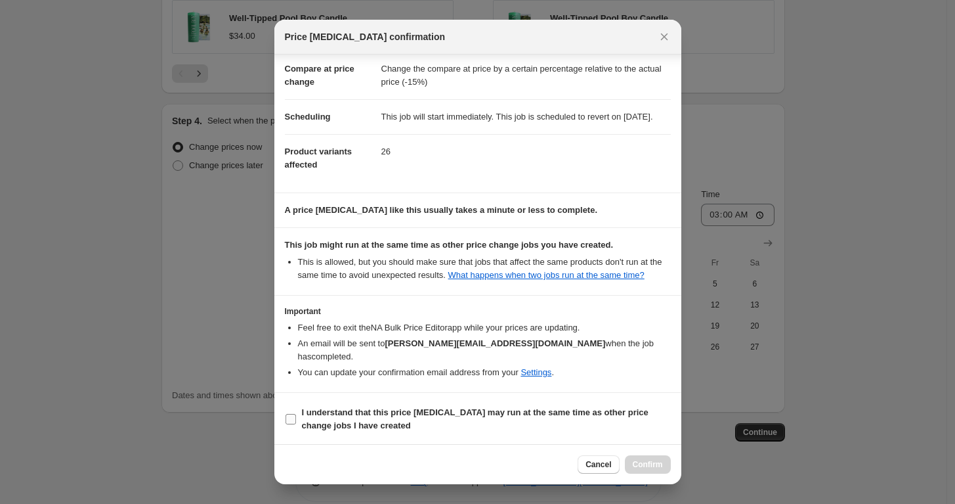
click at [393, 413] on b "I understand that this price [MEDICAL_DATA] may run at the same time as other p…" at bounding box center [475, 418] width 347 height 23
click at [296, 414] on input "I understand that this price [MEDICAL_DATA] may run at the same time as other p…" at bounding box center [291, 419] width 11 height 11
checkbox input "true"
click at [653, 463] on span "Confirm" at bounding box center [648, 464] width 30 height 11
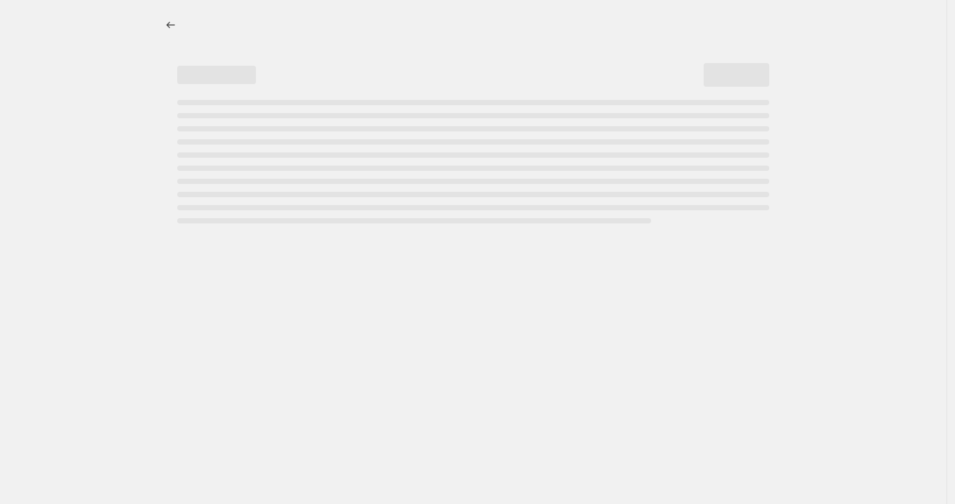
select select "no_change"
select select "pp"
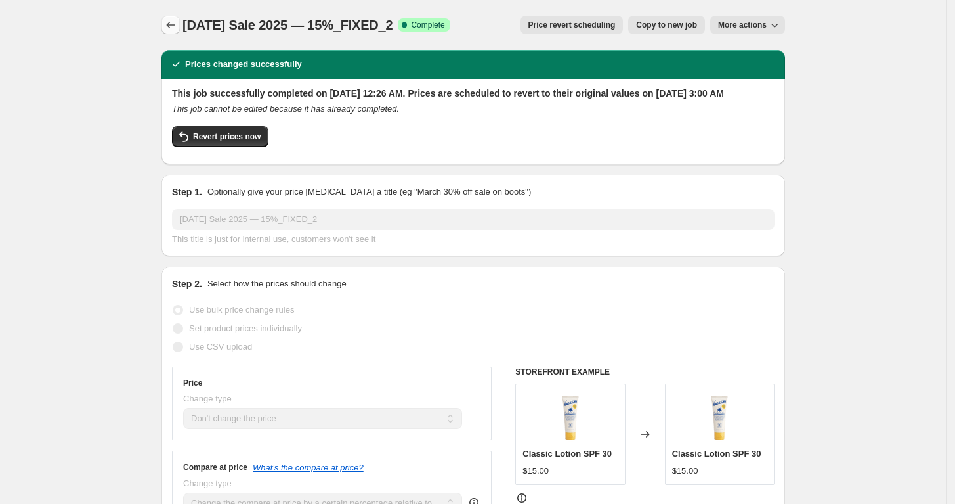
click at [169, 31] on icon "Price change jobs" at bounding box center [170, 24] width 13 height 13
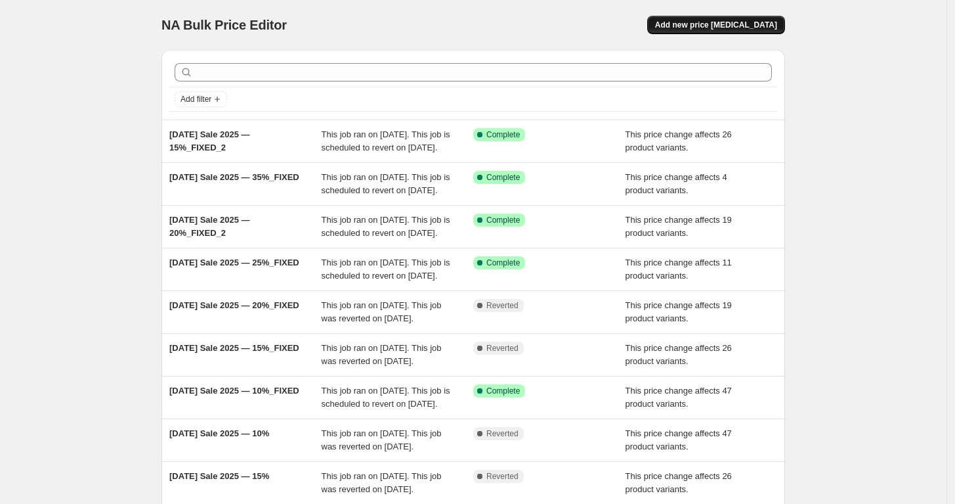
click at [762, 28] on span "Add new price [MEDICAL_DATA]" at bounding box center [716, 25] width 122 height 11
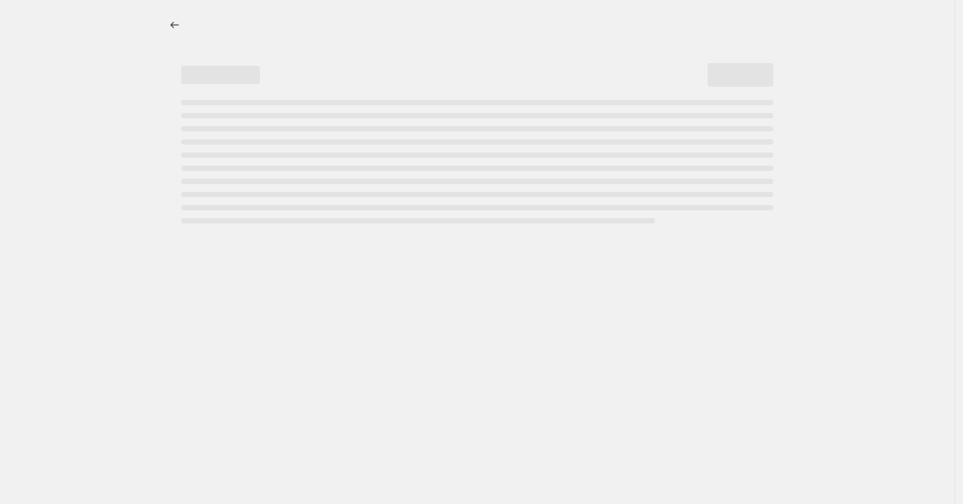
select select "percentage"
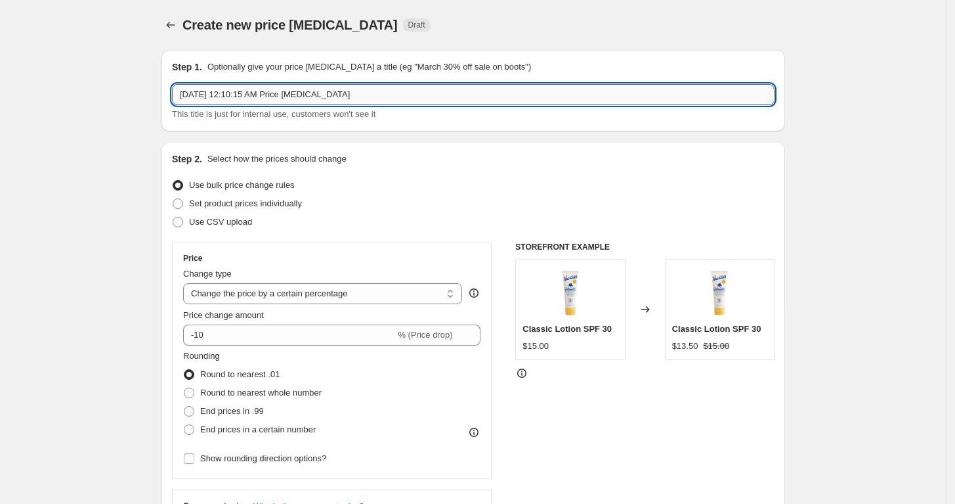
click at [446, 96] on input "[DATE] 12:10:15 AM Price [MEDICAL_DATA]" at bounding box center [473, 94] width 603 height 21
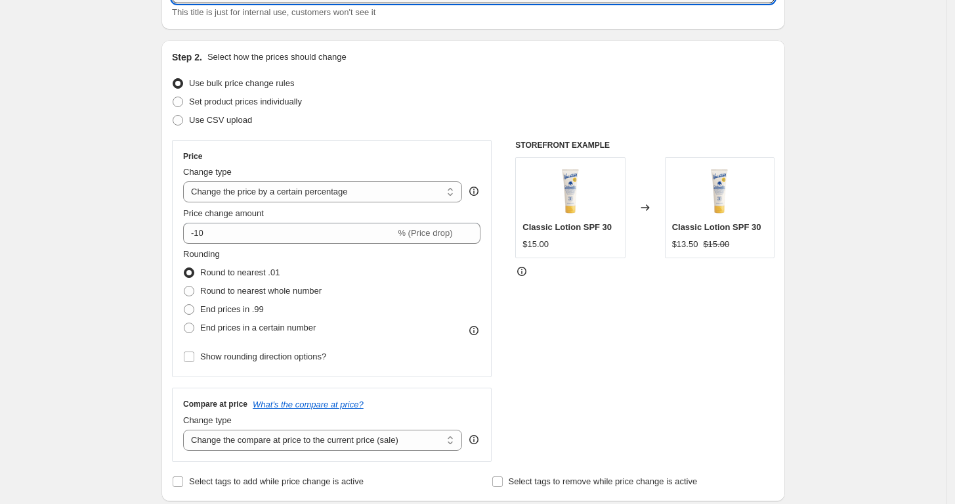
scroll to position [173, 0]
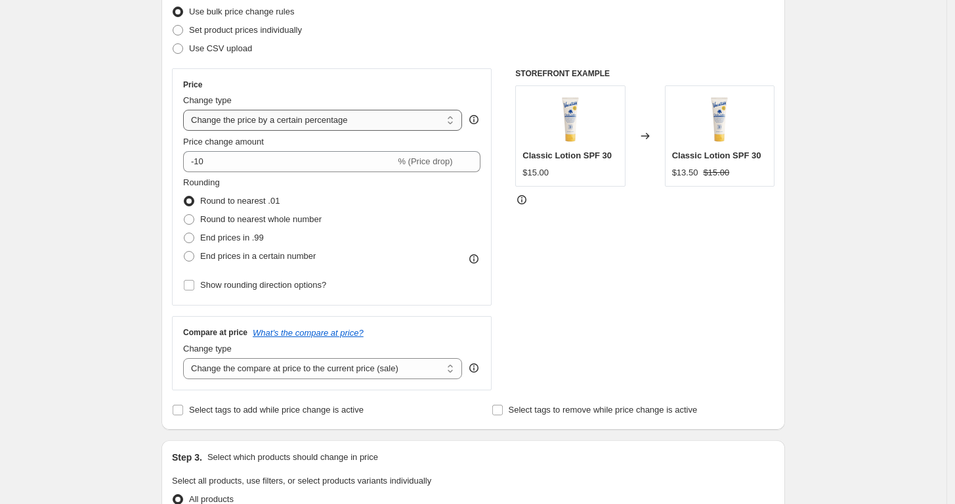
type input "[DATE] Sale Classic Whip 50"
click at [293, 126] on select "Change the price to a certain amount Change the price by a certain amount Chang…" at bounding box center [322, 120] width 279 height 21
select select "no_change"
click at [186, 110] on select "Change the price to a certain amount Change the price by a certain amount Chang…" at bounding box center [322, 120] width 279 height 21
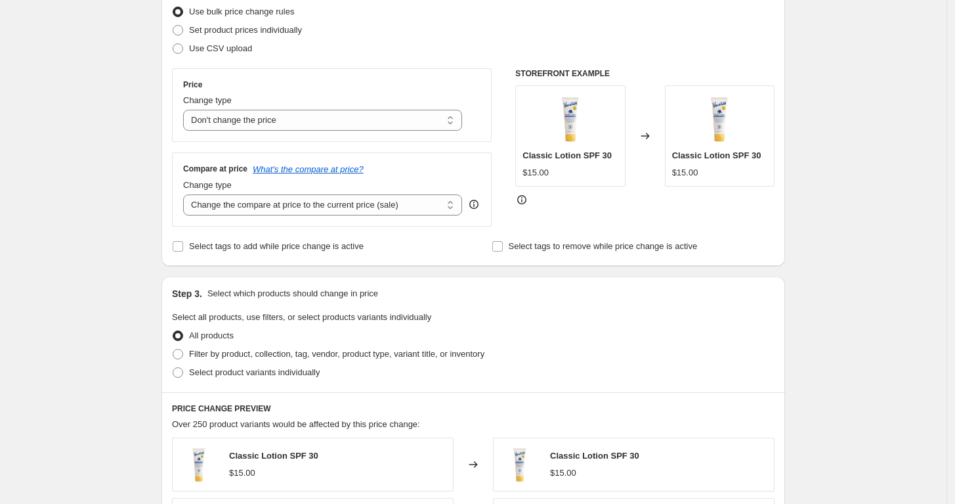
scroll to position [227, 0]
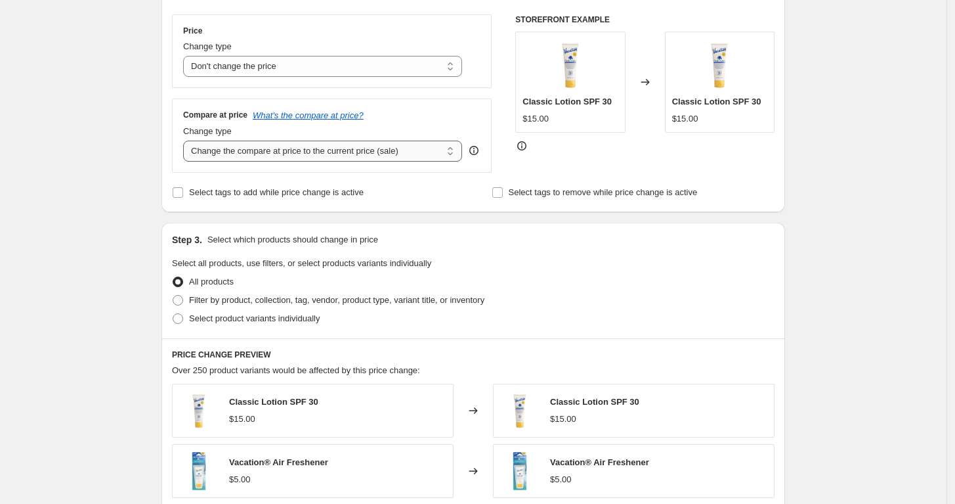
click at [341, 155] on select "Change the compare at price to the current price (sale) Change the compare at p…" at bounding box center [322, 151] width 279 height 21
select select "pp"
click at [186, 141] on select "Change the compare at price to the current price (sale) Change the compare at p…" at bounding box center [322, 151] width 279 height 21
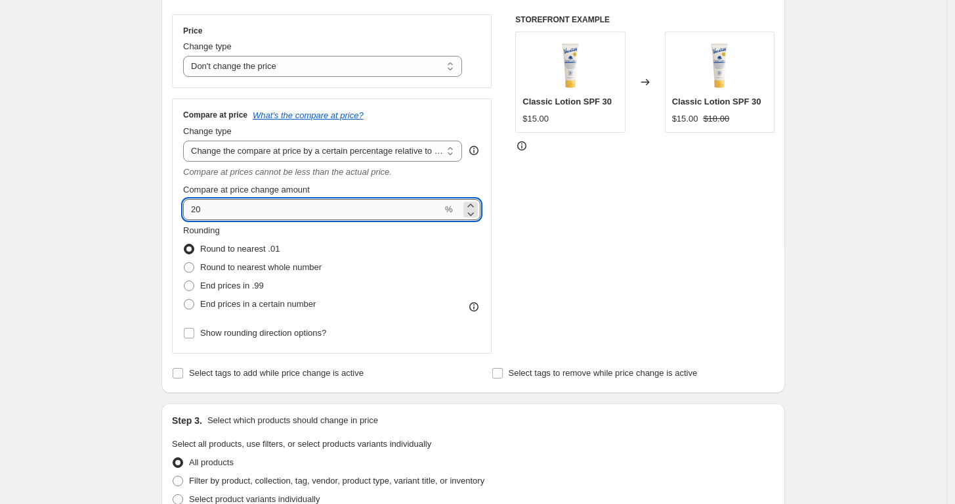
click at [256, 219] on input "20" at bounding box center [312, 209] width 259 height 21
type input "-20"
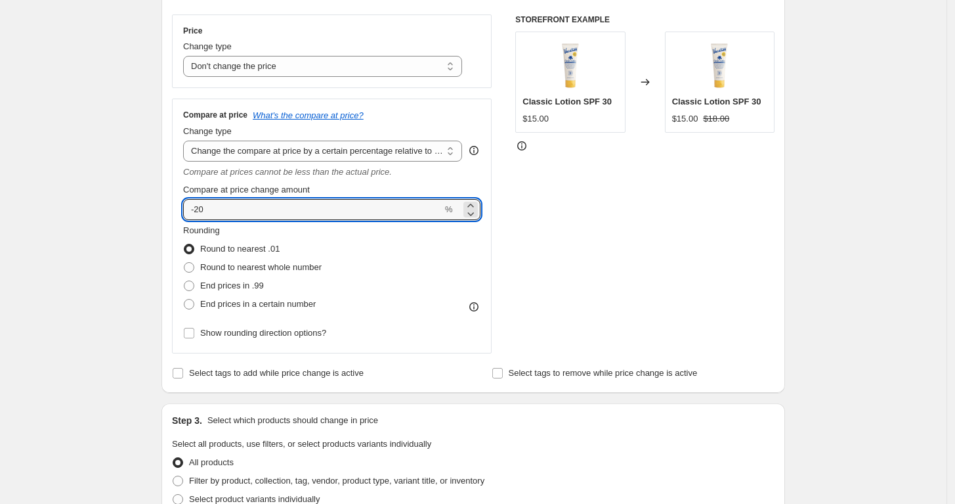
click at [118, 242] on div "Create new price [MEDICAL_DATA]. This page is ready Create new price [MEDICAL_D…" at bounding box center [473, 438] width 947 height 1330
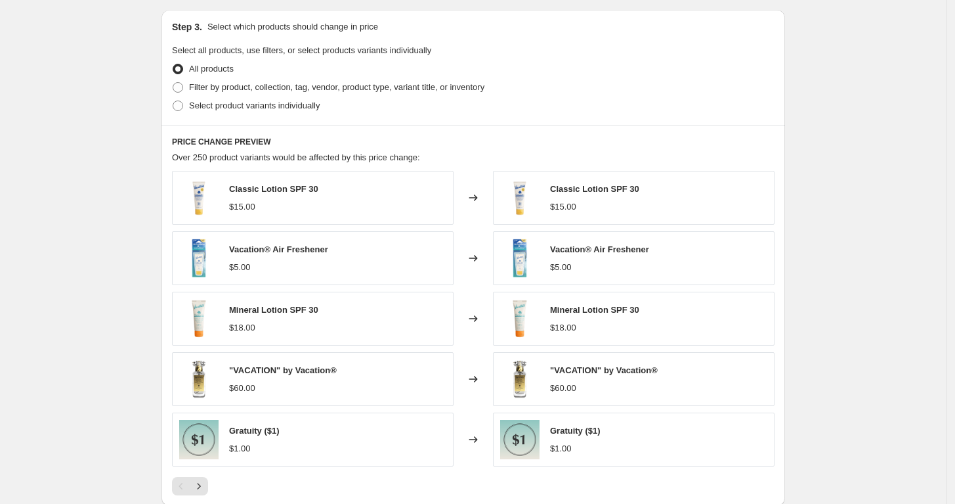
scroll to position [622, 0]
click at [314, 102] on span "Select product variants individually" at bounding box center [254, 104] width 131 height 10
click at [173, 100] on input "Select product variants individually" at bounding box center [173, 99] width 1 height 1
radio input "true"
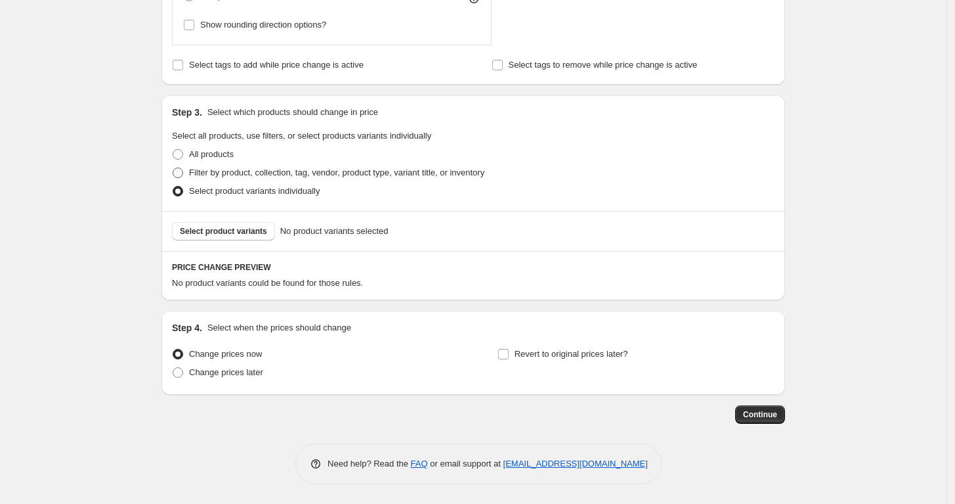
scroll to position [536, 0]
click at [248, 240] on button "Select product variants" at bounding box center [223, 231] width 103 height 18
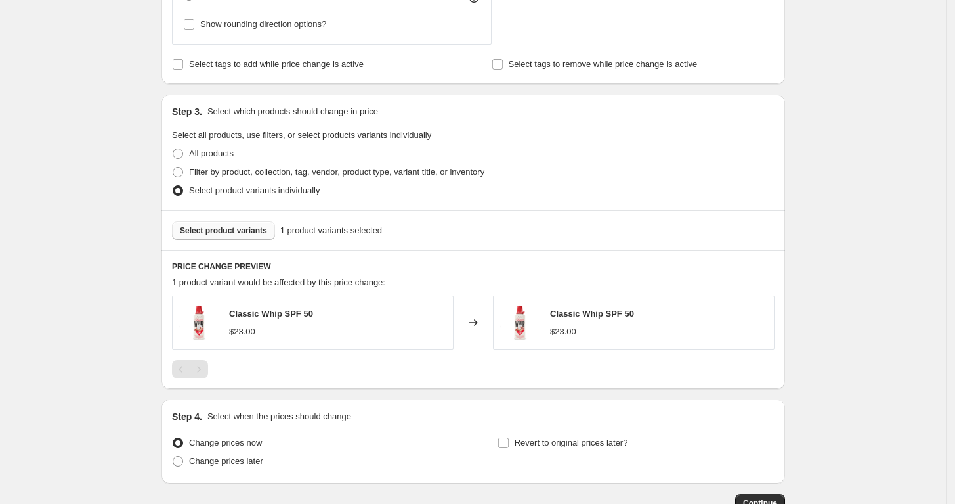
scroll to position [625, 0]
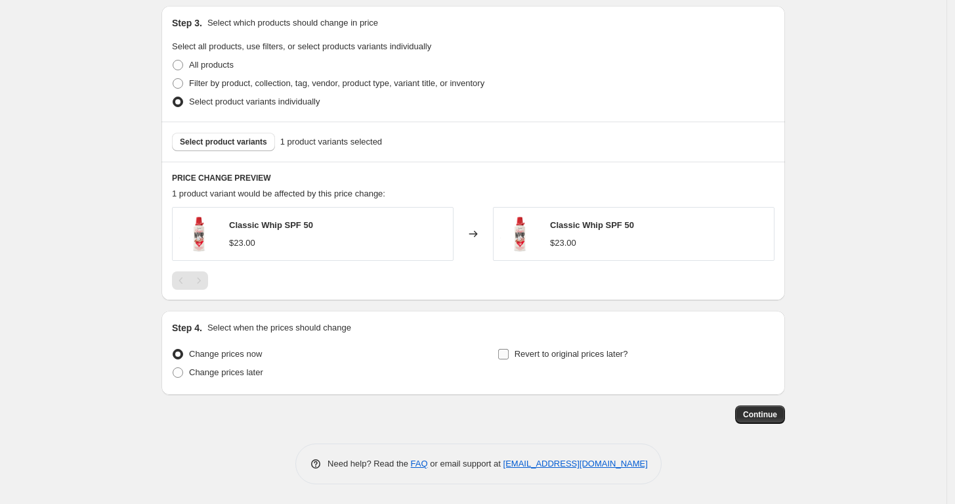
click at [509, 355] on input "Revert to original prices later?" at bounding box center [503, 354] width 11 height 11
checkbox input "true"
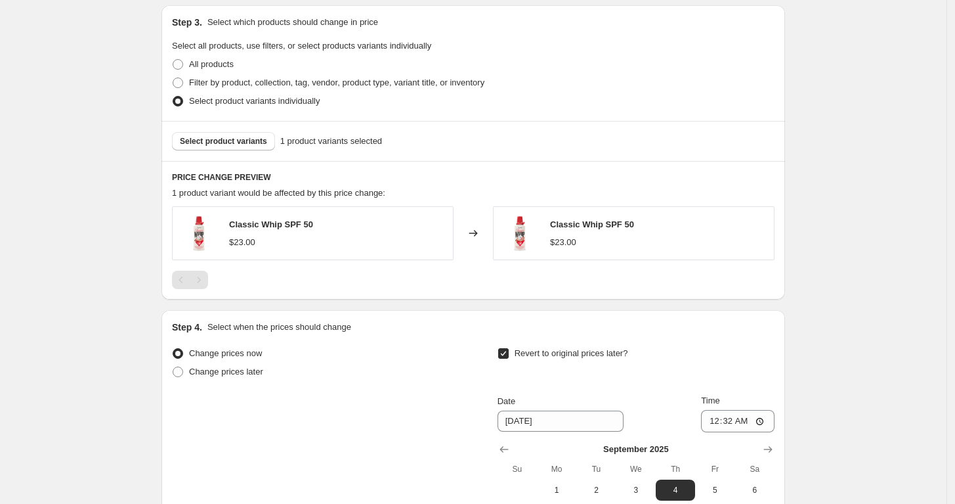
scroll to position [850, 0]
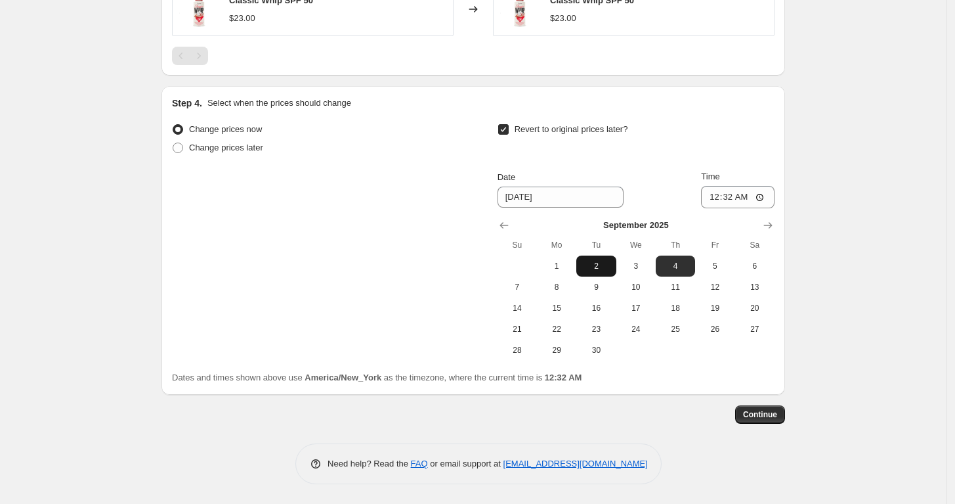
click at [590, 261] on span "2" at bounding box center [596, 266] width 29 height 11
type input "[DATE]"
click at [714, 195] on input "00:32" at bounding box center [738, 197] width 74 height 22
type input "03:00"
click at [772, 408] on button "Continue" at bounding box center [760, 414] width 50 height 18
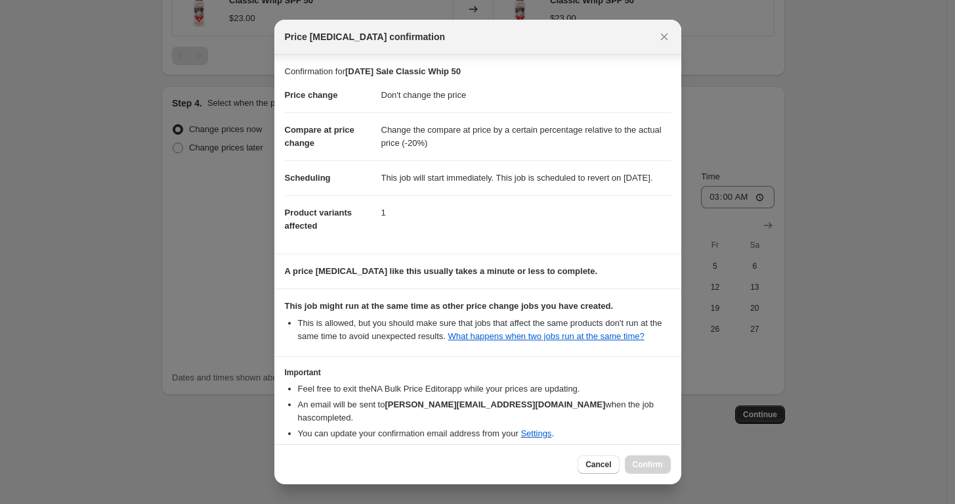
scroll to position [61, 0]
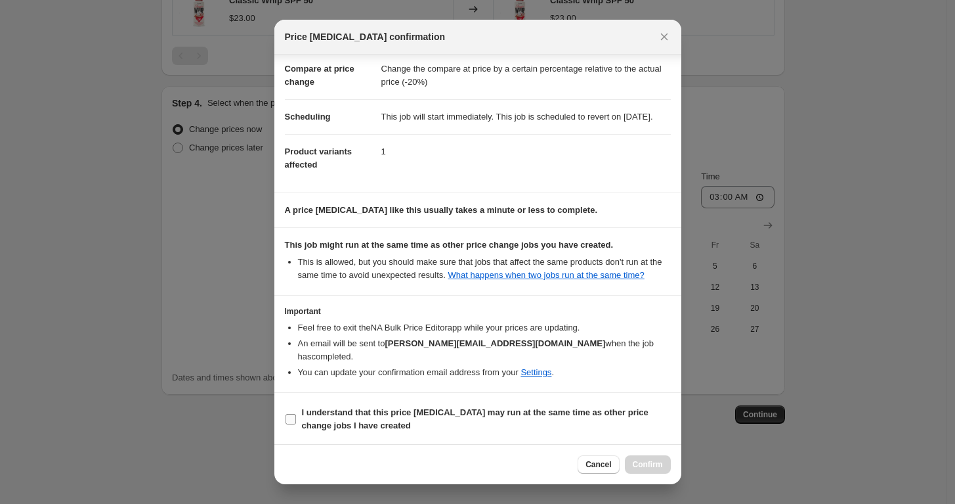
click at [404, 416] on b "I understand that this price [MEDICAL_DATA] may run at the same time as other p…" at bounding box center [475, 418] width 347 height 23
click at [296, 416] on input "I understand that this price [MEDICAL_DATA] may run at the same time as other p…" at bounding box center [291, 419] width 11 height 11
checkbox input "true"
click at [659, 458] on button "Confirm" at bounding box center [648, 464] width 46 height 18
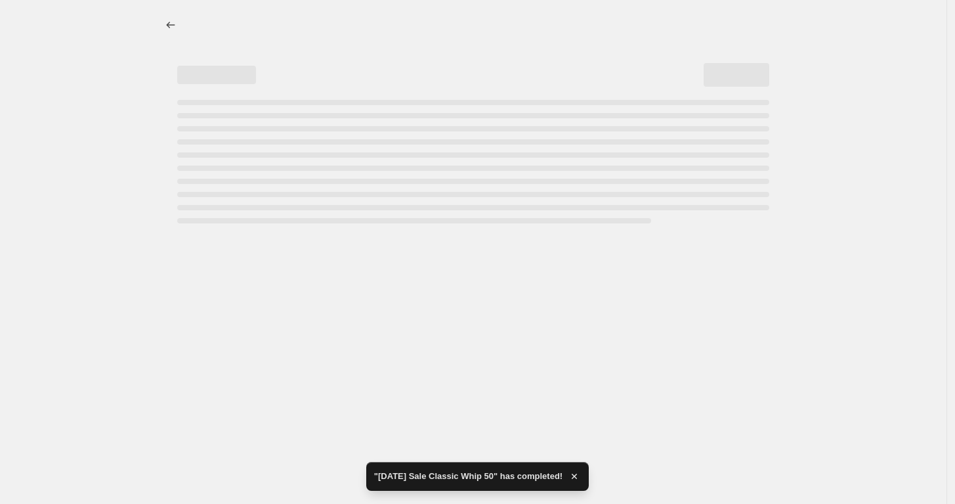
select select "no_change"
select select "pp"
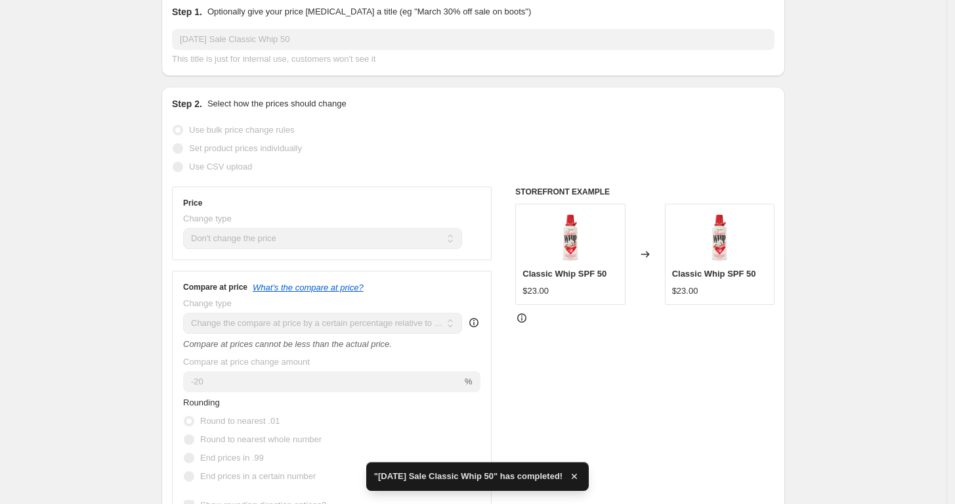
scroll to position [181, 0]
